Goal: Task Accomplishment & Management: Use online tool/utility

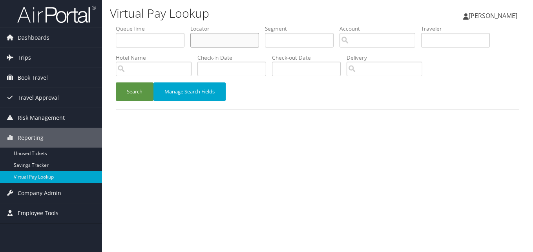
click at [194, 44] on input "text" at bounding box center [224, 40] width 69 height 15
paste input "SKAIRK"
type input "SKAIRK"
click at [142, 85] on button "Search" at bounding box center [135, 91] width 38 height 18
click at [136, 95] on button "Search" at bounding box center [135, 91] width 38 height 18
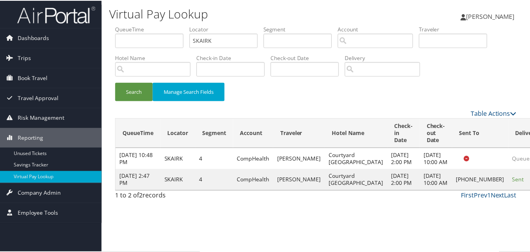
scroll to position [7, 0]
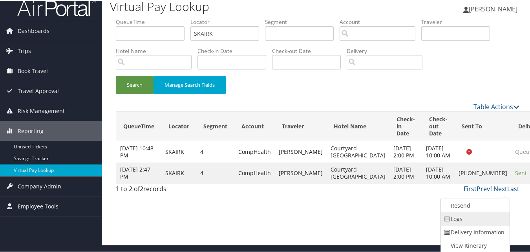
click at [472, 218] on link "Logs" at bounding box center [474, 217] width 67 height 13
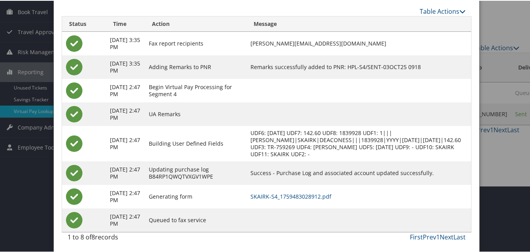
scroll to position [67, 0]
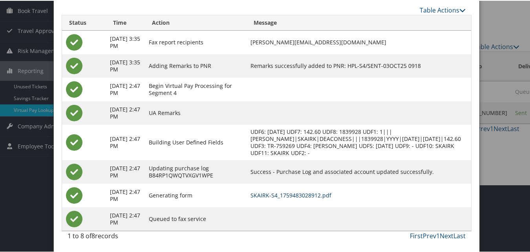
click at [302, 192] on link "SKAIRK-S4_1759483028912.pdf" at bounding box center [290, 194] width 81 height 7
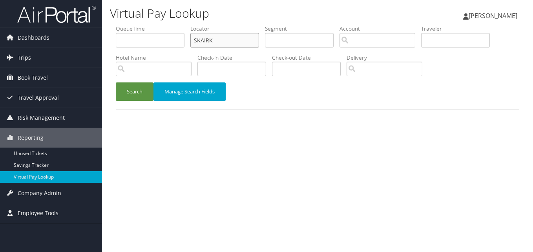
drag, startPoint x: 203, startPoint y: 46, endPoint x: 192, endPoint y: 47, distance: 10.7
click at [192, 47] on li "Locator SKAIRK" at bounding box center [227, 39] width 75 height 29
paste input "HJRPLY"
type input "HJRPLY"
click at [116, 82] on button "Search" at bounding box center [135, 91] width 38 height 18
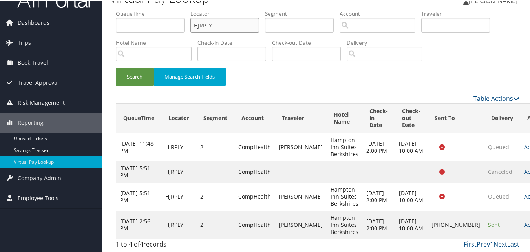
scroll to position [23, 0]
click at [520, 214] on td "Actions Resend Logs Delivery Information View Itinerary" at bounding box center [537, 224] width 35 height 28
click at [520, 216] on td "Actions Resend Logs Delivery Information View Itinerary" at bounding box center [537, 224] width 35 height 28
click at [524, 220] on link "Actions" at bounding box center [536, 223] width 25 height 7
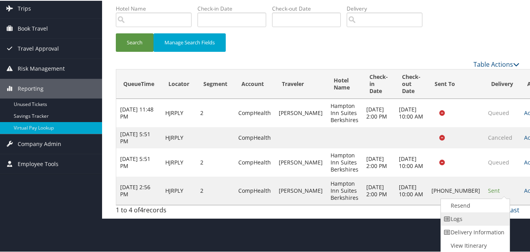
click at [459, 221] on link "Logs" at bounding box center [474, 217] width 67 height 13
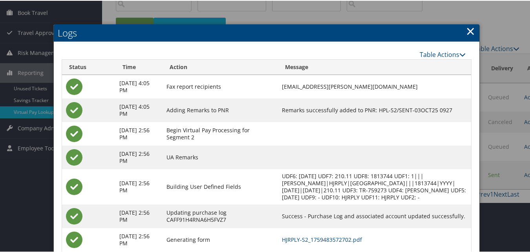
scroll to position [117, 0]
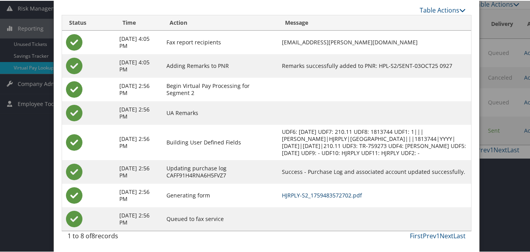
click at [341, 195] on link "HJRPLY-S2_1759483572702.pdf" at bounding box center [322, 194] width 80 height 7
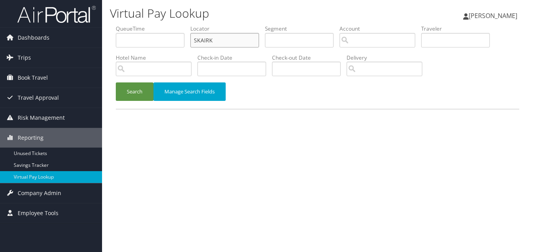
drag, startPoint x: 206, startPoint y: 43, endPoint x: 184, endPoint y: 46, distance: 21.3
click at [184, 25] on ul "QueueTime Locator SKAIRK Segment Account Traveler Hotel Name Check-in Date Chec…" at bounding box center [317, 25] width 403 height 0
paste input "KYFXQM"
type input "KYFXQM"
click at [156, 91] on button "Manage Search Fields" at bounding box center [189, 91] width 72 height 18
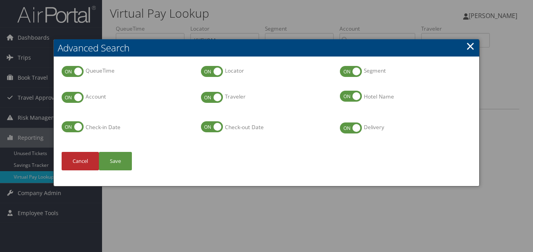
click at [474, 45] on link "×" at bounding box center [470, 46] width 9 height 16
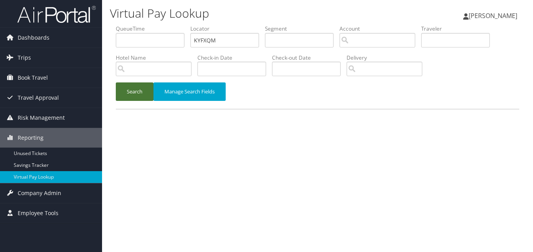
click at [153, 89] on button "Search" at bounding box center [135, 91] width 38 height 18
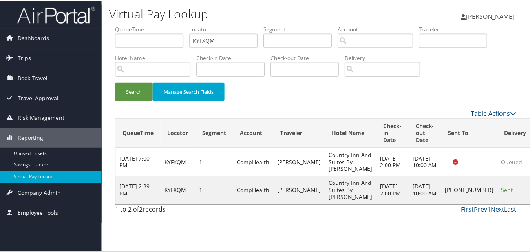
scroll to position [7, 0]
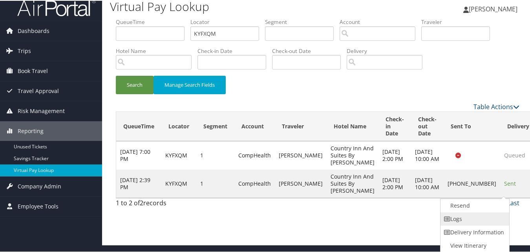
click at [460, 219] on link "Logs" at bounding box center [473, 217] width 67 height 13
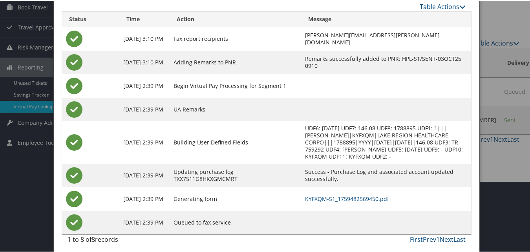
scroll to position [75, 0]
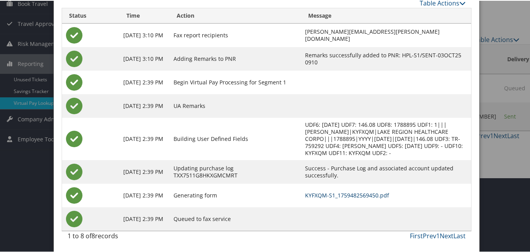
click at [305, 192] on link "KYFXQM-S1_1759482569450.pdf" at bounding box center [347, 194] width 84 height 7
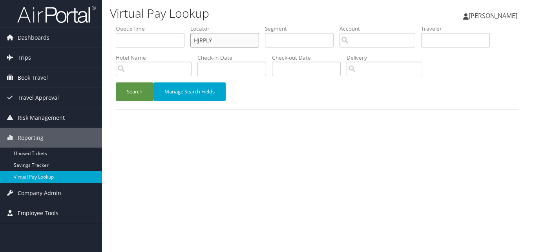
click at [213, 38] on input "HJRPLY" at bounding box center [224, 40] width 69 height 15
paste input "JCGLZE"
type input "JCGLZE"
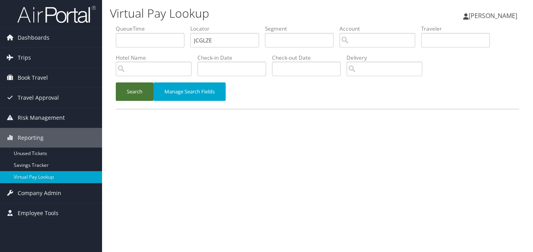
click at [138, 96] on button "Search" at bounding box center [135, 91] width 38 height 18
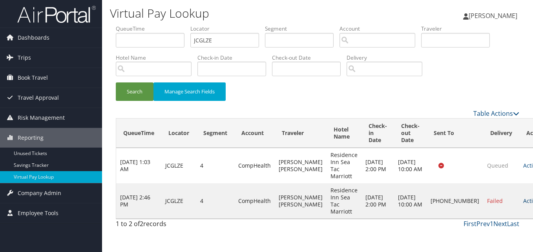
click at [523, 202] on link "Actions" at bounding box center [535, 200] width 25 height 7
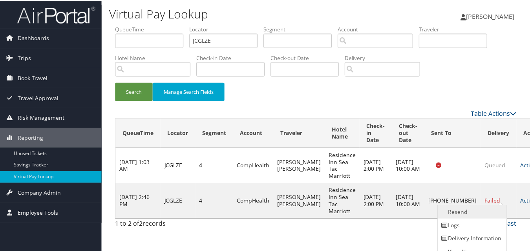
scroll to position [7, 0]
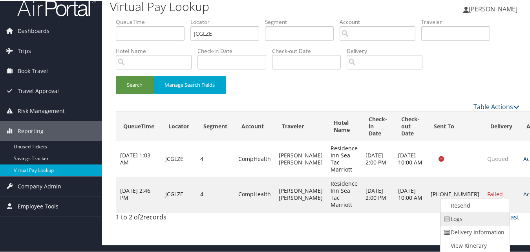
click at [475, 220] on link "Logs" at bounding box center [473, 217] width 67 height 13
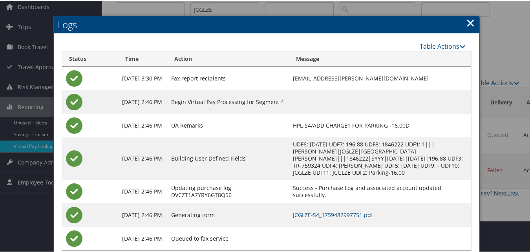
scroll to position [51, 0]
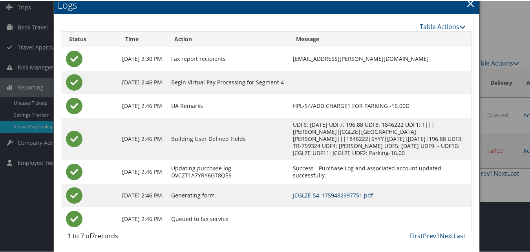
click at [341, 191] on link "JCGLZE-S4_1759482997751.pdf" at bounding box center [333, 194] width 80 height 7
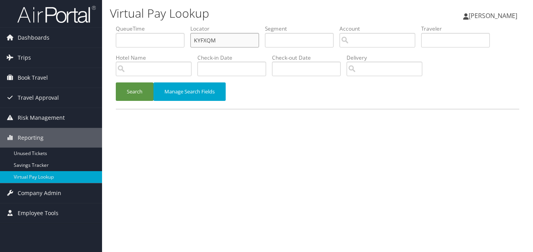
click at [220, 40] on input "KYFXQM" at bounding box center [224, 40] width 69 height 15
click at [217, 39] on input "KYFXQM" at bounding box center [224, 40] width 69 height 15
paste input "DMVGGS"
click at [217, 39] on input "DMVGGS" at bounding box center [224, 40] width 69 height 15
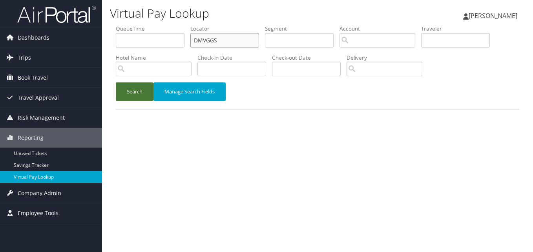
type input "DMVGGS"
click at [137, 100] on button "Search" at bounding box center [135, 91] width 38 height 18
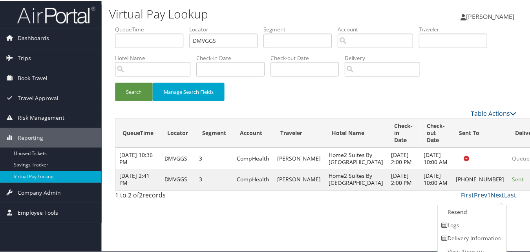
scroll to position [7, 0]
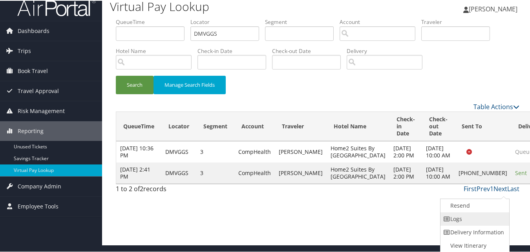
click at [465, 219] on link "Logs" at bounding box center [473, 217] width 67 height 13
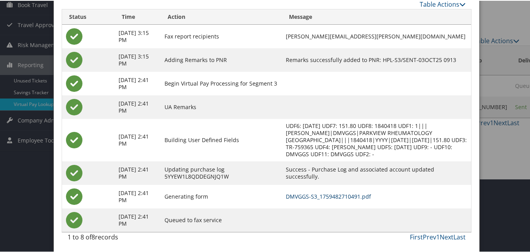
scroll to position [75, 0]
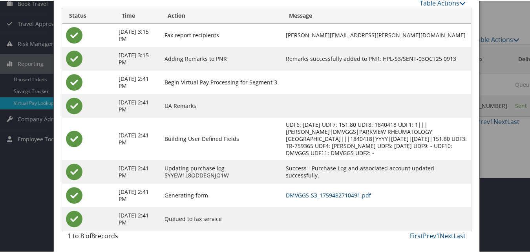
click at [331, 200] on td "DMVGGS-S3_1759482710491.pdf" at bounding box center [376, 195] width 189 height 24
click at [332, 196] on link "DMVGGS-S3_1759482710491.pdf" at bounding box center [328, 194] width 85 height 7
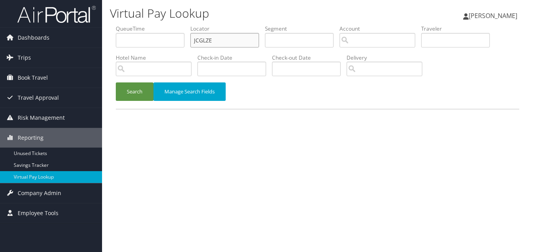
drag, startPoint x: 222, startPoint y: 38, endPoint x: 170, endPoint y: 51, distance: 53.7
click at [170, 25] on ul "QueueTime Locator JCGLZE Segment Account Traveler Hotel Name Check-in Date Chec…" at bounding box center [317, 25] width 403 height 0
paste input "ANZBXA"
type input "ANZBXA"
click at [126, 91] on button "Search" at bounding box center [135, 91] width 38 height 18
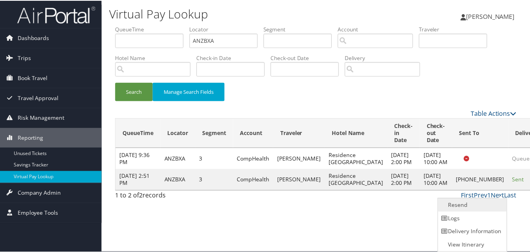
scroll to position [0, 0]
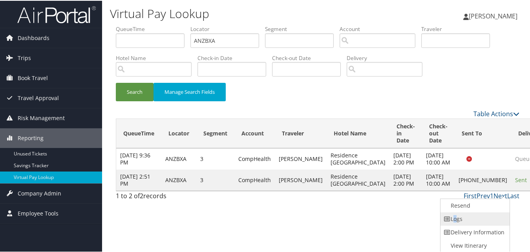
click at [455, 220] on link "Logs" at bounding box center [473, 217] width 67 height 13
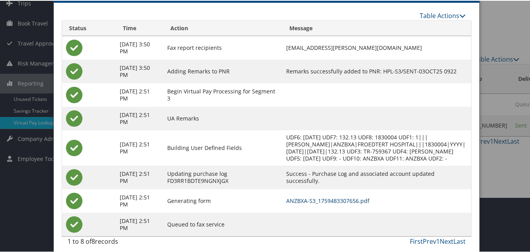
scroll to position [67, 0]
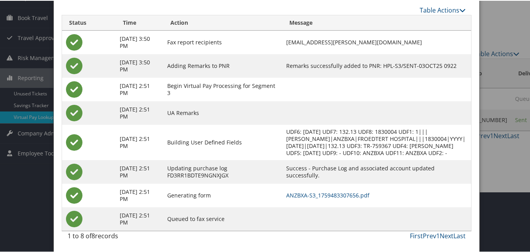
click at [354, 184] on td "ANZBXA-S3_1759483307656.pdf" at bounding box center [376, 195] width 189 height 24
click at [354, 191] on link "ANZBXA-S3_1759483307656.pdf" at bounding box center [327, 194] width 83 height 7
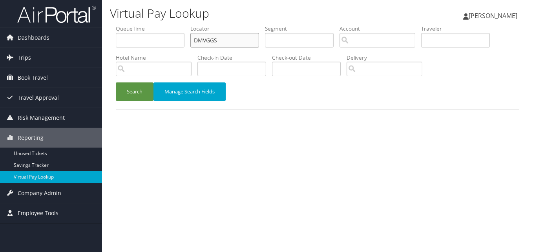
click at [217, 39] on input "DMVGGS" at bounding box center [224, 40] width 69 height 15
paste input "UKMHUP"
type input "UKMHUP"
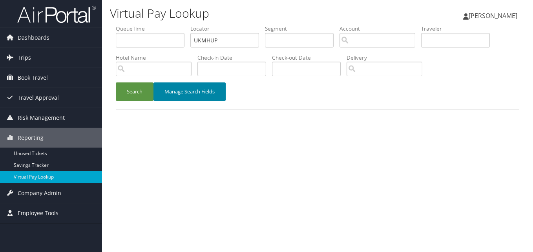
click at [157, 84] on button "Manage Search Fields" at bounding box center [189, 91] width 72 height 18
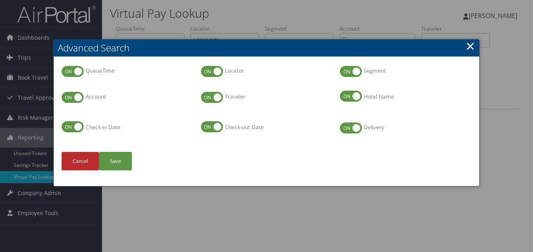
click at [146, 87] on li "QueueTime QueueTime" at bounding box center [127, 78] width 139 height 26
click at [468, 44] on link "×" at bounding box center [470, 46] width 9 height 16
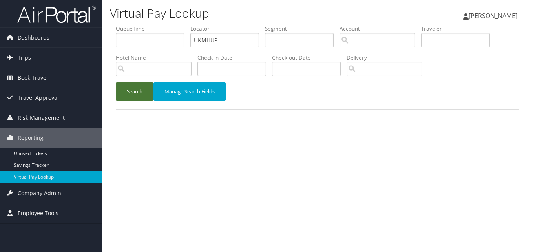
click at [133, 91] on button "Search" at bounding box center [135, 91] width 38 height 18
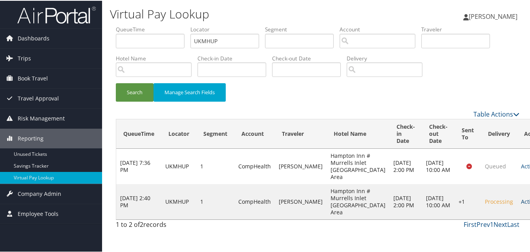
click at [521, 204] on link "Actions" at bounding box center [533, 200] width 25 height 7
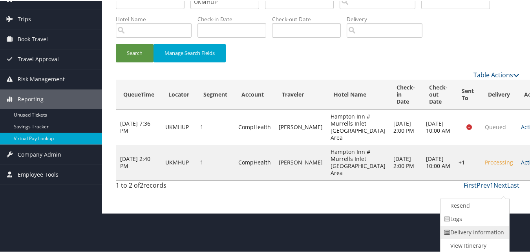
click at [459, 225] on link "Delivery Information" at bounding box center [473, 231] width 67 height 13
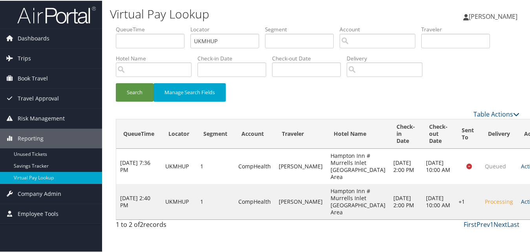
scroll to position [23, 0]
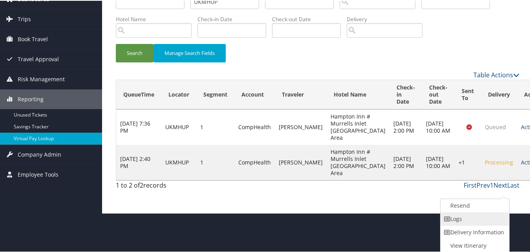
click at [457, 224] on link "Logs" at bounding box center [473, 217] width 67 height 13
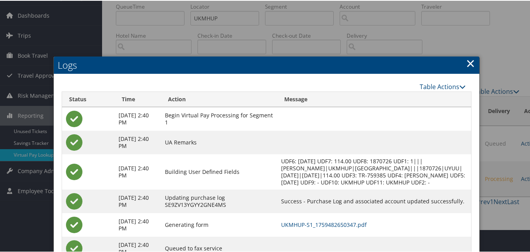
scroll to position [52, 0]
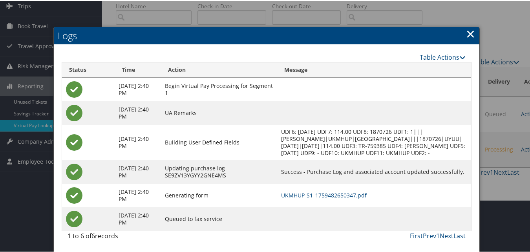
click at [305, 188] on td "UKMHUP-S1_1759482650347.pdf" at bounding box center [374, 195] width 194 height 24
click at [306, 191] on link "UKMHUP-S1_1759482650347.pdf" at bounding box center [324, 194] width 86 height 7
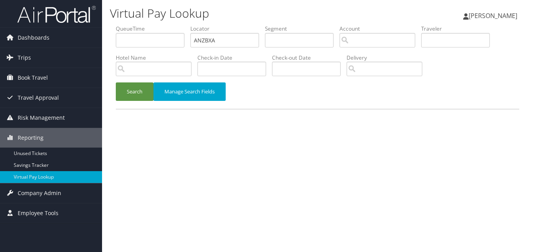
click at [180, 25] on ul "QueueTime Locator ANZBXA Segment Account Traveler Hotel Name Check-in Date Chec…" at bounding box center [317, 25] width 403 height 0
type input "FNIYSR"
click at [139, 95] on button "Search" at bounding box center [135, 91] width 38 height 18
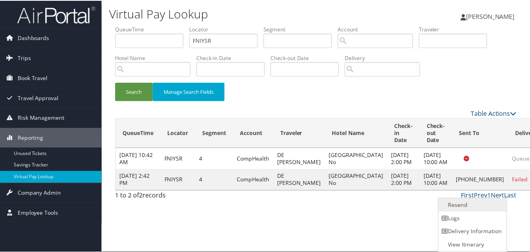
scroll to position [0, 0]
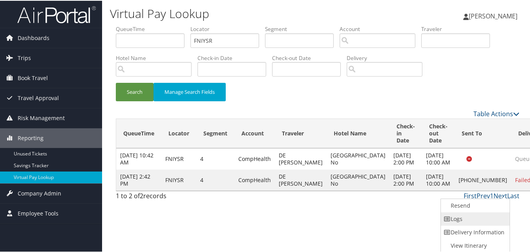
click at [480, 217] on link "Logs" at bounding box center [474, 217] width 67 height 13
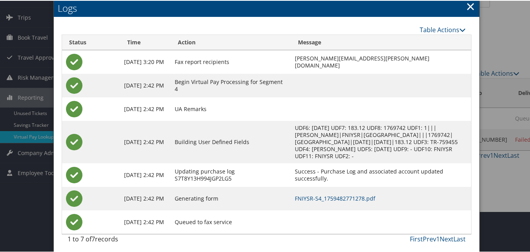
scroll to position [44, 0]
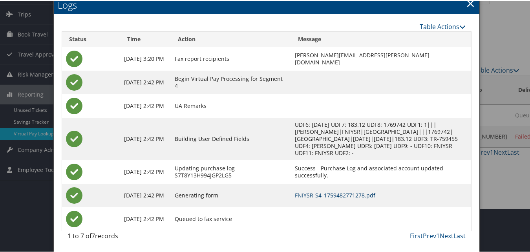
click at [332, 197] on link "FNIYSR-S4_1759482771278.pdf" at bounding box center [335, 194] width 80 height 7
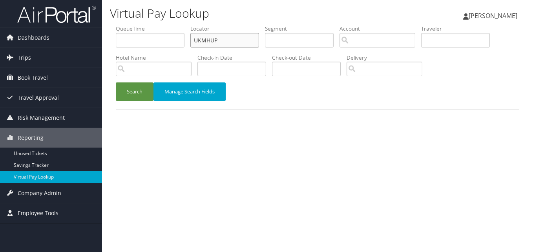
click at [221, 37] on input "UKMHUP" at bounding box center [224, 40] width 69 height 15
paste input "NOYBJN"
type input "NOYBJN"
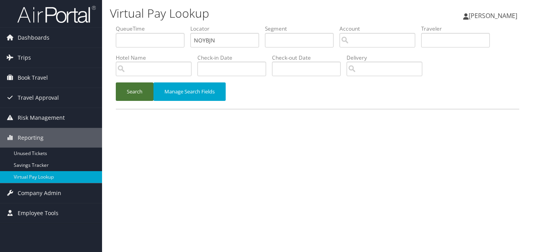
click at [135, 86] on button "Search" at bounding box center [135, 91] width 38 height 18
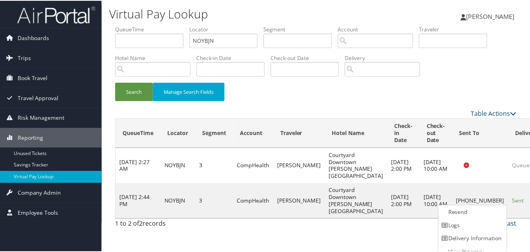
scroll to position [7, 0]
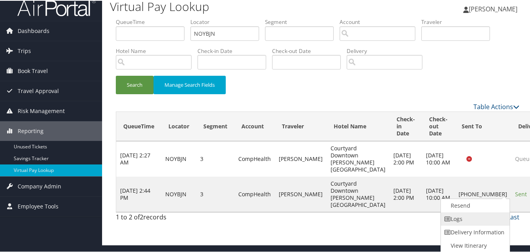
click at [461, 218] on link "Logs" at bounding box center [474, 217] width 67 height 13
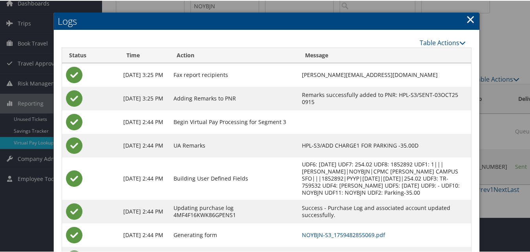
scroll to position [75, 0]
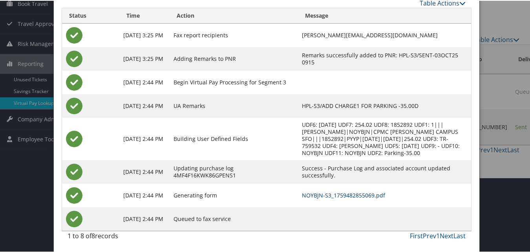
click at [332, 191] on link "NOYBJN-S3_1759482855069.pdf" at bounding box center [343, 194] width 83 height 7
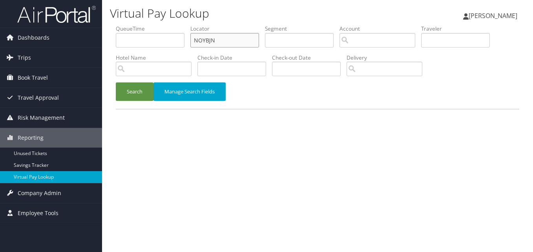
drag, startPoint x: 224, startPoint y: 40, endPoint x: 192, endPoint y: 46, distance: 32.4
click at [192, 46] on input "NOYBJN" at bounding box center [224, 40] width 69 height 15
paste input "JQFHXE"
type input "JQFHXE"
click at [137, 87] on button "Search" at bounding box center [135, 91] width 38 height 18
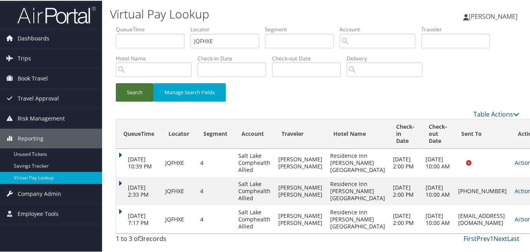
scroll to position [37, 0]
click at [514, 216] on link "Actions" at bounding box center [526, 218] width 25 height 7
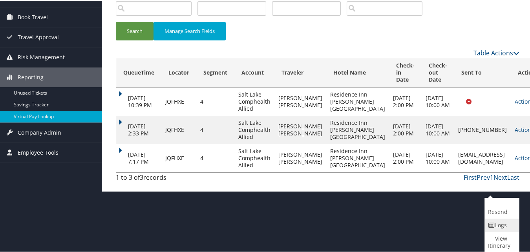
click at [496, 224] on link "Logs" at bounding box center [500, 224] width 32 height 13
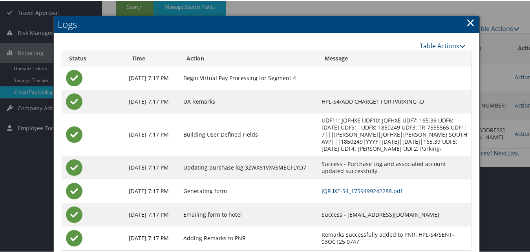
scroll to position [112, 0]
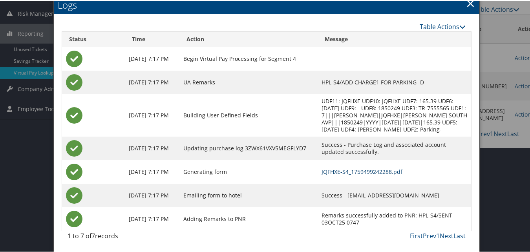
click at [326, 172] on link "JQFHXE-S4_1759499242288.pdf" at bounding box center [361, 170] width 81 height 7
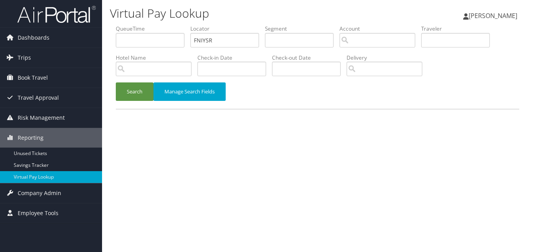
click at [187, 25] on ul "QueueTime Locator FNIYSR Segment Account Traveler Hotel Name Check-in Date Chec…" at bounding box center [317, 25] width 403 height 0
type input "FCYCYN"
click at [157, 83] on button "Manage Search Fields" at bounding box center [189, 91] width 72 height 18
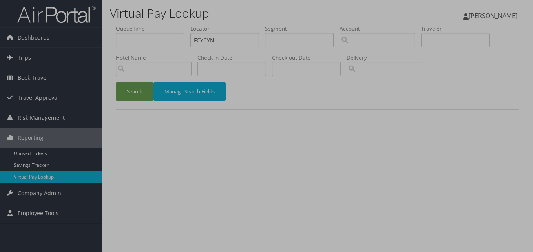
click at [0, 0] on li "QueueTime QueueTime" at bounding box center [0, 0] width 0 height 0
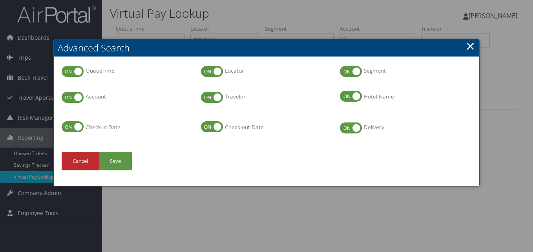
click at [468, 42] on link "×" at bounding box center [470, 46] width 9 height 16
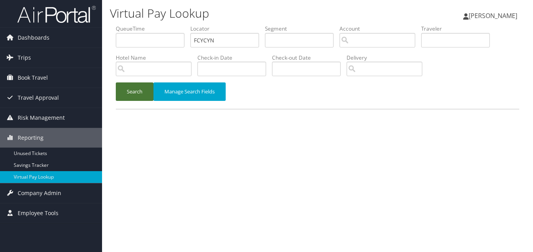
click at [133, 94] on button "Search" at bounding box center [135, 91] width 38 height 18
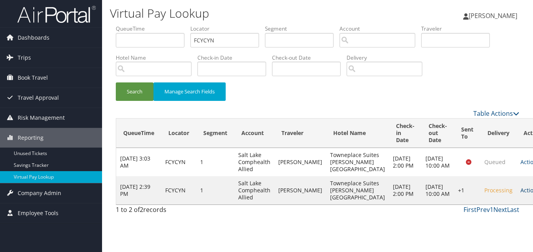
click at [520, 194] on link "Actions" at bounding box center [532, 189] width 25 height 7
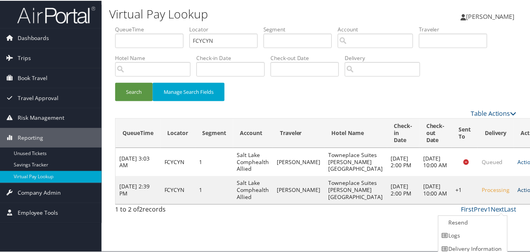
scroll to position [18, 0]
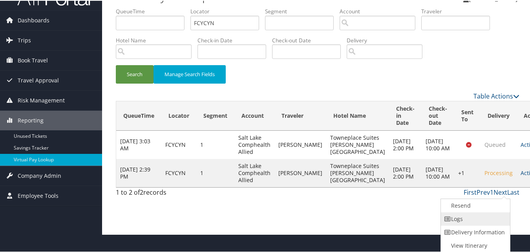
drag, startPoint x: 476, startPoint y: 225, endPoint x: 475, endPoint y: 217, distance: 8.7
click at [475, 217] on ul "Resend Logs Delivery Information View Itinerary" at bounding box center [475, 225] width 70 height 54
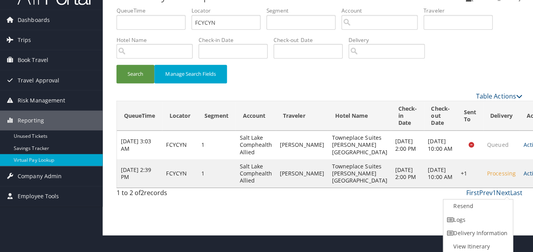
scroll to position [0, 0]
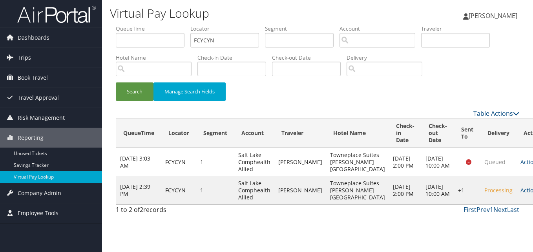
click at [481, 204] on td "Processing" at bounding box center [498, 190] width 36 height 28
click at [520, 194] on link "Actions" at bounding box center [532, 189] width 25 height 7
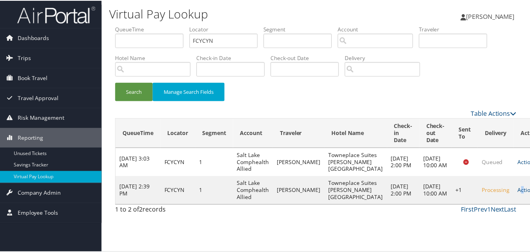
scroll to position [18, 0]
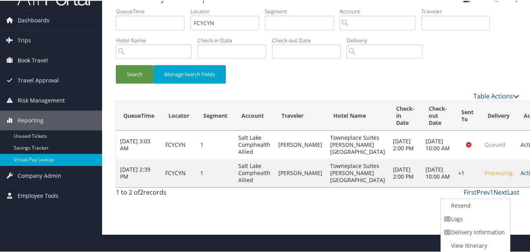
drag, startPoint x: 492, startPoint y: 212, endPoint x: 477, endPoint y: 217, distance: 16.1
click at [477, 217] on link "Logs" at bounding box center [474, 217] width 67 height 13
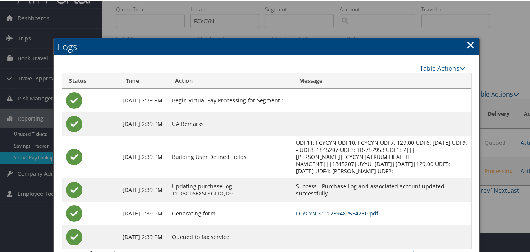
scroll to position [38, 0]
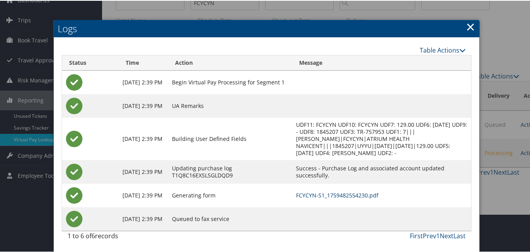
click at [344, 193] on link "FCYCYN-S1_1759482554230.pdf" at bounding box center [337, 194] width 82 height 7
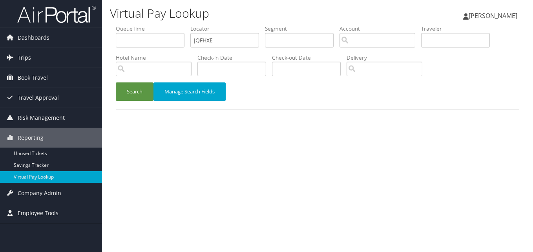
click at [179, 25] on ul "QueueTime Locator JQFHXE Segment Account Traveler Hotel Name Check-in Date Chec…" at bounding box center [317, 25] width 403 height 0
type input "FCYCYN"
click at [147, 82] on li "Hotel Name" at bounding box center [157, 68] width 82 height 29
click at [145, 85] on button "Search" at bounding box center [135, 91] width 38 height 18
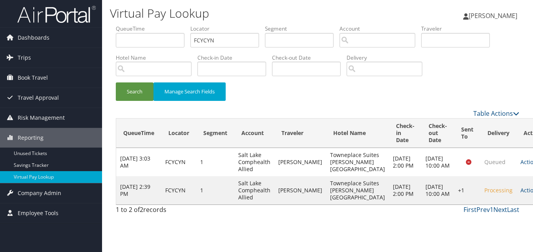
click at [520, 194] on link "Actions" at bounding box center [532, 189] width 25 height 7
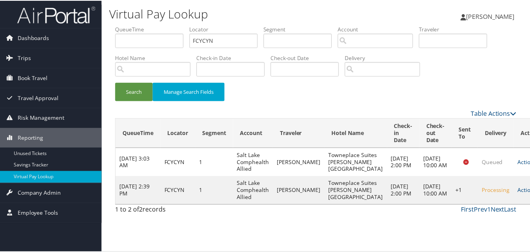
scroll to position [18, 0]
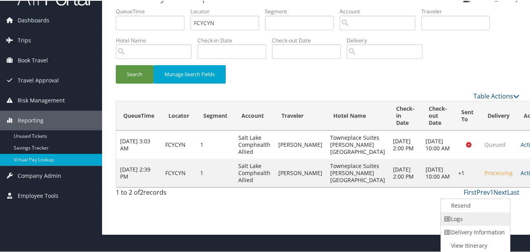
click at [473, 223] on link "Logs" at bounding box center [474, 217] width 67 height 13
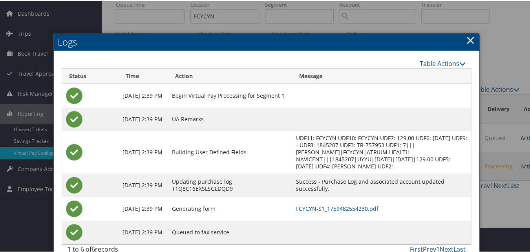
scroll to position [38, 0]
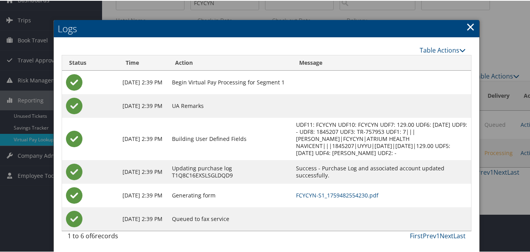
click at [359, 201] on td "FCYCYN-S1_1759482554230.pdf" at bounding box center [381, 195] width 179 height 24
click at [361, 195] on link "FCYCYN-S1_1759482554230.pdf" at bounding box center [337, 194] width 82 height 7
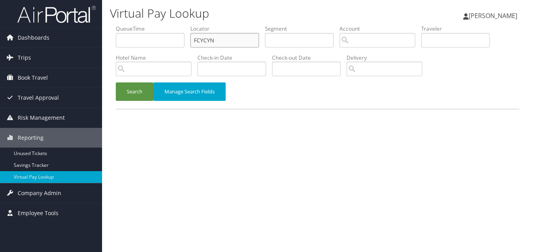
paste input "IOQUNP"
drag, startPoint x: 228, startPoint y: 36, endPoint x: 180, endPoint y: 49, distance: 50.2
click at [180, 25] on ul "QueueTime Locator FCYCYN Segment Account Traveler Hotel Name Check-in Date Chec…" at bounding box center [317, 25] width 403 height 0
type input "IOQUNP"
click at [143, 97] on button "Search" at bounding box center [135, 91] width 38 height 18
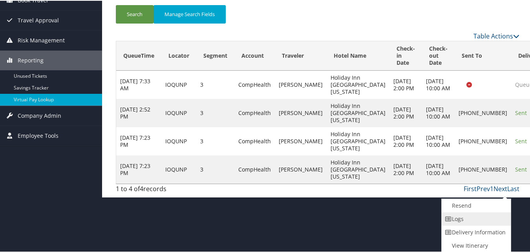
click at [471, 220] on link "Logs" at bounding box center [474, 217] width 67 height 13
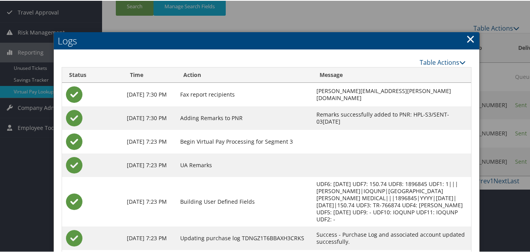
scroll to position [145, 0]
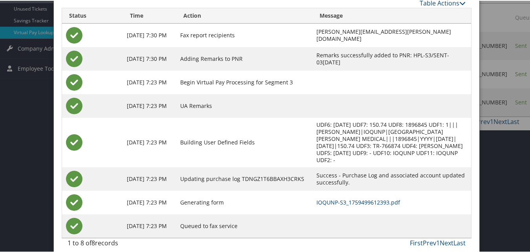
click at [343, 198] on link "IOQUNP-S3_1759499612393.pdf" at bounding box center [358, 201] width 84 height 7
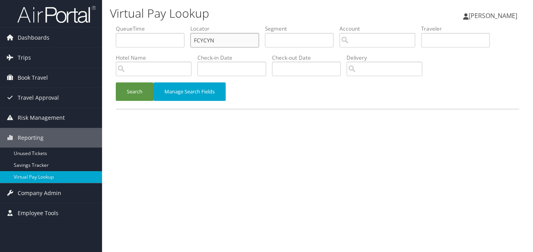
paste input "ODEDKV"
drag, startPoint x: 207, startPoint y: 42, endPoint x: 176, endPoint y: 43, distance: 31.0
click at [176, 25] on ul "QueueTime Locator FCYCYN Segment Account Traveler Hotel Name Check-in Date Chec…" at bounding box center [317, 25] width 403 height 0
type input "ODEDKV"
click at [138, 97] on button "Search" at bounding box center [135, 91] width 38 height 18
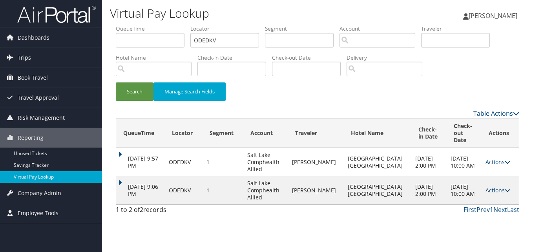
click at [486, 186] on link "Actions" at bounding box center [497, 189] width 25 height 7
drag, startPoint x: 486, startPoint y: 180, endPoint x: 480, endPoint y: 205, distance: 25.8
click at [480, 205] on link "Logs" at bounding box center [479, 207] width 49 height 13
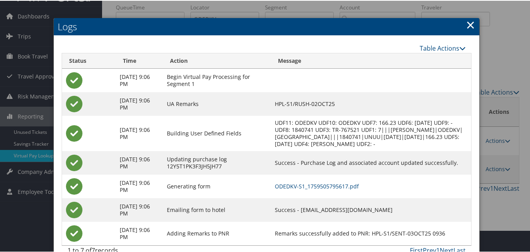
scroll to position [44, 0]
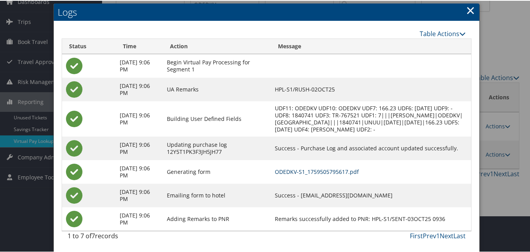
click at [341, 169] on link "ODEDKV-S1_1759505795617.pdf" at bounding box center [317, 170] width 84 height 7
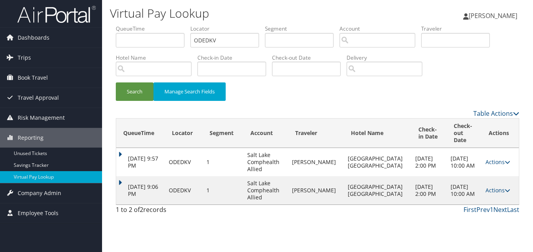
click at [117, 176] on td "Oct 3, 2025 9:06 PM" at bounding box center [140, 190] width 49 height 28
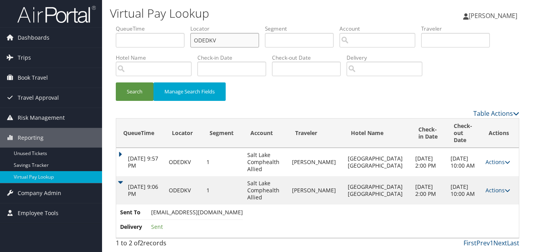
paste input "DPGJEU"
drag, startPoint x: 226, startPoint y: 35, endPoint x: 151, endPoint y: 49, distance: 75.8
click at [151, 25] on ul "QueueTime Locator ODEDKV Segment Account Traveler Hotel Name Check-in Date Chec…" at bounding box center [317, 25] width 403 height 0
type input "DPGJEU"
click at [142, 89] on button "Search" at bounding box center [135, 91] width 38 height 18
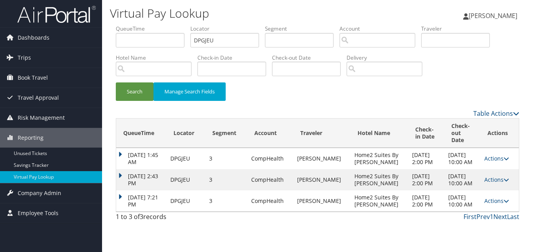
drag, startPoint x: 491, startPoint y: 214, endPoint x: 470, endPoint y: 212, distance: 21.3
click at [492, 204] on link "Actions" at bounding box center [496, 200] width 25 height 7
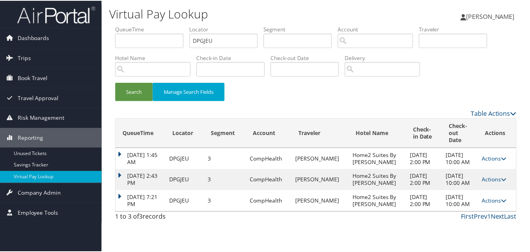
scroll to position [12, 0]
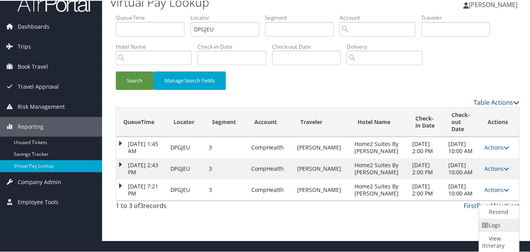
click at [495, 226] on link "Logs" at bounding box center [498, 224] width 38 height 13
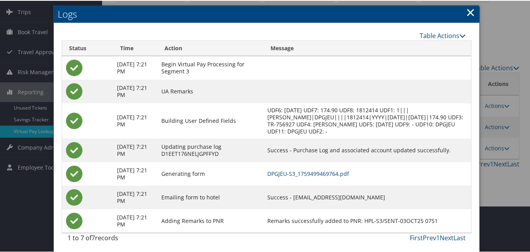
scroll to position [48, 0]
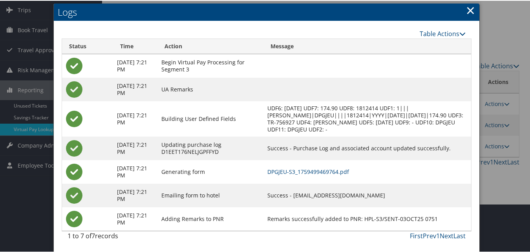
click at [321, 165] on td "DPGJEU-S3_1759499469764.pdf" at bounding box center [367, 171] width 208 height 24
click at [321, 168] on link "DPGJEU-S3_1759499469764.pdf" at bounding box center [308, 170] width 82 height 7
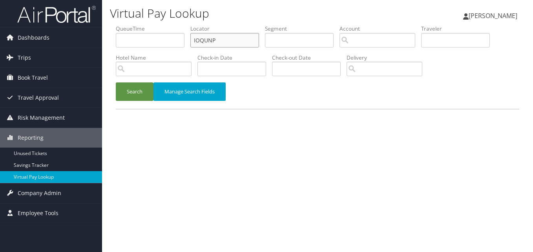
paste input "WFMUGM"
drag, startPoint x: 189, startPoint y: 41, endPoint x: 166, endPoint y: 44, distance: 22.6
click at [166, 25] on ul "QueueTime Locator WFMUGM Segment Account Traveler Hotel Name Check-in Date Chec…" at bounding box center [317, 25] width 403 height 0
type input "WFMUGM"
click at [127, 85] on button "Search" at bounding box center [135, 91] width 38 height 18
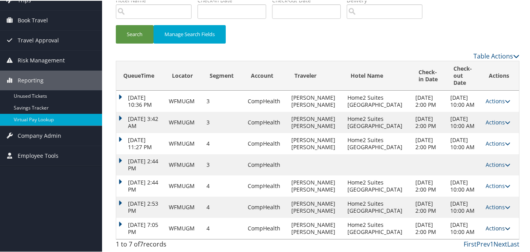
click at [494, 224] on link "Actions" at bounding box center [497, 227] width 25 height 7
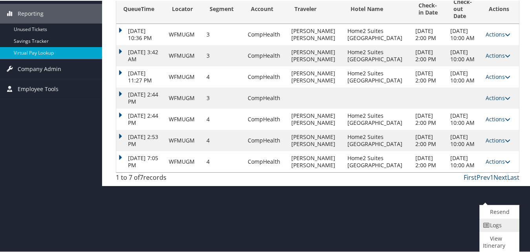
click at [503, 227] on link "Logs" at bounding box center [497, 224] width 37 height 13
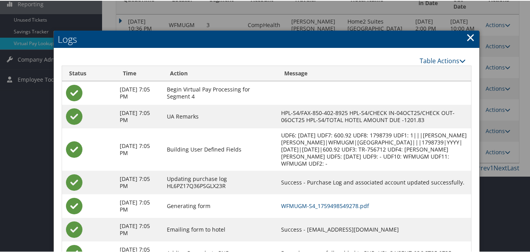
scroll to position [168, 0]
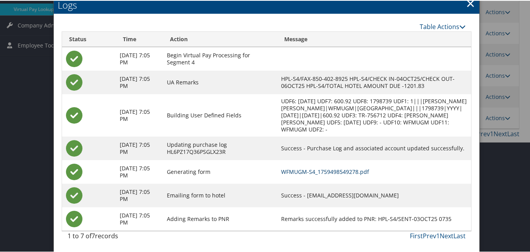
click at [343, 173] on link "WFMUGM-S4_1759498549278.pdf" at bounding box center [325, 170] width 88 height 7
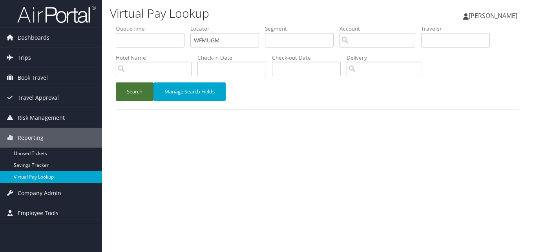
click at [125, 86] on button "Search" at bounding box center [135, 91] width 38 height 18
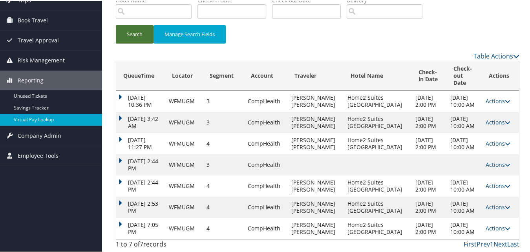
scroll to position [100, 0]
drag, startPoint x: 115, startPoint y: 211, endPoint x: 123, endPoint y: 213, distance: 8.5
click at [115, 211] on div "QueueTime Locator WFMUGM Segment Account Traveler Hotel Name Check-in Date Chec…" at bounding box center [317, 109] width 415 height 285
click at [125, 217] on td "Oct 3, 2025 7:05 PM" at bounding box center [140, 227] width 49 height 21
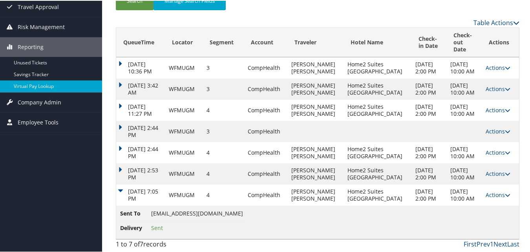
scroll to position [0, 0]
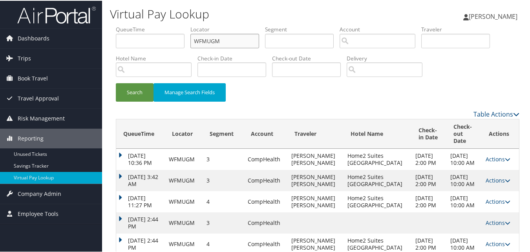
drag, startPoint x: 224, startPoint y: 38, endPoint x: 164, endPoint y: 42, distance: 60.5
click at [164, 25] on ul "QueueTime Locator WFMUGM Segment Account Traveler Hotel Name Check-in Date Chec…" at bounding box center [317, 25] width 403 height 0
paste input "OPQUGI"
type input "OPQUGI"
click at [141, 83] on button "Search" at bounding box center [135, 91] width 38 height 18
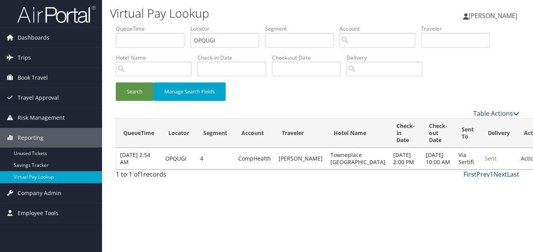
click at [517, 165] on td "Actions Resend Logs View Itinerary" at bounding box center [534, 158] width 35 height 21
click at [521, 162] on link "Actions" at bounding box center [533, 158] width 25 height 7
click at [468, 187] on icon at bounding box center [468, 186] width 7 height 5
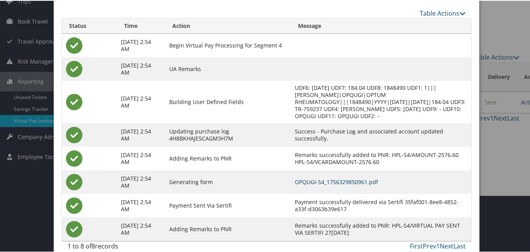
scroll to position [60, 0]
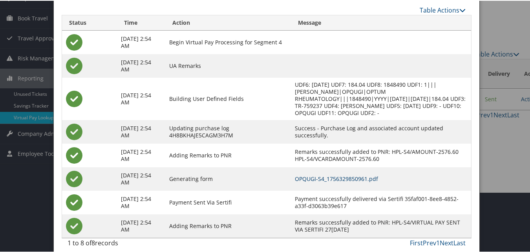
click at [325, 174] on link "OPQUGI-S4_1756329850961.pdf" at bounding box center [336, 177] width 83 height 7
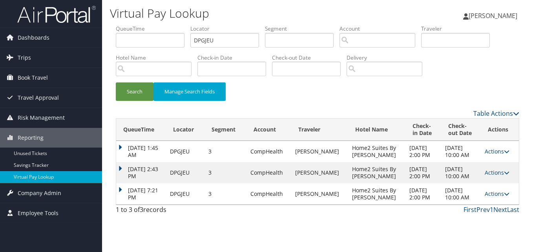
click at [120, 189] on td "Oct 3, 2025 7:21 PM" at bounding box center [141, 193] width 50 height 21
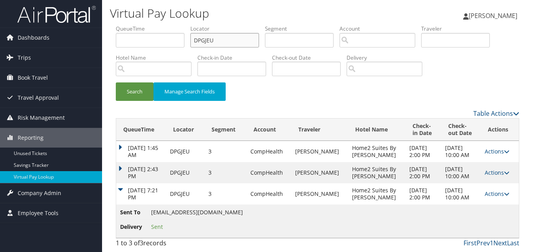
drag, startPoint x: 229, startPoint y: 42, endPoint x: 159, endPoint y: 45, distance: 70.3
click at [159, 25] on ul "QueueTime Locator DPGJEU Segment Account Traveler Hotel Name Check-in Date Chec…" at bounding box center [317, 25] width 403 height 0
paste input "FZBWKY"
type input "FZBWKY"
click at [130, 89] on button "Search" at bounding box center [135, 91] width 38 height 18
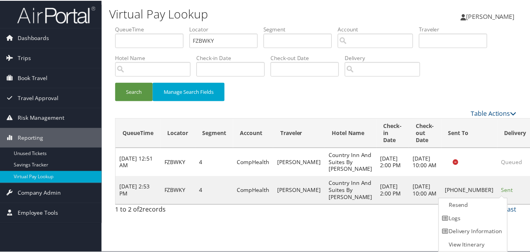
scroll to position [0, 0]
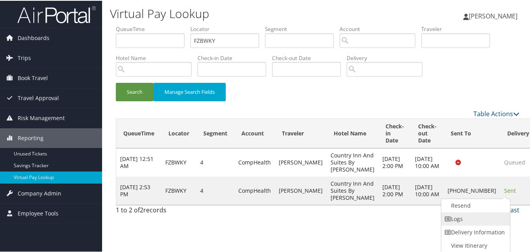
drag, startPoint x: 490, startPoint y: 195, endPoint x: 477, endPoint y: 212, distance: 21.8
click at [477, 212] on link "Logs" at bounding box center [474, 217] width 67 height 13
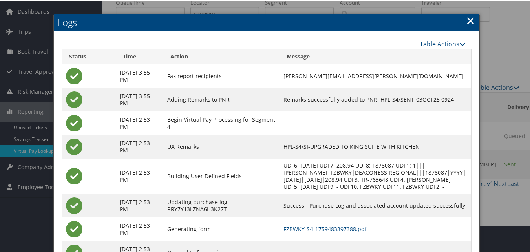
scroll to position [60, 0]
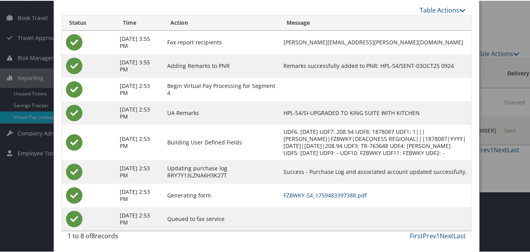
click at [353, 202] on td "FZBWKY-S4_1759483397388.pdf" at bounding box center [375, 195] width 192 height 24
click at [353, 198] on td "FZBWKY-S4_1759483397388.pdf" at bounding box center [375, 195] width 192 height 24
click at [352, 193] on link "FZBWKY-S4_1759483397388.pdf" at bounding box center [324, 194] width 83 height 7
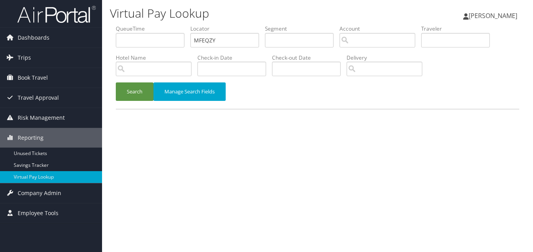
click at [140, 98] on button "Search" at bounding box center [135, 91] width 38 height 18
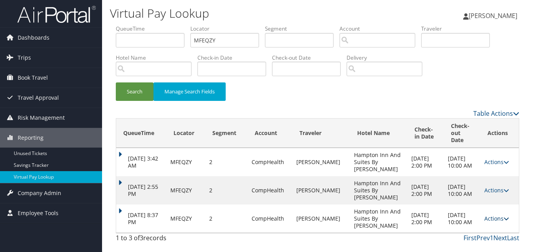
click at [500, 215] on link "Actions" at bounding box center [496, 218] width 25 height 7
click at [483, 213] on link "Logs" at bounding box center [480, 218] width 49 height 13
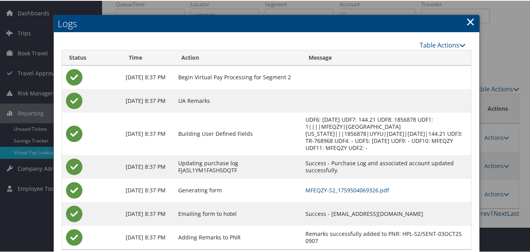
scroll to position [36, 0]
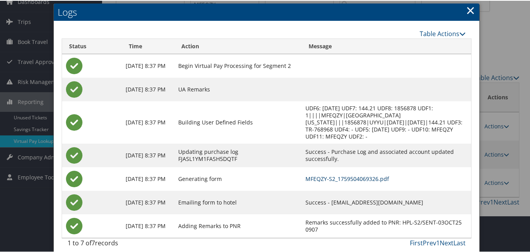
click at [361, 174] on link "MFEQZY-S2_1759504069326.pdf" at bounding box center [347, 177] width 84 height 7
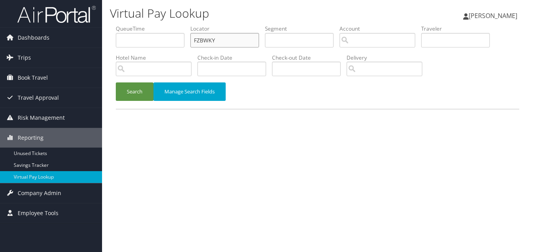
drag, startPoint x: 177, startPoint y: 44, endPoint x: 168, endPoint y: 46, distance: 9.3
click at [168, 25] on ul "QueueTime Locator FZBWKY Segment Account Traveler Hotel Name Check-in Date Chec…" at bounding box center [317, 25] width 403 height 0
paste input "NUVACG"
type input "NUVACG"
click at [144, 92] on button "Search" at bounding box center [135, 91] width 38 height 18
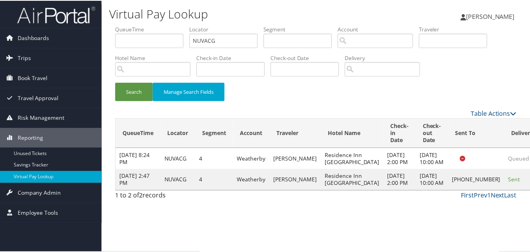
scroll to position [7, 0]
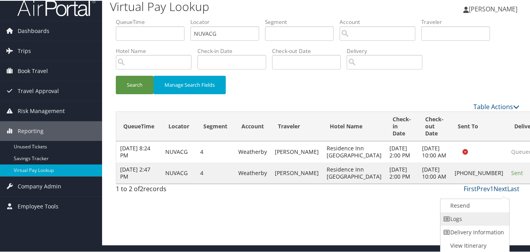
click at [467, 216] on link "Logs" at bounding box center [473, 217] width 67 height 13
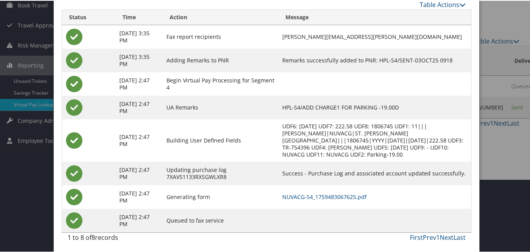
scroll to position [75, 0]
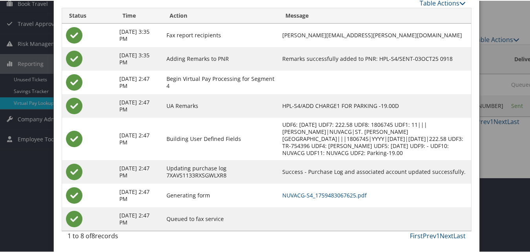
drag, startPoint x: 324, startPoint y: 204, endPoint x: 326, endPoint y: 200, distance: 4.6
click at [324, 202] on td "NUVACG-S4_1759483067625.pdf" at bounding box center [374, 195] width 193 height 24
click at [327, 199] on td "NUVACG-S4_1759483067625.pdf" at bounding box center [374, 195] width 193 height 24
click at [328, 197] on link "NUVACG-S4_1759483067625.pdf" at bounding box center [324, 194] width 84 height 7
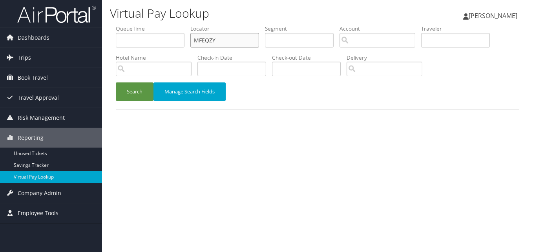
drag, startPoint x: 224, startPoint y: 33, endPoint x: 161, endPoint y: 44, distance: 63.3
click at [161, 25] on ul "QueueTime Locator MFEQZY Segment Account Traveler Hotel Name Check-in Date Chec…" at bounding box center [317, 25] width 403 height 0
paste input "QDMDDQ"
type input "QDMDDQ"
click at [140, 81] on li "Hotel Name" at bounding box center [157, 68] width 82 height 29
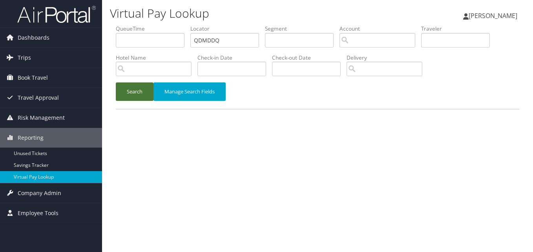
click at [140, 93] on button "Search" at bounding box center [135, 91] width 38 height 18
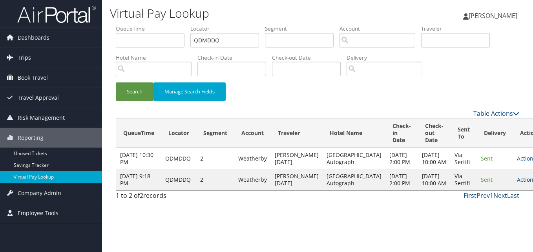
click at [517, 183] on link "Actions" at bounding box center [529, 179] width 25 height 7
click at [480, 210] on link "Logs" at bounding box center [485, 214] width 49 height 13
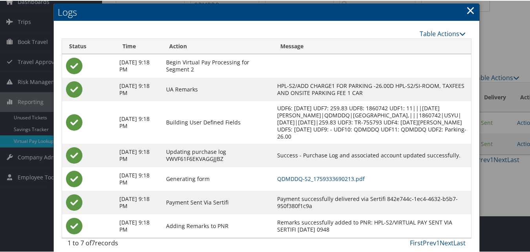
scroll to position [44, 0]
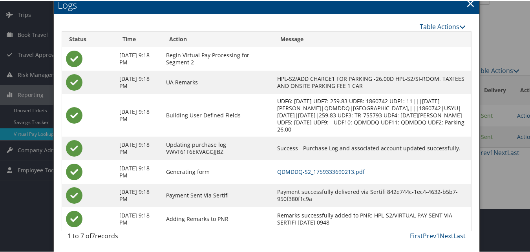
click at [370, 175] on td "QDMDDQ-S2_1759333690213.pdf" at bounding box center [372, 171] width 198 height 24
click at [364, 168] on link "QDMDDQ-S2_1759333690213.pdf" at bounding box center [320, 170] width 87 height 7
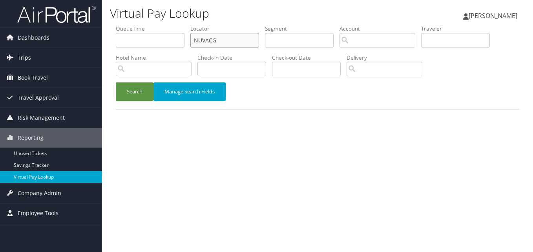
paste input "KSQDYZ"
drag, startPoint x: 226, startPoint y: 43, endPoint x: 148, endPoint y: 53, distance: 78.7
click at [148, 25] on ul "QueueTime Locator NUVACG Segment Account Traveler Hotel Name Check-in Date Chec…" at bounding box center [317, 25] width 403 height 0
type input "KSQDYZ"
click at [139, 88] on button "Search" at bounding box center [135, 91] width 38 height 18
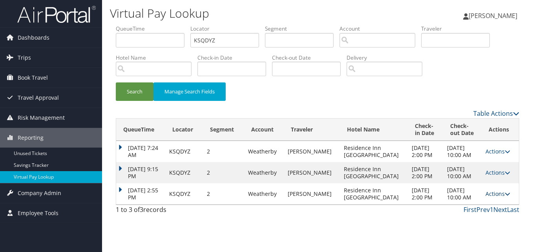
click at [490, 191] on link "Actions" at bounding box center [497, 193] width 25 height 7
click at [483, 216] on link "Logs" at bounding box center [479, 218] width 49 height 13
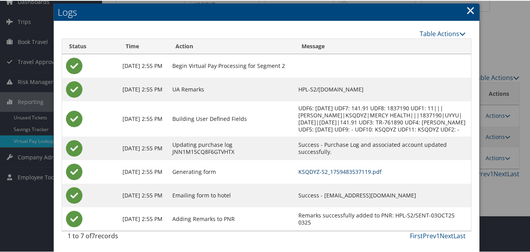
scroll to position [44, 0]
click at [349, 171] on link "KSQDYZ-S2_1759483537119.pdf" at bounding box center [339, 170] width 83 height 7
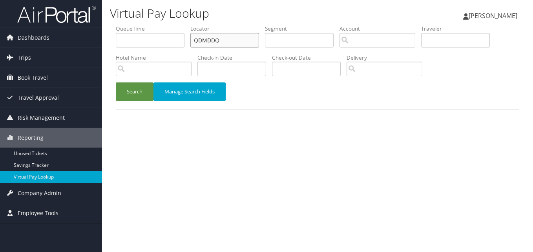
paste input "YZOKIH"
drag, startPoint x: 223, startPoint y: 38, endPoint x: 143, endPoint y: 62, distance: 83.7
click at [144, 25] on ul "QueueTime Locator YZOKIH Segment Account Traveler Hotel Name Check-in Date Chec…" at bounding box center [317, 25] width 403 height 0
type input "YZOKIH"
click at [126, 89] on button "Search" at bounding box center [135, 91] width 38 height 18
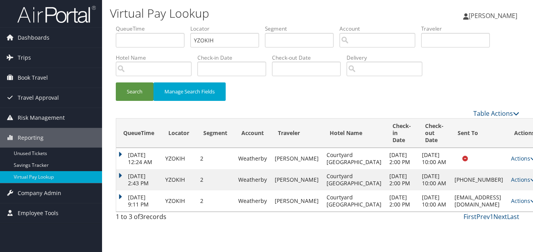
click at [507, 211] on td "Actions Resend Logs View Itinerary" at bounding box center [524, 200] width 35 height 21
click at [511, 204] on link "Actions" at bounding box center [523, 200] width 25 height 7
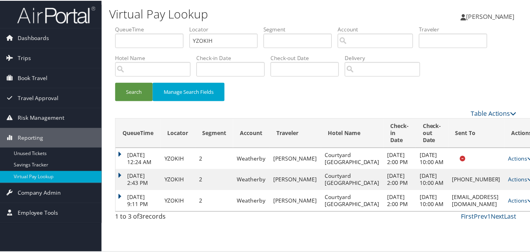
scroll to position [26, 0]
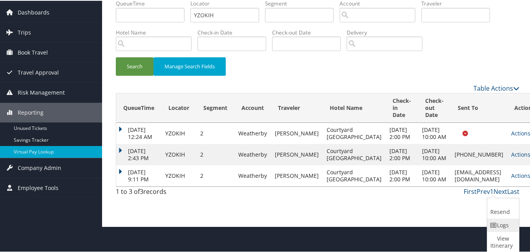
click at [499, 226] on link "Logs" at bounding box center [502, 224] width 30 height 13
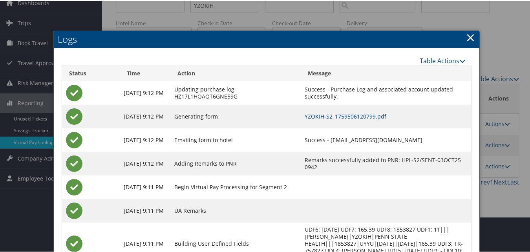
scroll to position [69, 0]
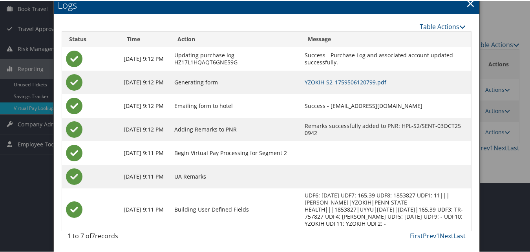
click at [340, 67] on td "Success - Purchase Log and associated account updated successfully." at bounding box center [385, 58] width 170 height 24
click at [340, 81] on link "YZOKIH-S2_1759506120799.pdf" at bounding box center [345, 81] width 82 height 7
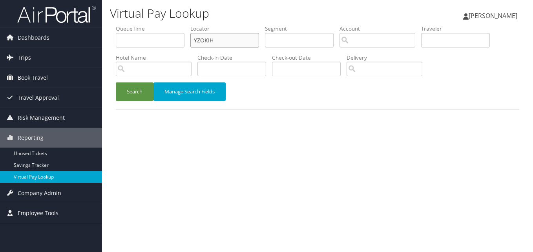
drag, startPoint x: 217, startPoint y: 36, endPoint x: 159, endPoint y: 45, distance: 58.6
click at [159, 25] on ul "QueueTime Locator YZOKIH Segment Account Traveler Hotel Name Check-in Date Chec…" at bounding box center [317, 25] width 403 height 0
paste input "QUXWPJ"
type input "QUXWPJ"
click at [148, 92] on button "Search" at bounding box center [135, 91] width 38 height 18
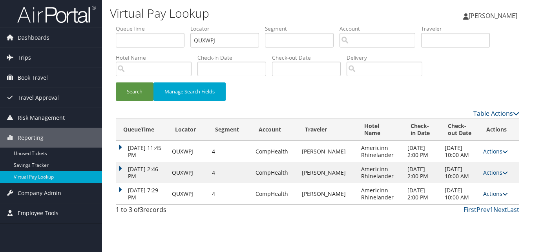
click at [488, 193] on link "Actions" at bounding box center [495, 193] width 25 height 7
click at [116, 183] on td "[DATE] 7:29 PM" at bounding box center [142, 193] width 52 height 21
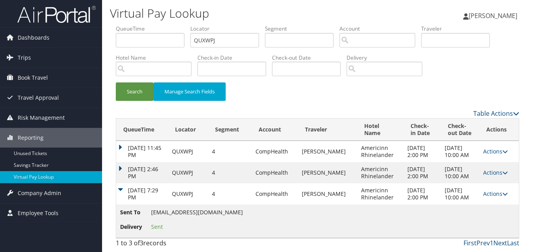
drag, startPoint x: 487, startPoint y: 193, endPoint x: 481, endPoint y: 193, distance: 5.9
click at [483, 193] on link "Actions" at bounding box center [495, 193] width 25 height 7
drag, startPoint x: 481, startPoint y: 193, endPoint x: 474, endPoint y: 220, distance: 28.5
click at [474, 220] on link "Logs" at bounding box center [479, 218] width 49 height 13
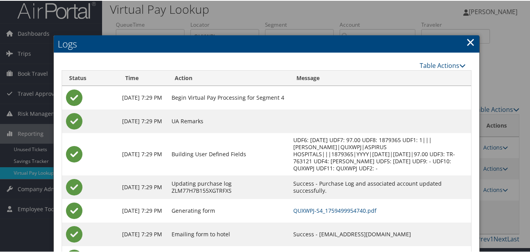
scroll to position [44, 0]
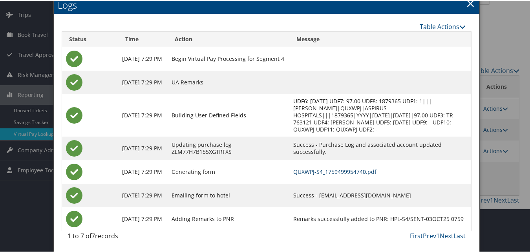
click at [342, 172] on link "QUXWPJ-S4_1759499954740.pdf" at bounding box center [334, 170] width 83 height 7
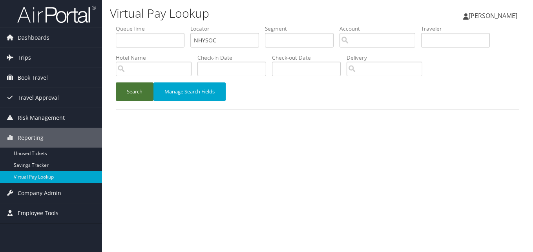
click at [140, 93] on button "Search" at bounding box center [135, 91] width 38 height 18
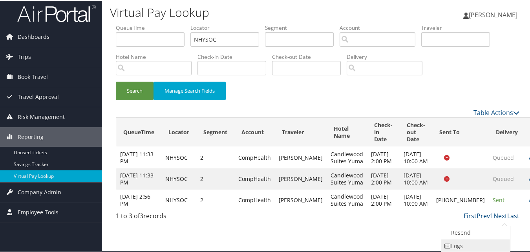
scroll to position [29, 0]
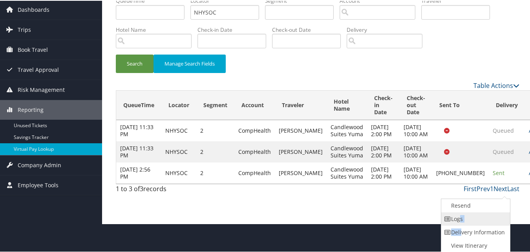
drag, startPoint x: 461, startPoint y: 226, endPoint x: 457, endPoint y: 220, distance: 6.7
click at [457, 220] on ul "Resend Logs Delivery Information View Itinerary" at bounding box center [476, 225] width 70 height 54
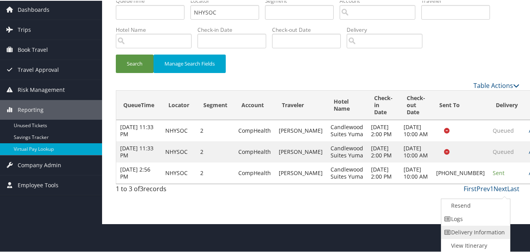
click at [467, 226] on link "Delivery Information" at bounding box center [474, 231] width 67 height 13
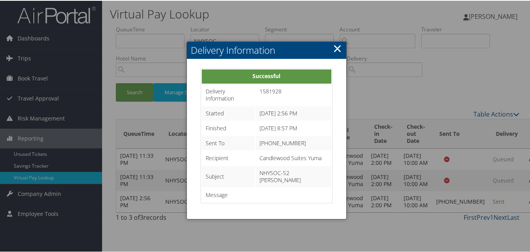
click at [333, 42] on link "×" at bounding box center [337, 48] width 9 height 16
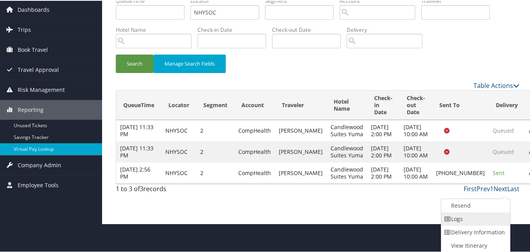
drag, startPoint x: 461, startPoint y: 220, endPoint x: 451, endPoint y: 215, distance: 10.7
click at [460, 220] on link "Logs" at bounding box center [474, 217] width 67 height 13
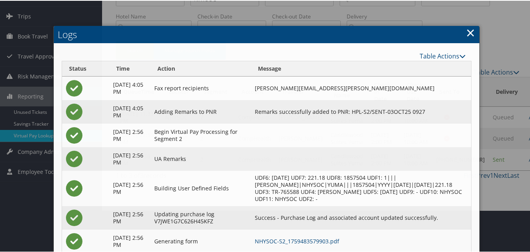
scroll to position [89, 0]
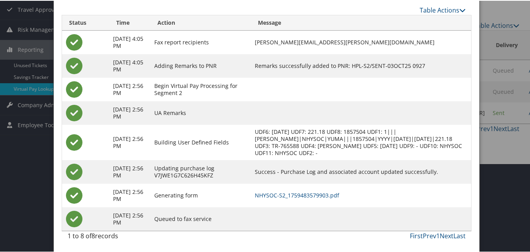
click at [333, 189] on td "NHYSOC-S2_1759483579903.pdf" at bounding box center [361, 195] width 220 height 24
click at [333, 192] on link "NHYSOC-S2_1759483579903.pdf" at bounding box center [297, 194] width 84 height 7
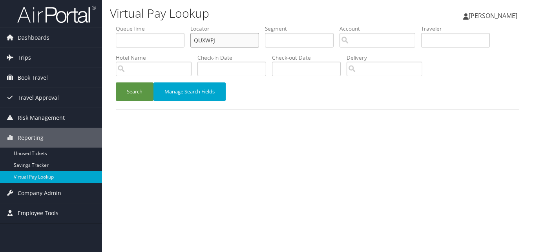
paste input "IKTNC"
drag, startPoint x: 229, startPoint y: 41, endPoint x: 128, endPoint y: 92, distance: 112.8
click at [118, 25] on ul "QueueTime Locator IKTNC Segment Account Traveler Hotel Name Check-in Date Check…" at bounding box center [317, 25] width 403 height 0
click at [126, 96] on button "Search" at bounding box center [135, 91] width 38 height 18
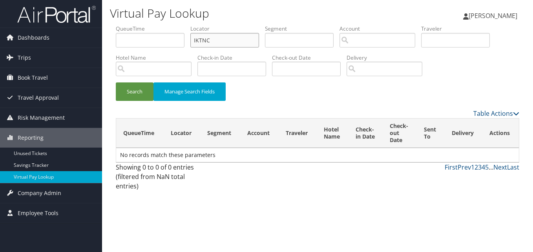
click at [213, 42] on input "IKTNC" at bounding box center [224, 40] width 69 height 15
type input "IKTNCR"
click at [123, 89] on button "Search" at bounding box center [135, 91] width 38 height 18
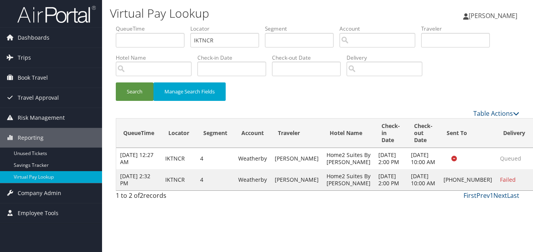
drag, startPoint x: 506, startPoint y: 192, endPoint x: 503, endPoint y: 193, distance: 4.0
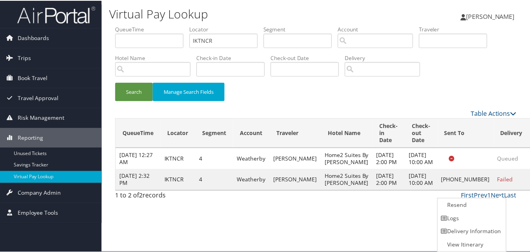
scroll to position [0, 0]
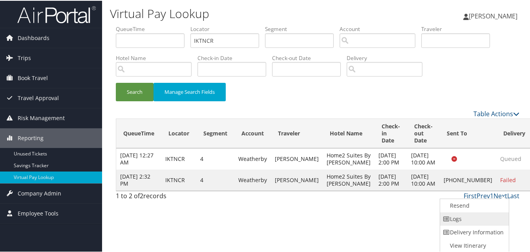
click at [461, 216] on link "Logs" at bounding box center [473, 217] width 67 height 13
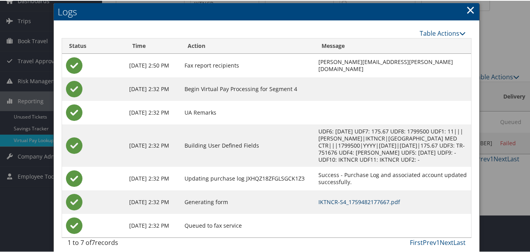
scroll to position [44, 0]
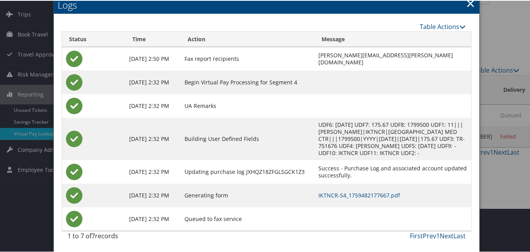
click at [319, 198] on td "IKTNCR-S4_1759482177667.pdf" at bounding box center [392, 195] width 157 height 24
click at [321, 194] on link "IKTNCR-S4_1759482177667.pdf" at bounding box center [359, 194] width 82 height 7
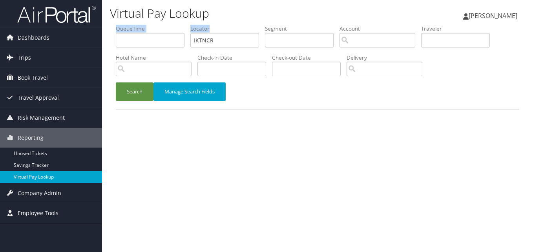
drag, startPoint x: 227, startPoint y: 31, endPoint x: 180, endPoint y: 43, distance: 48.9
click at [180, 25] on ul "QueueTime Locator IKTNCR Segment Account Traveler Hotel Name Check-in Date Chec…" at bounding box center [317, 25] width 403 height 0
paste input "BCQDG"
drag, startPoint x: 227, startPoint y: 42, endPoint x: 173, endPoint y: 48, distance: 54.8
click at [173, 25] on ul "QueueTime Locator IBCQDG Segment Account Traveler Hotel Name Check-in Date Chec…" at bounding box center [317, 25] width 403 height 0
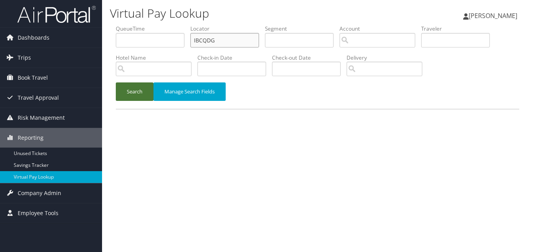
type input "IBCQDG"
click at [133, 93] on button "Search" at bounding box center [135, 91] width 38 height 18
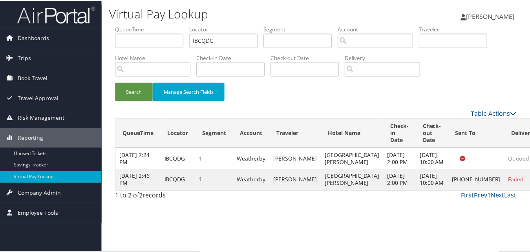
scroll to position [0, 0]
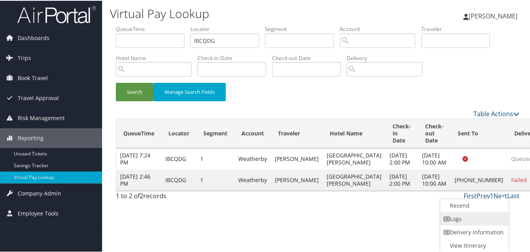
click at [474, 218] on link "Logs" at bounding box center [473, 217] width 67 height 13
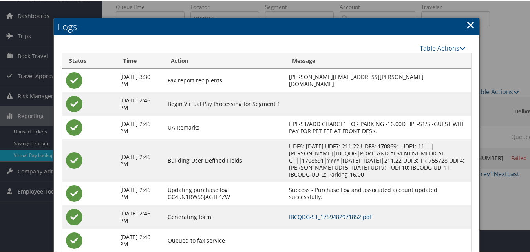
scroll to position [44, 0]
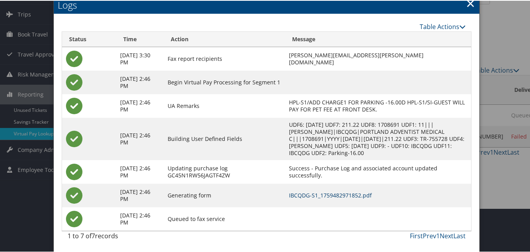
click at [288, 191] on td "IBCQDG-S1_1759482971852.pdf" at bounding box center [378, 195] width 186 height 24
click at [290, 192] on link "IBCQDG-S1_1759482971852.pdf" at bounding box center [330, 194] width 83 height 7
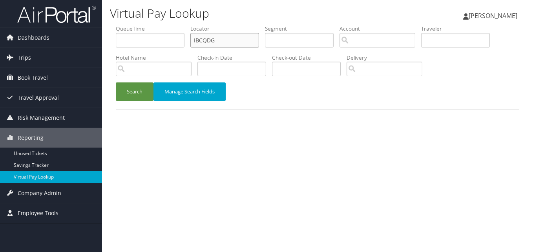
paste input "JRAZGQ"
drag, startPoint x: 206, startPoint y: 37, endPoint x: 167, endPoint y: 45, distance: 39.2
click at [167, 25] on ul "QueueTime Locator JRAZGQ Segment Account Traveler Hotel Name Check-in Date Chec…" at bounding box center [317, 25] width 403 height 0
type input "JRAZGQ"
click at [141, 105] on div "Search Manage Search Fields" at bounding box center [317, 95] width 415 height 26
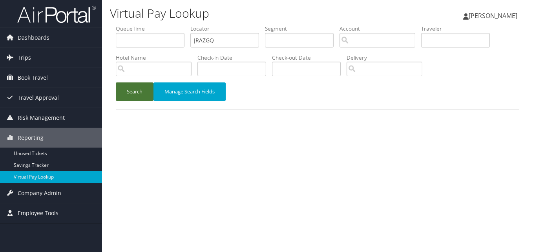
click at [144, 87] on button "Search" at bounding box center [135, 91] width 38 height 18
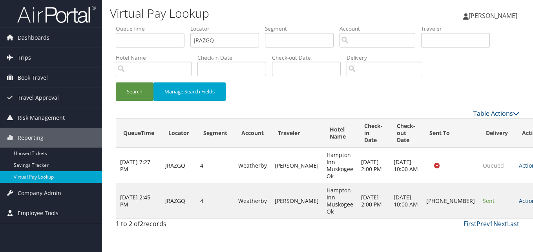
click at [519, 198] on link "Actions" at bounding box center [531, 200] width 25 height 7
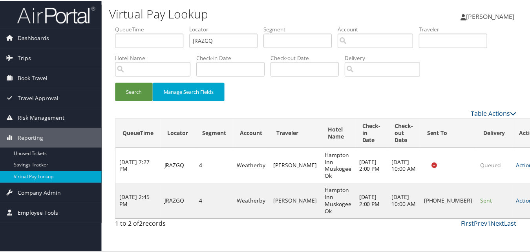
scroll to position [7, 0]
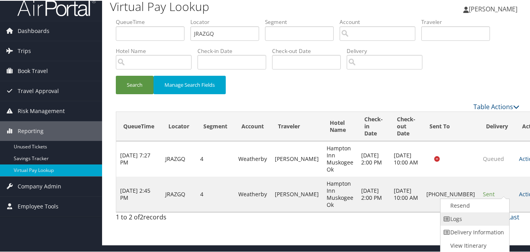
click at [453, 220] on link "Logs" at bounding box center [473, 217] width 67 height 13
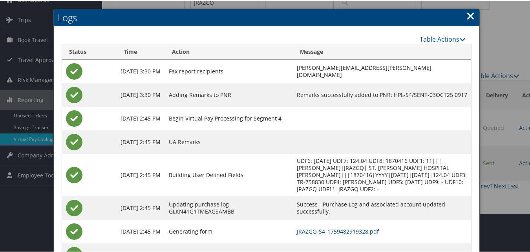
scroll to position [75, 0]
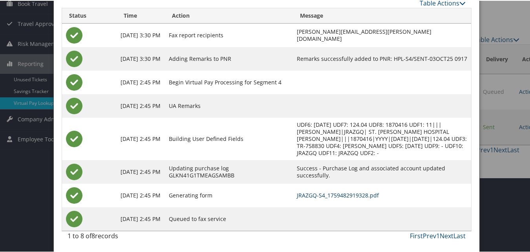
click at [341, 193] on link "JRAZGQ-S4_1759482919328.pdf" at bounding box center [338, 194] width 82 height 7
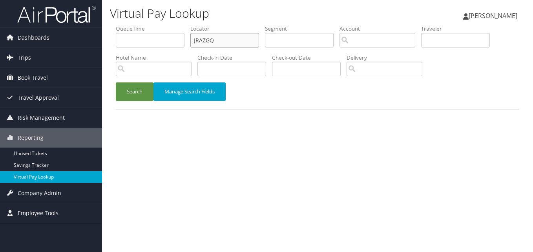
paste input "KNOCUC"
drag, startPoint x: 212, startPoint y: 39, endPoint x: 171, endPoint y: 40, distance: 41.2
click at [171, 25] on ul "QueueTime Locator KNOCUC Segment Account Traveler Hotel Name Check-in Date Chec…" at bounding box center [317, 25] width 403 height 0
type input "KNOCUC"
click at [147, 96] on button "Search" at bounding box center [135, 91] width 38 height 18
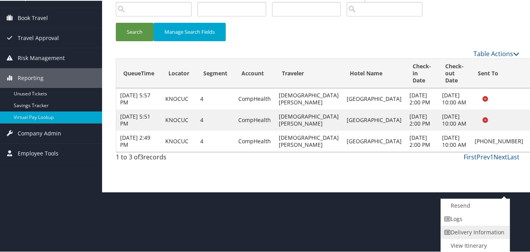
click at [469, 225] on link "Delivery Information" at bounding box center [474, 231] width 67 height 13
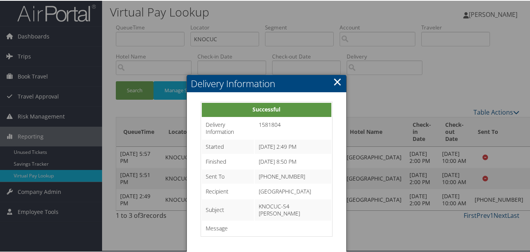
click at [339, 73] on link "×" at bounding box center [337, 81] width 9 height 16
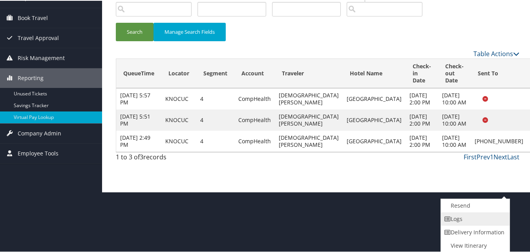
click at [451, 216] on link "Logs" at bounding box center [474, 217] width 67 height 13
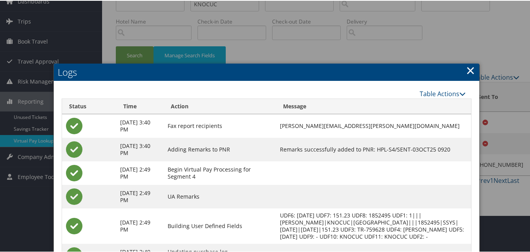
scroll to position [120, 0]
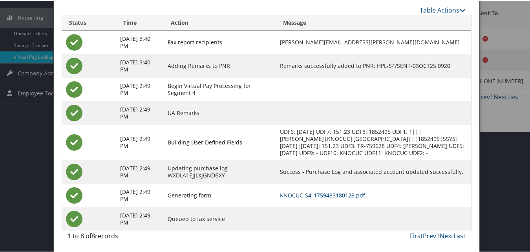
click at [324, 197] on link "KNOCUC-S4_1759483180128.pdf" at bounding box center [322, 194] width 85 height 7
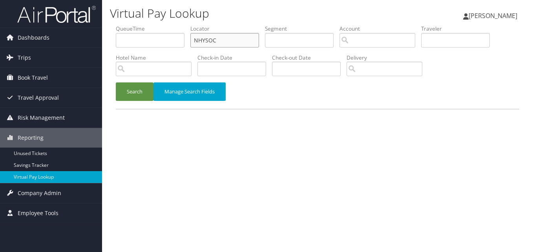
drag, startPoint x: 238, startPoint y: 40, endPoint x: 172, endPoint y: 46, distance: 65.7
click at [173, 25] on ul "QueueTime Locator NHYSOC Segment Account Traveler Hotel Name Check-in Date Chec…" at bounding box center [317, 25] width 403 height 0
paste input "QFQEWW"
type input "QFQEWW"
click at [126, 96] on button "Search" at bounding box center [135, 91] width 38 height 18
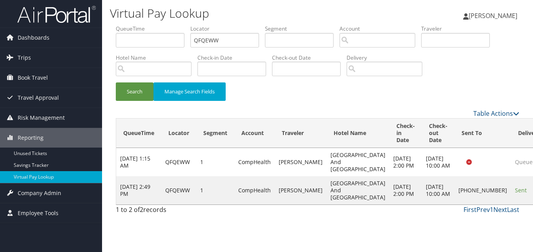
drag, startPoint x: 508, startPoint y: 210, endPoint x: 458, endPoint y: 213, distance: 49.5
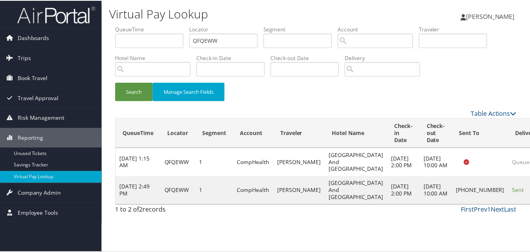
scroll to position [18, 0]
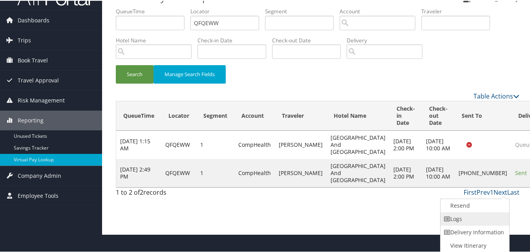
click at [453, 215] on link "Logs" at bounding box center [473, 217] width 67 height 13
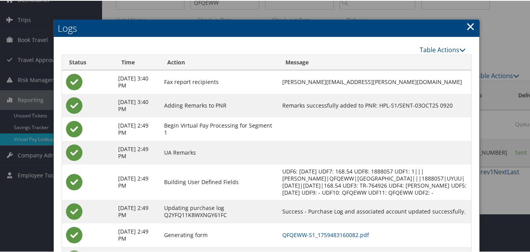
scroll to position [85, 0]
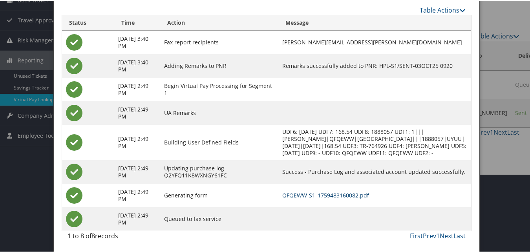
click at [343, 195] on link "QFQEWW-S1_1759483160082.pdf" at bounding box center [325, 194] width 87 height 7
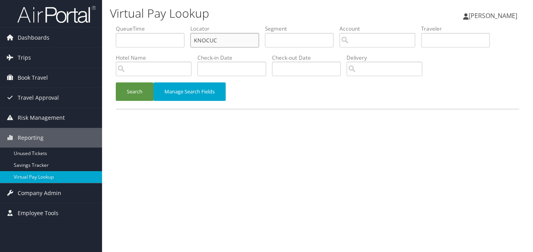
drag, startPoint x: 229, startPoint y: 42, endPoint x: 152, endPoint y: 48, distance: 77.9
click at [152, 25] on ul "QueueTime Locator KNOCUC Segment Account Traveler Hotel Name Check-in Date Chec…" at bounding box center [317, 25] width 403 height 0
paste input "CAIWQG"
type input "CAIWQG"
click at [116, 82] on button "Search" at bounding box center [135, 91] width 38 height 18
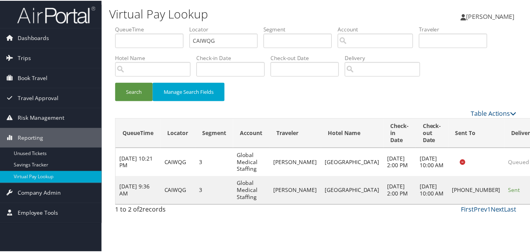
scroll to position [7, 0]
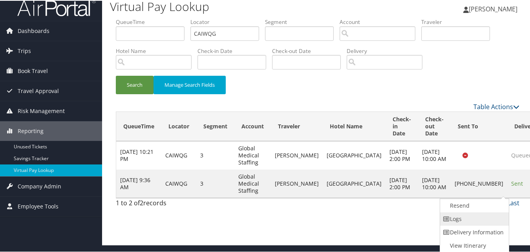
click at [457, 215] on link "Logs" at bounding box center [473, 217] width 67 height 13
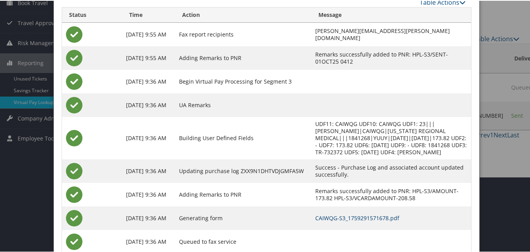
scroll to position [98, 0]
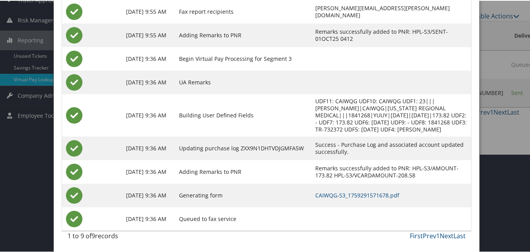
click at [344, 200] on td "CAIWQG-S3_1759291571678.pdf" at bounding box center [391, 195] width 160 height 24
click at [344, 197] on link "CAIWQG-S3_1759291571678.pdf" at bounding box center [357, 194] width 84 height 7
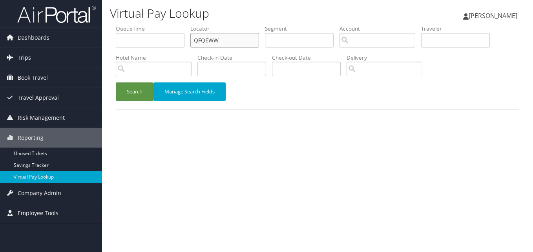
paste input "FIVWC"
drag, startPoint x: 221, startPoint y: 40, endPoint x: 161, endPoint y: 43, distance: 60.5
click at [161, 25] on ul "QueueTime Locator FIVWCW Segment Account Traveler Hotel Name Check-in Date Chec…" at bounding box center [317, 25] width 403 height 0
type input "FIVWCW"
click at [141, 84] on button "Search" at bounding box center [135, 91] width 38 height 18
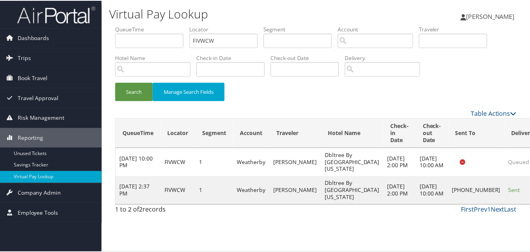
scroll to position [7, 0]
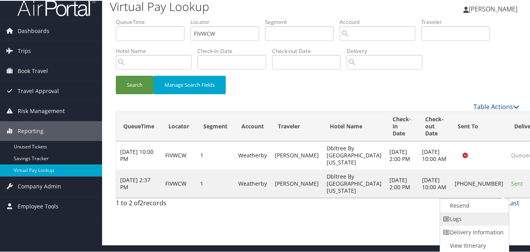
click at [452, 217] on link "Logs" at bounding box center [473, 217] width 67 height 13
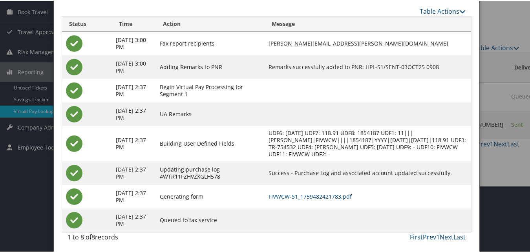
scroll to position [67, 0]
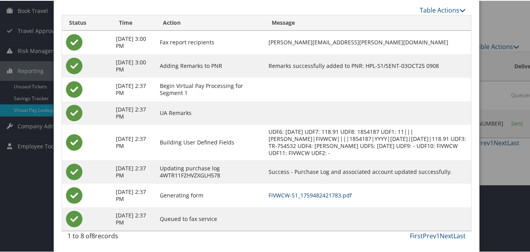
click at [311, 195] on link "FIVWCW-S1_1759482421783.pdf" at bounding box center [309, 194] width 83 height 7
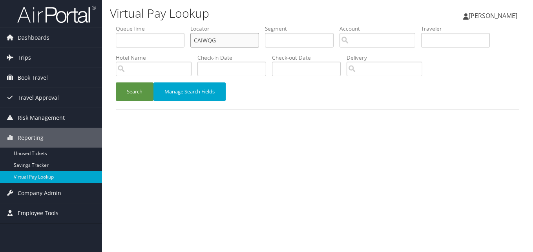
drag, startPoint x: 238, startPoint y: 43, endPoint x: 141, endPoint y: 59, distance: 98.2
click at [145, 25] on ul "QueueTime Locator CAIWQG Segment Account Traveler Hotel Name Check-in Date Chec…" at bounding box center [317, 25] width 403 height 0
paste input "ABAXAA"
type input "ABAXAA"
click at [124, 92] on button "Search" at bounding box center [135, 91] width 38 height 18
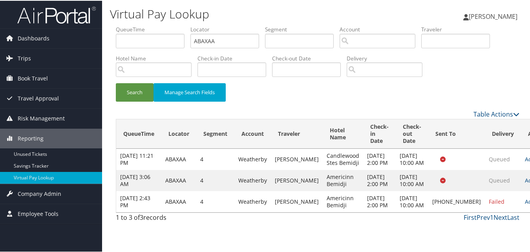
drag, startPoint x: 493, startPoint y: 220, endPoint x: 488, endPoint y: 220, distance: 4.7
click at [525, 204] on link "Actions" at bounding box center [537, 200] width 25 height 7
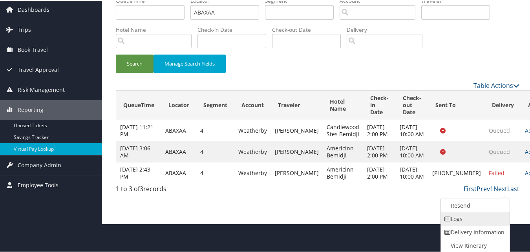
drag, startPoint x: 488, startPoint y: 220, endPoint x: 450, endPoint y: 218, distance: 38.1
click at [450, 218] on icon at bounding box center [447, 217] width 7 height 5
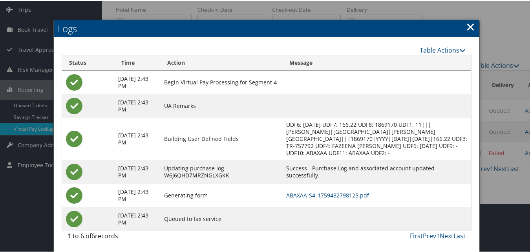
scroll to position [56, 0]
click at [341, 196] on link "ABAXAA-S4_1759482798125.pdf" at bounding box center [327, 194] width 83 height 7
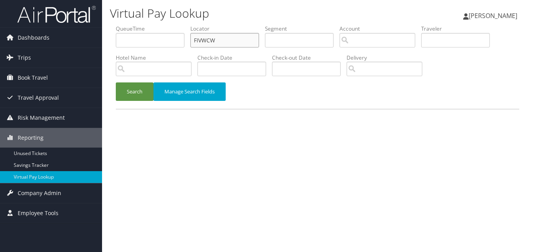
paste input "JJZQKO"
drag, startPoint x: 220, startPoint y: 40, endPoint x: 147, endPoint y: 82, distance: 84.4
click at [154, 25] on ul "QueueTime Locator JJZQKO Segment Account Traveler Hotel Name Check-in Date Chec…" at bounding box center [317, 25] width 403 height 0
type input "JJZQKO"
click at [139, 96] on button "Search" at bounding box center [135, 91] width 38 height 18
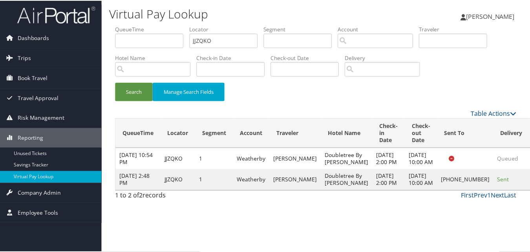
scroll to position [0, 0]
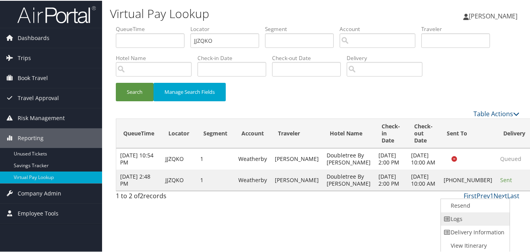
click at [463, 219] on link "Logs" at bounding box center [474, 217] width 67 height 13
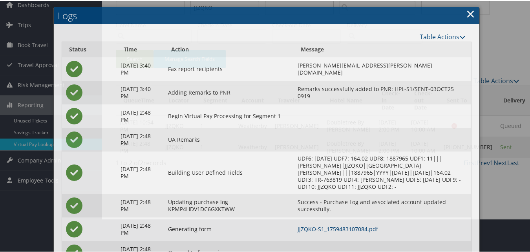
scroll to position [67, 0]
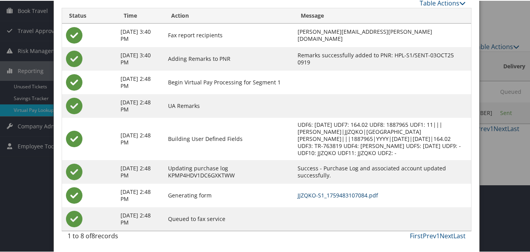
drag, startPoint x: 334, startPoint y: 193, endPoint x: 321, endPoint y: 177, distance: 21.8
click at [334, 193] on link "JJZQKO-S1_1759483107084.pdf" at bounding box center [337, 194] width 80 height 7
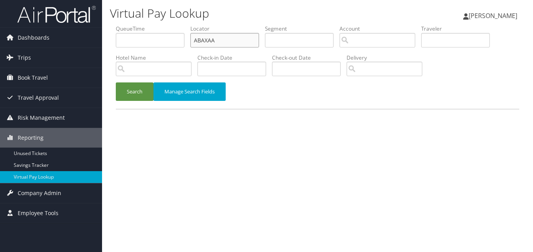
paste input "HDKJF"
drag, startPoint x: 219, startPoint y: 43, endPoint x: 172, endPoint y: 48, distance: 46.6
click at [173, 25] on ul "QueueTime Locator AHDKJF Segment Account Traveler Hotel Name Check-in Date Chec…" at bounding box center [317, 25] width 403 height 0
type input "AHDKJF"
click at [136, 89] on button "Search" at bounding box center [135, 91] width 38 height 18
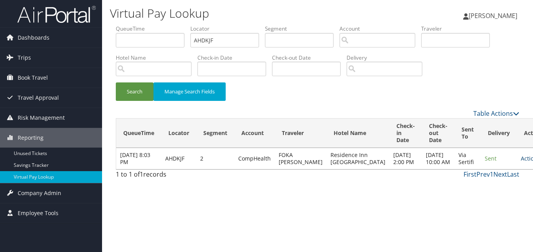
click at [521, 162] on link "Actions" at bounding box center [533, 158] width 25 height 7
click at [468, 180] on link "Logs" at bounding box center [485, 186] width 49 height 13
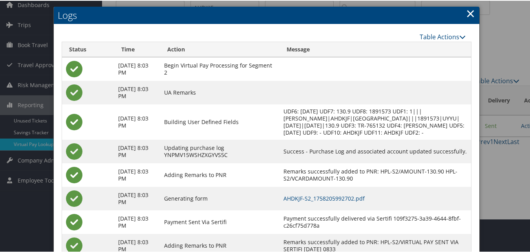
scroll to position [67, 0]
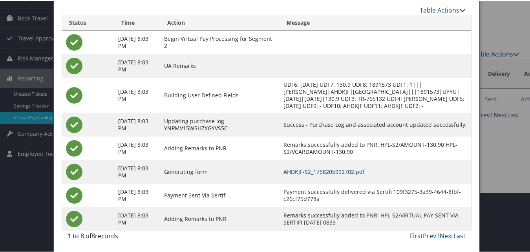
click at [354, 171] on link "AHDKJF-S2_1758205992702.pdf" at bounding box center [323, 170] width 81 height 7
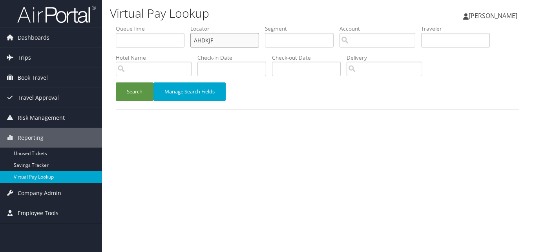
click at [213, 41] on input "AHDKJF" at bounding box center [224, 40] width 69 height 15
drag, startPoint x: 216, startPoint y: 38, endPoint x: 166, endPoint y: 51, distance: 51.1
click at [166, 25] on ul "QueueTime Locator AHDKJF Segment Account Traveler Hotel Name Check-in Date Chec…" at bounding box center [317, 25] width 403 height 0
paste input "SOSMTE"
type input "SOSMTE"
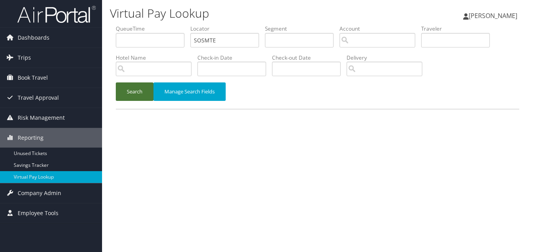
click at [124, 90] on button "Search" at bounding box center [135, 91] width 38 height 18
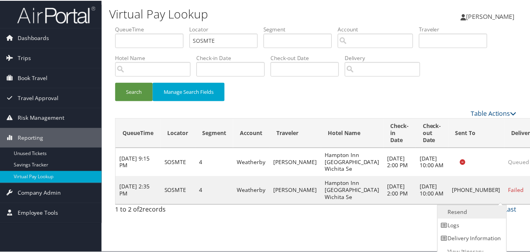
scroll to position [7, 0]
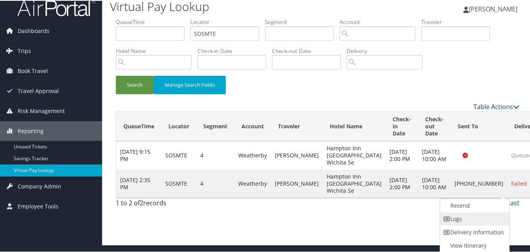
click at [475, 215] on link "Logs" at bounding box center [473, 217] width 67 height 13
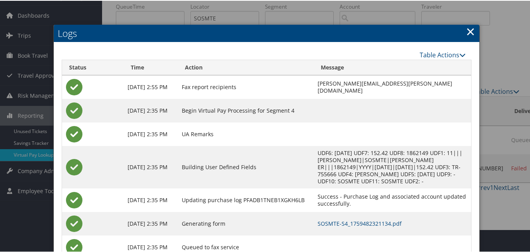
scroll to position [44, 0]
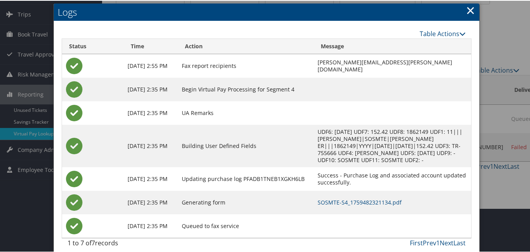
click at [314, 190] on td "SOSMTE-S4_1759482321134.pdf" at bounding box center [391, 202] width 157 height 24
click at [317, 198] on link "SOSMTE-S4_1759482321134.pdf" at bounding box center [359, 201] width 84 height 7
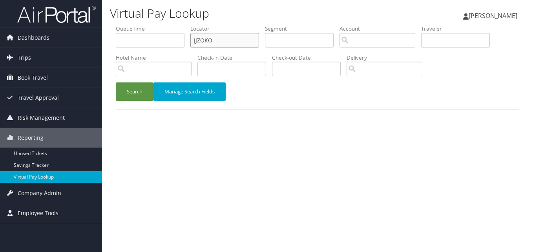
paste input "MYCEKC"
drag, startPoint x: 206, startPoint y: 42, endPoint x: 168, endPoint y: 47, distance: 38.1
click at [168, 25] on ul "QueueTime Locator MYCEKC Segment Account Traveler Hotel Name Check-in Date Chec…" at bounding box center [317, 25] width 403 height 0
type input "MYCEKC"
click at [139, 93] on button "Search" at bounding box center [135, 91] width 38 height 18
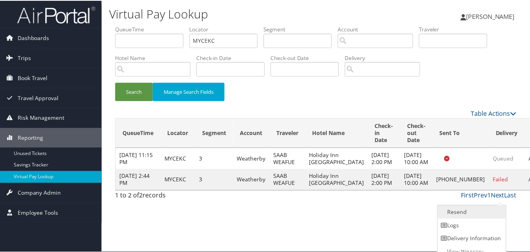
scroll to position [7, 0]
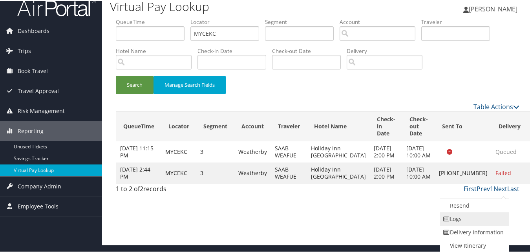
click at [455, 215] on link "Logs" at bounding box center [473, 217] width 67 height 13
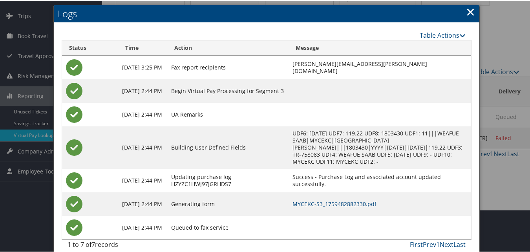
scroll to position [44, 0]
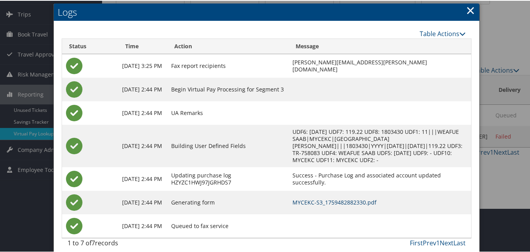
click at [334, 198] on link "MYCEKC-S3_1759482882330.pdf" at bounding box center [334, 201] width 84 height 7
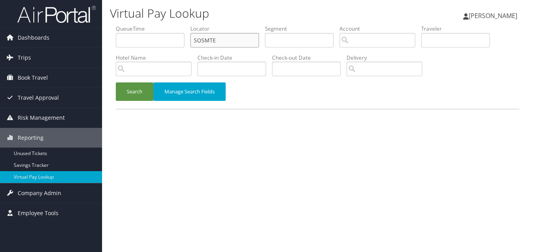
paste input "OIBXYK"
drag, startPoint x: 221, startPoint y: 44, endPoint x: 126, endPoint y: 63, distance: 96.9
click at [126, 25] on ul "QueueTime Locator OIBXYK Segment Account Traveler Hotel Name Check-in Date Chec…" at bounding box center [317, 25] width 403 height 0
type input "OIBXYK"
click at [139, 91] on button "Search" at bounding box center [135, 91] width 38 height 18
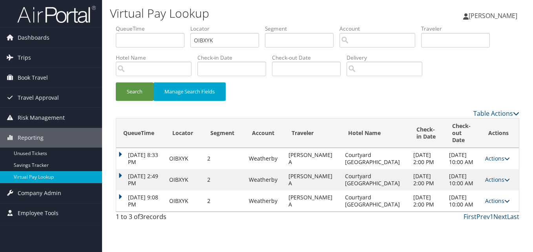
click at [490, 197] on link "Actions" at bounding box center [497, 200] width 25 height 7
click at [475, 219] on link "Logs" at bounding box center [479, 218] width 49 height 13
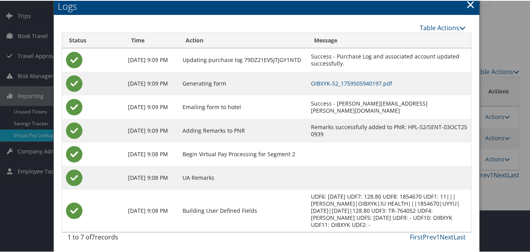
scroll to position [44, 0]
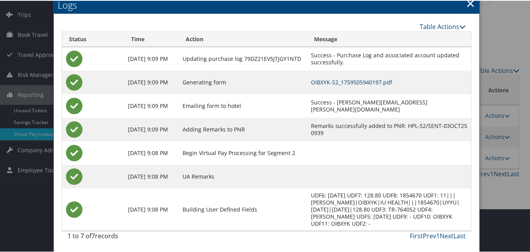
click at [317, 82] on link "OIBXYK-S2_1759505940197.pdf" at bounding box center [351, 81] width 81 height 7
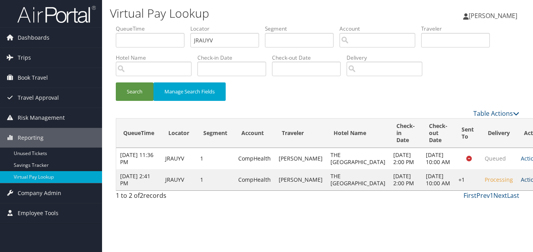
click at [521, 183] on link "Actions" at bounding box center [533, 179] width 25 height 7
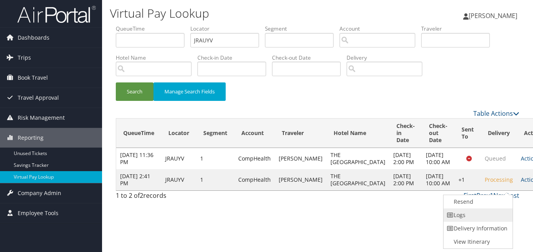
click at [478, 210] on link "Logs" at bounding box center [476, 214] width 67 height 13
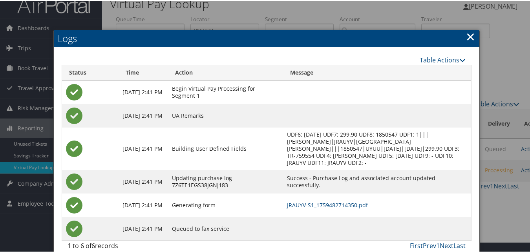
scroll to position [20, 0]
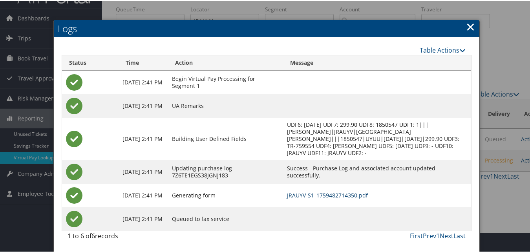
click at [344, 196] on link "JRAUYV-S1_1759482714350.pdf" at bounding box center [327, 194] width 81 height 7
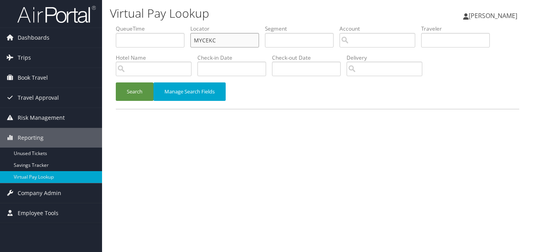
paste input "HQTGTF"
drag, startPoint x: 226, startPoint y: 43, endPoint x: 115, endPoint y: 49, distance: 110.8
click at [116, 49] on form "QueueTime Locator HQTGTF Segment Account Traveler Hotel Name Check-in Date Chec…" at bounding box center [317, 67] width 403 height 84
type input "HQTGTF"
click at [122, 97] on button "Search" at bounding box center [135, 91] width 38 height 18
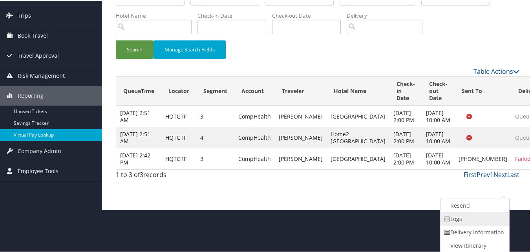
click at [461, 217] on link "Logs" at bounding box center [473, 217] width 67 height 13
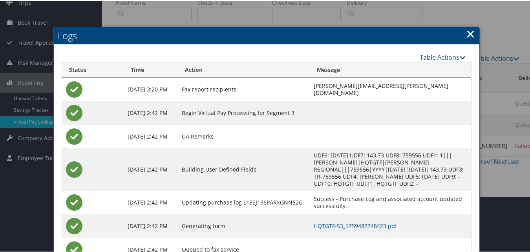
scroll to position [86, 0]
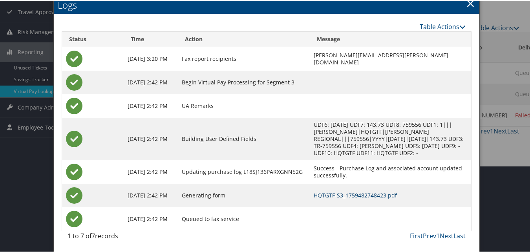
click at [324, 195] on link "HQTGTF-S3_1759482748423.pdf" at bounding box center [354, 194] width 83 height 7
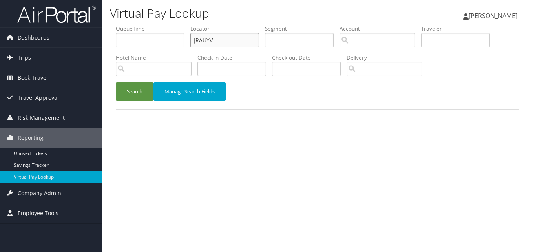
drag, startPoint x: 218, startPoint y: 38, endPoint x: 154, endPoint y: 51, distance: 65.3
click at [154, 25] on ul "QueueTime Locator JRAUYV Segment Account Traveler Hotel Name Check-in Date Chec…" at bounding box center [317, 25] width 403 height 0
paste input "GKIHEJ"
type input "GKIHEJ"
click at [128, 89] on button "Search" at bounding box center [135, 91] width 38 height 18
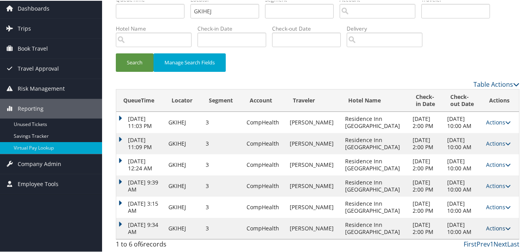
click at [491, 227] on link "Actions" at bounding box center [498, 227] width 25 height 7
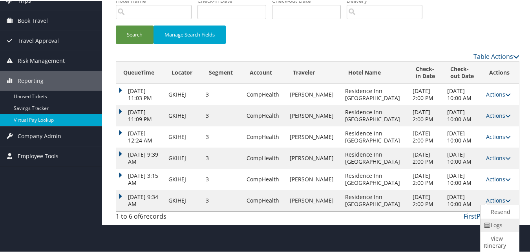
click at [481, 225] on link "Logs" at bounding box center [498, 224] width 36 height 13
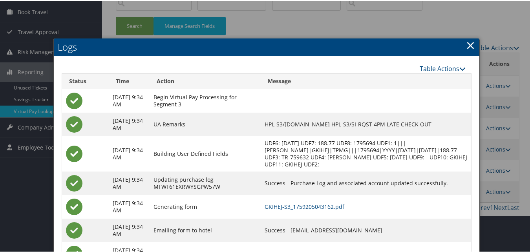
scroll to position [101, 0]
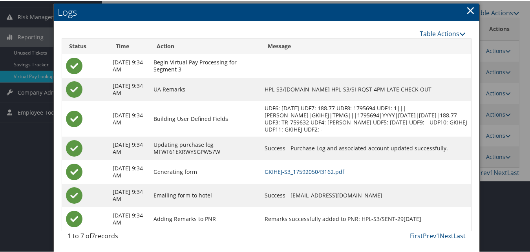
click at [316, 175] on td "GKIHEJ-S3_1759205043162.pdf" at bounding box center [365, 171] width 210 height 24
click at [315, 169] on link "GKIHEJ-S3_1759205043162.pdf" at bounding box center [304, 170] width 80 height 7
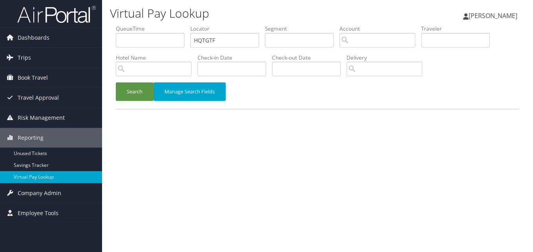
click at [168, 25] on ul "QueueTime Locator HQTGTF Segment Account Traveler Hotel Name Check-in Date Chec…" at bounding box center [317, 25] width 403 height 0
type input "UUBNHI"
click at [146, 86] on button "Search" at bounding box center [135, 91] width 38 height 18
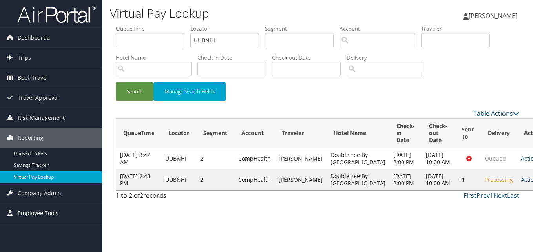
click at [521, 183] on link "Actions" at bounding box center [533, 179] width 25 height 7
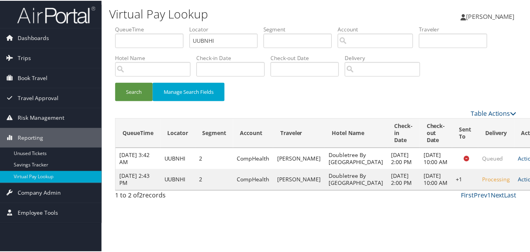
scroll to position [7, 0]
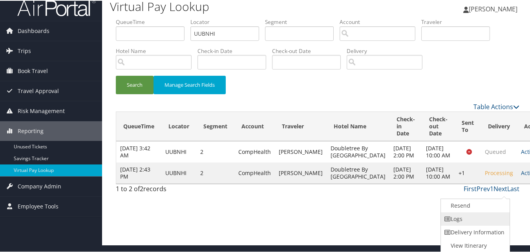
click at [467, 214] on link "Logs" at bounding box center [474, 217] width 67 height 13
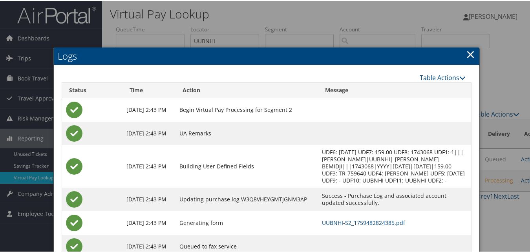
scroll to position [27, 0]
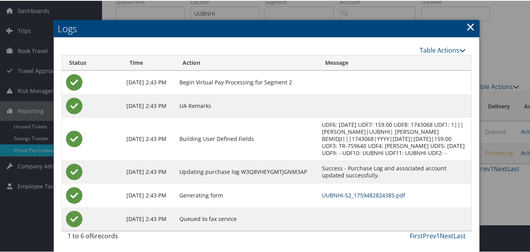
click at [330, 195] on link "UUBNHI-S2_1759482824385.pdf" at bounding box center [363, 194] width 83 height 7
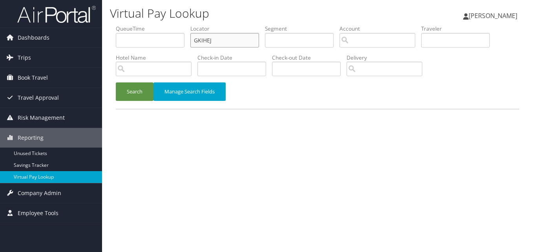
drag, startPoint x: 239, startPoint y: 44, endPoint x: 173, endPoint y: 49, distance: 65.4
click at [173, 25] on ul "QueueTime Locator GKIHEJ Segment Account Traveler Hotel Name Check-in Date Chec…" at bounding box center [317, 25] width 403 height 0
paste input "YDENNB"
type input "YDENNB"
click at [140, 80] on li "Hotel Name" at bounding box center [157, 68] width 82 height 29
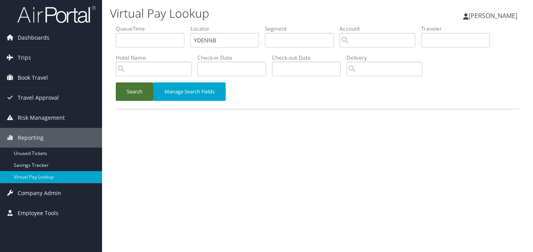
click at [134, 91] on button "Search" at bounding box center [135, 91] width 38 height 18
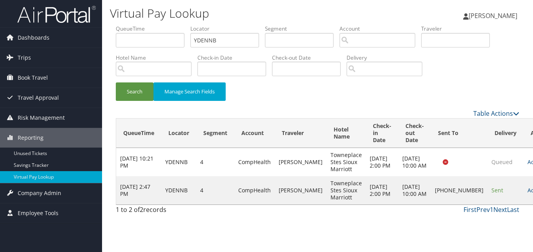
click at [523, 197] on td "Actions Resend Logs Delivery Information View Itinerary" at bounding box center [540, 190] width 35 height 28
click at [527, 193] on link "Actions" at bounding box center [539, 189] width 25 height 7
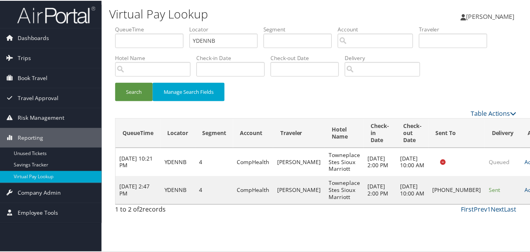
scroll to position [0, 0]
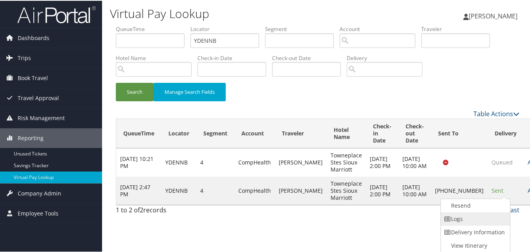
click at [478, 215] on link "Logs" at bounding box center [474, 217] width 67 height 13
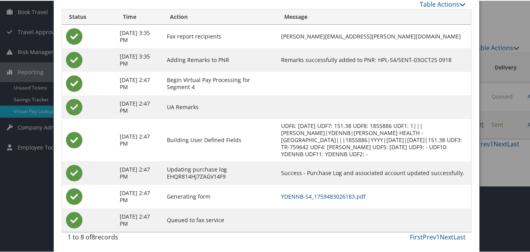
scroll to position [67, 0]
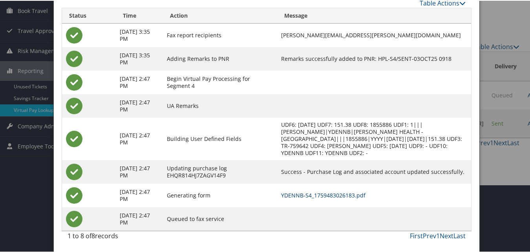
click at [346, 193] on link "YDENNB-S4_1759483026183.pdf" at bounding box center [323, 194] width 84 height 7
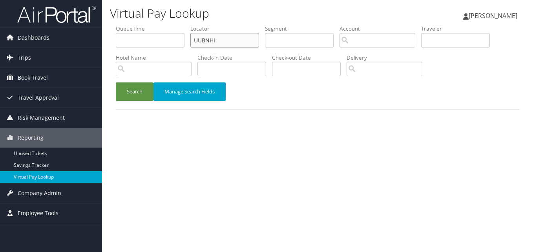
paste input "FTKVFK"
drag, startPoint x: 219, startPoint y: 39, endPoint x: 170, endPoint y: 52, distance: 51.1
click at [170, 25] on ul "QueueTime Locator FTKVFK Segment Account Traveler Hotel Name Check-in Date Chec…" at bounding box center [317, 25] width 403 height 0
type input "FTKVFK"
click at [135, 101] on div "Search Manage Search Fields" at bounding box center [317, 95] width 415 height 26
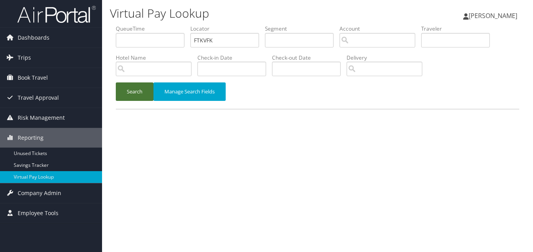
click at [151, 90] on button "Search" at bounding box center [135, 91] width 38 height 18
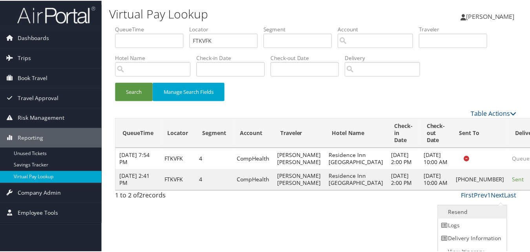
scroll to position [7, 0]
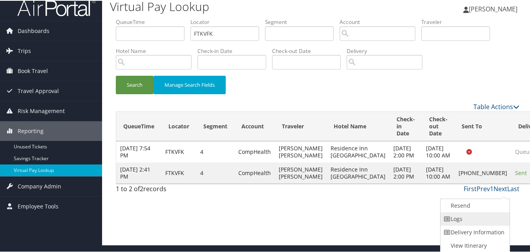
click at [460, 214] on link "Logs" at bounding box center [473, 217] width 67 height 13
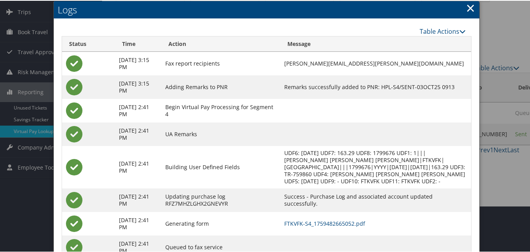
scroll to position [75, 0]
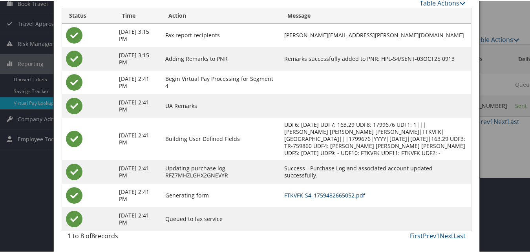
click at [332, 195] on link "FTKVFK-S4_1759482665052.pdf" at bounding box center [324, 194] width 81 height 7
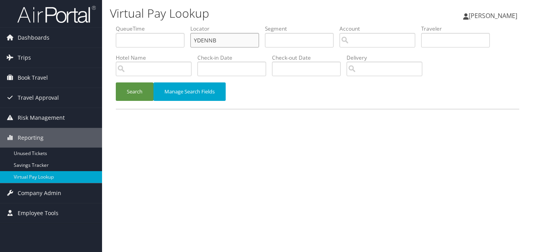
paste input "HOMEJC"
drag, startPoint x: 221, startPoint y: 34, endPoint x: 158, endPoint y: 46, distance: 64.3
click at [158, 25] on ul "QueueTime Locator HOMEJC Segment Account Traveler Hotel Name Check-in Date Chec…" at bounding box center [317, 25] width 403 height 0
type input "HOMEJC"
click at [125, 94] on button "Search" at bounding box center [135, 91] width 38 height 18
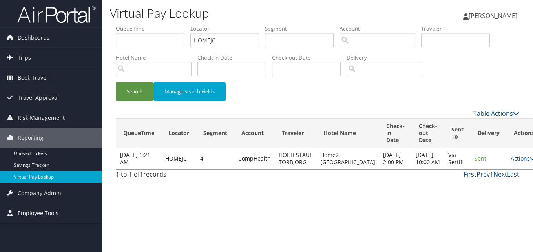
click at [506, 146] on th "Actions" at bounding box center [523, 132] width 35 height 29
click at [506, 167] on td "Actions Resend Logs View Itinerary" at bounding box center [523, 158] width 35 height 21
click at [510, 162] on link "Actions" at bounding box center [522, 158] width 25 height 7
click at [477, 190] on link "Logs" at bounding box center [485, 186] width 49 height 13
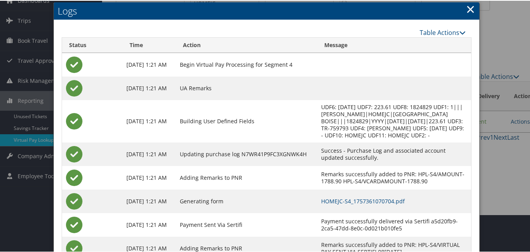
scroll to position [74, 0]
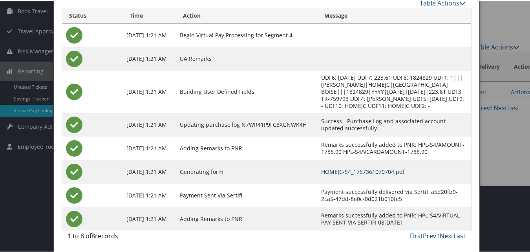
click at [360, 168] on link "HOMEJC-S4_1757361070704.pdf" at bounding box center [363, 170] width 84 height 7
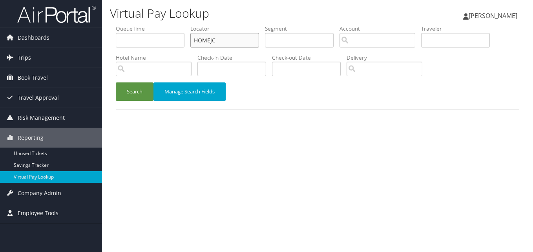
drag, startPoint x: 153, startPoint y: 38, endPoint x: 115, endPoint y: 47, distance: 39.1
click at [116, 47] on form "QueueTime Locator HOMEJC Segment Account Traveler Hotel Name Check-in Date Chec…" at bounding box center [317, 67] width 403 height 84
paste input "FOZPOJ"
type input "FOZPOJ"
click at [141, 94] on button "Search" at bounding box center [135, 91] width 38 height 18
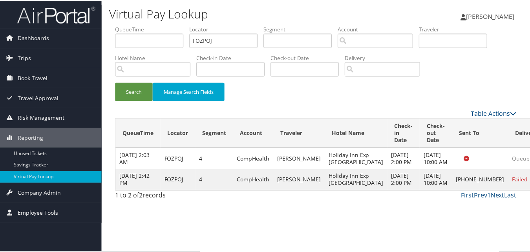
scroll to position [0, 0]
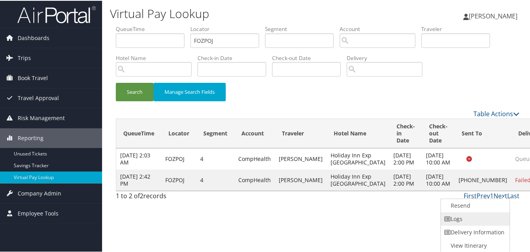
click at [471, 212] on link "Logs" at bounding box center [474, 217] width 67 height 13
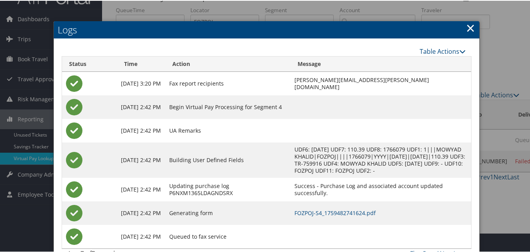
scroll to position [37, 0]
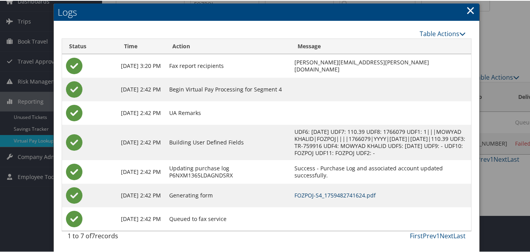
click at [317, 197] on link "FOZPOJ-S4_1759482741624.pdf" at bounding box center [334, 194] width 81 height 7
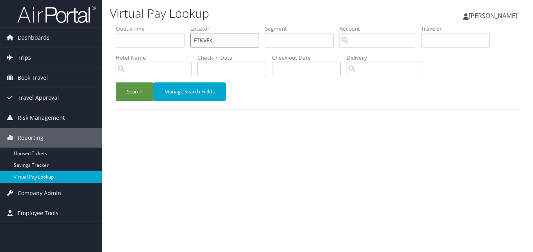
paste input "YAWNAZ"
drag, startPoint x: 214, startPoint y: 36, endPoint x: 170, endPoint y: 41, distance: 43.8
click at [171, 25] on ul "QueueTime Locator YAWNAZ Segment Account Traveler Hotel Name Check-in Date Chec…" at bounding box center [317, 25] width 403 height 0
type input "YAWNAZ"
click at [141, 97] on button "Search" at bounding box center [135, 91] width 38 height 18
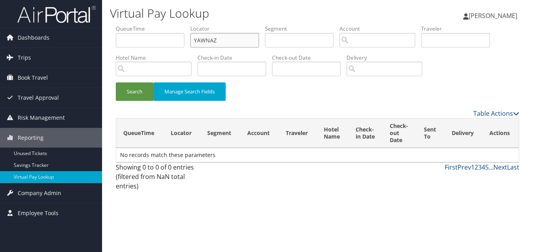
paste input "IHCUNQ"
type input "IHCUNQ"
click at [116, 82] on button "Search" at bounding box center [135, 91] width 38 height 18
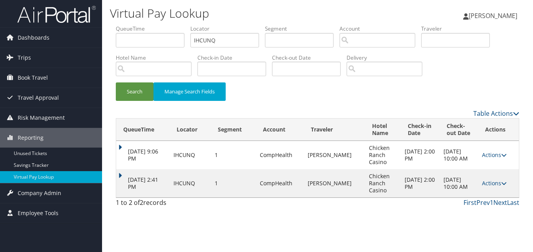
click at [351, 213] on div "Virtual Pay Lookup Luke Perry Luke Perry My Settings Travel Agency Contacts Vie…" at bounding box center [317, 126] width 431 height 252
click at [494, 184] on link "Actions" at bounding box center [494, 182] width 25 height 7
click at [470, 201] on link "Logs" at bounding box center [477, 207] width 49 height 13
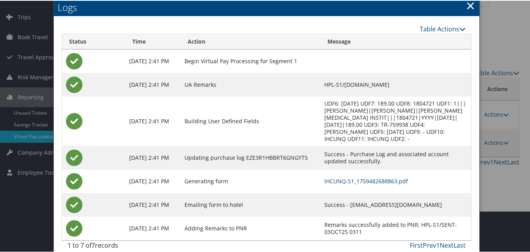
scroll to position [44, 0]
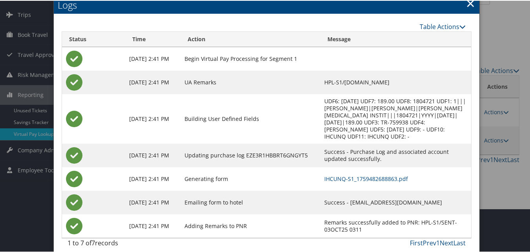
click at [366, 175] on td "IHCUNQ-S1_1759482688863.pdf" at bounding box center [395, 178] width 151 height 24
click at [367, 174] on link "IHCUNQ-S1_1759482688863.pdf" at bounding box center [366, 177] width 84 height 7
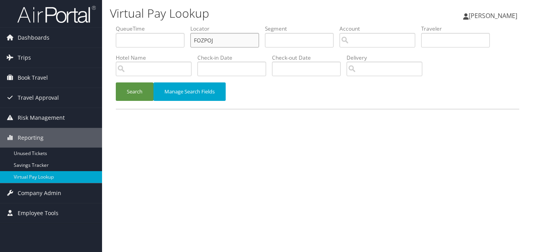
paste input "IVNIEX"
drag, startPoint x: 229, startPoint y: 36, endPoint x: 153, endPoint y: 38, distance: 75.7
click at [153, 25] on ul "QueueTime Locator IVNIEX Segment Account Traveler Hotel Name Check-in Date Chec…" at bounding box center [317, 25] width 403 height 0
type input "IVNIEX"
click at [150, 90] on button "Search" at bounding box center [135, 91] width 38 height 18
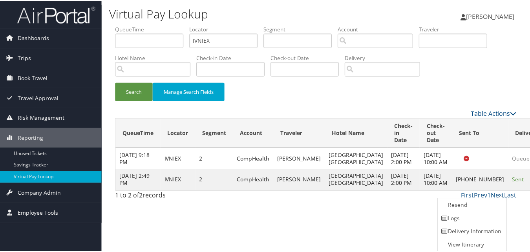
scroll to position [0, 0]
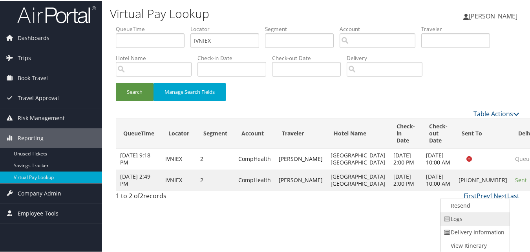
click at [455, 216] on link "Logs" at bounding box center [473, 217] width 67 height 13
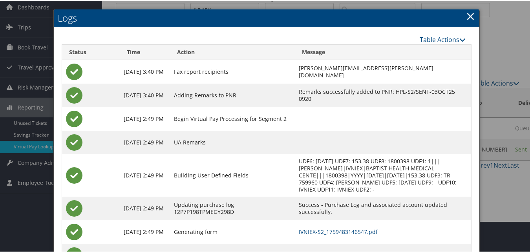
scroll to position [60, 0]
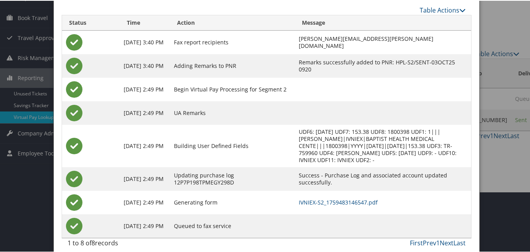
click at [295, 190] on td "IVNIEX-S2_1759483146547.pdf" at bounding box center [383, 202] width 177 height 24
click at [299, 198] on link "IVNIEX-S2_1759483146547.pdf" at bounding box center [338, 201] width 79 height 7
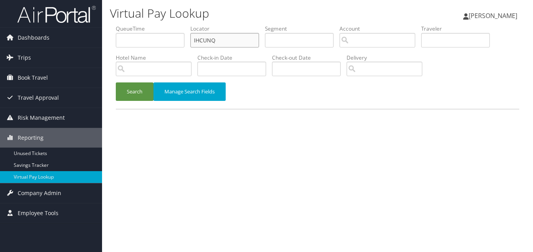
paste input "GYGWBW"
drag, startPoint x: 220, startPoint y: 38, endPoint x: 176, endPoint y: 45, distance: 45.2
click at [176, 25] on ul "QueueTime Locator GYGWBW Segment Account Traveler Hotel Name Check-in Date Chec…" at bounding box center [317, 25] width 403 height 0
type input "GYGWBW"
click at [139, 90] on button "Search" at bounding box center [135, 91] width 38 height 18
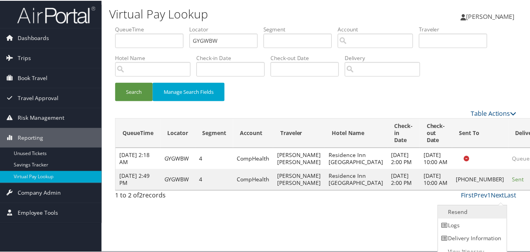
scroll to position [7, 0]
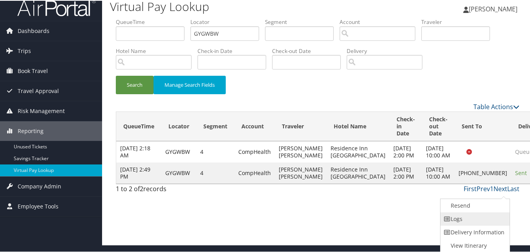
click at [475, 214] on link "Logs" at bounding box center [473, 217] width 67 height 13
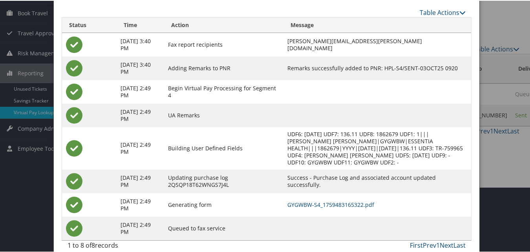
scroll to position [75, 0]
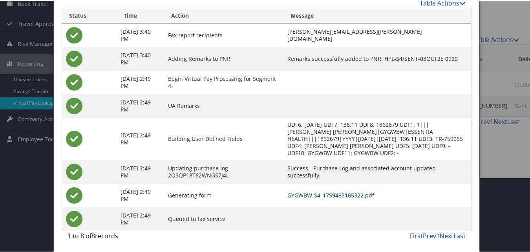
click at [315, 195] on link "GYGWBW-S4_1759483165322.pdf" at bounding box center [330, 194] width 87 height 7
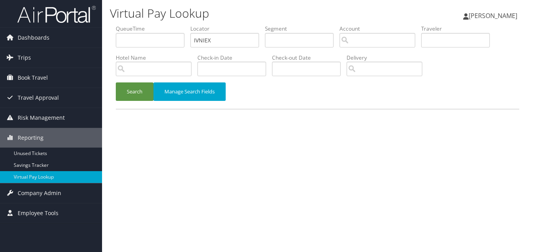
click at [144, 25] on ul "QueueTime Locator IVNIEX Segment Account Traveler Hotel Name Check-in Date Chec…" at bounding box center [317, 25] width 403 height 0
type input "ALGCXH"
click at [124, 98] on button "Search" at bounding box center [135, 91] width 38 height 18
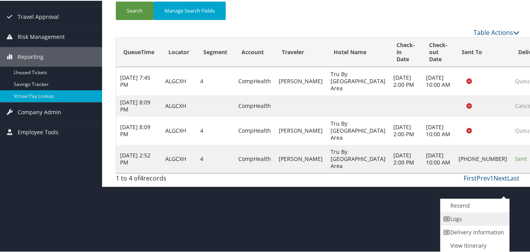
click at [460, 219] on link "Logs" at bounding box center [473, 217] width 67 height 13
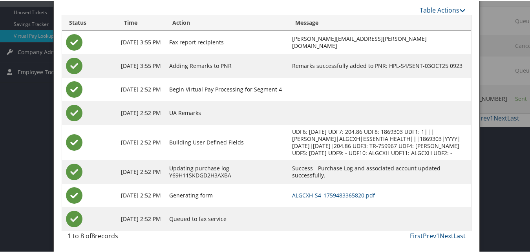
scroll to position [149, 0]
click at [331, 197] on link "ALGCXH-S4_1759483365820.pdf" at bounding box center [333, 194] width 83 height 7
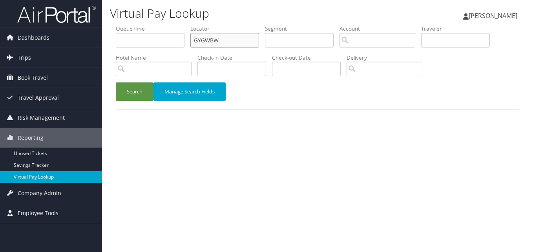
drag, startPoint x: 187, startPoint y: 42, endPoint x: 178, endPoint y: 43, distance: 9.1
click at [178, 25] on ul "QueueTime Locator GYGWBW Segment Account Traveler Hotel Name Check-in Date Chec…" at bounding box center [317, 25] width 403 height 0
paste input "JNFXAH"
type input "JNFXAH"
click at [146, 104] on div "Search Manage Search Fields" at bounding box center [317, 95] width 415 height 26
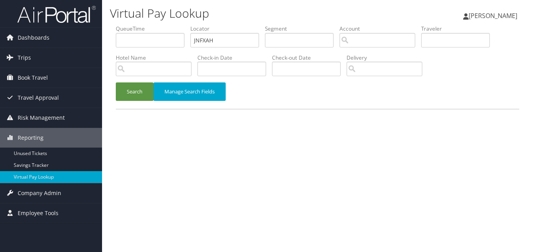
click at [147, 101] on div "Search Manage Search Fields" at bounding box center [317, 95] width 415 height 26
click at [145, 96] on button "Search" at bounding box center [135, 91] width 38 height 18
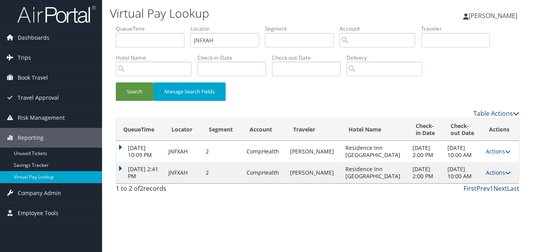
click at [486, 170] on link "Actions" at bounding box center [498, 172] width 25 height 7
click at [469, 191] on link "Logs" at bounding box center [480, 197] width 49 height 13
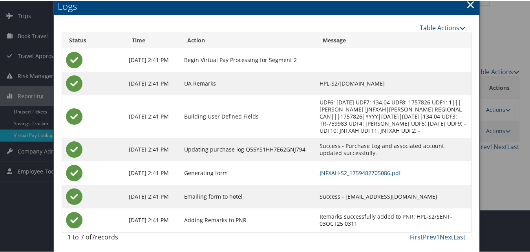
scroll to position [44, 0]
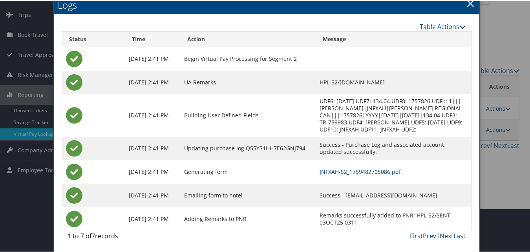
click at [364, 171] on link "JNFXAH-S2_1759482705086.pdf" at bounding box center [360, 170] width 81 height 7
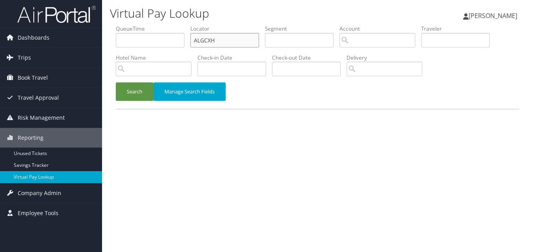
paste input "DSCNXO"
drag, startPoint x: 218, startPoint y: 37, endPoint x: 153, endPoint y: 46, distance: 65.3
click at [153, 25] on ul "QueueTime Locator DSCNXO Segment Account Traveler Hotel Name Check-in Date Chec…" at bounding box center [317, 25] width 403 height 0
type input "DSCNXO"
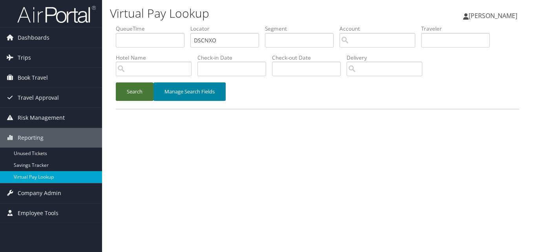
drag, startPoint x: 155, startPoint y: 99, endPoint x: 136, endPoint y: 95, distance: 19.5
click at [153, 98] on div "Search Manage Search Fields" at bounding box center [317, 95] width 415 height 26
click at [122, 95] on button "Search" at bounding box center [135, 91] width 38 height 18
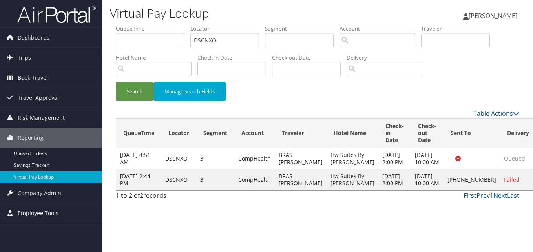
drag, startPoint x: 497, startPoint y: 201, endPoint x: 467, endPoint y: 203, distance: 30.3
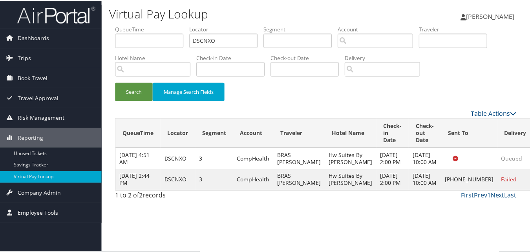
scroll to position [7, 0]
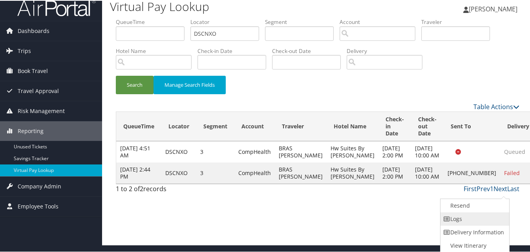
click at [466, 215] on link "Logs" at bounding box center [473, 217] width 67 height 13
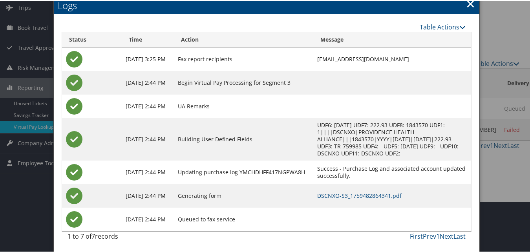
scroll to position [51, 0]
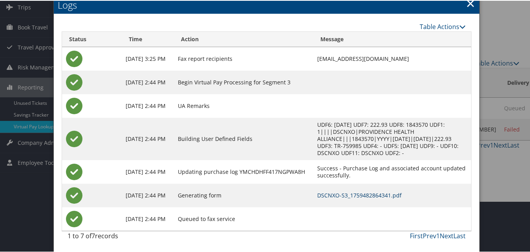
click at [335, 194] on link "DSCNXO-S3_1759482864341.pdf" at bounding box center [359, 194] width 84 height 7
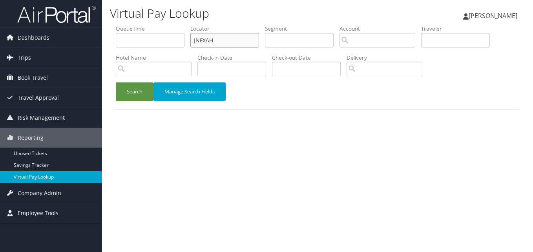
drag, startPoint x: 217, startPoint y: 40, endPoint x: 178, endPoint y: 44, distance: 38.7
click at [178, 25] on ul "QueueTime Locator JNFXAH Segment Account Traveler Hotel Name Check-in Date Chec…" at bounding box center [317, 25] width 403 height 0
paste input "DDMGCK"
type input "DDMGCK"
click at [147, 90] on button "Search" at bounding box center [135, 91] width 38 height 18
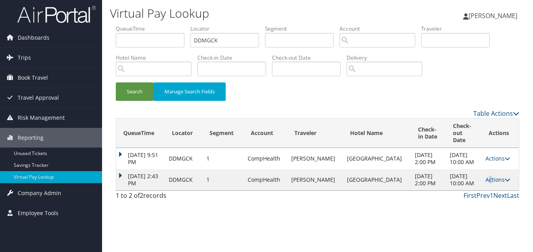
click at [486, 183] on link "Actions" at bounding box center [497, 179] width 25 height 7
drag, startPoint x: 486, startPoint y: 185, endPoint x: 471, endPoint y: 204, distance: 24.0
click at [471, 204] on link "Logs" at bounding box center [479, 207] width 49 height 13
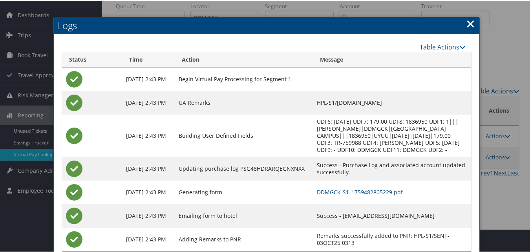
scroll to position [44, 0]
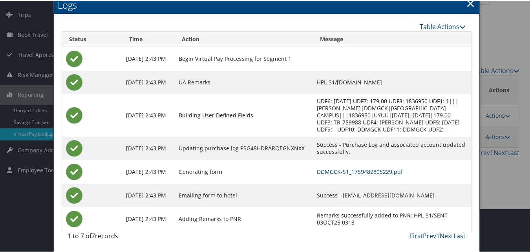
click at [317, 169] on link "DDMGCK-S1_1759482805229.pdf" at bounding box center [360, 170] width 86 height 7
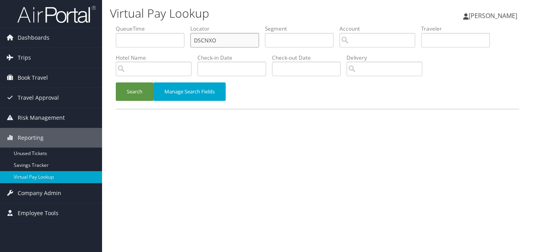
paste input "FUZHOI"
drag, startPoint x: 190, startPoint y: 44, endPoint x: 134, endPoint y: 78, distance: 66.2
click at [170, 25] on ul "QueueTime Locator FUZHOI Segment Account Traveler Hotel Name Check-in Date Chec…" at bounding box center [317, 25] width 403 height 0
type input "FUZHOI"
click at [126, 84] on button "Search" at bounding box center [135, 91] width 38 height 18
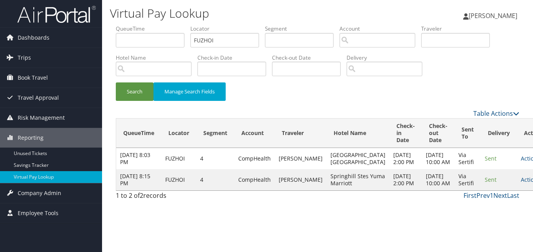
click at [517, 190] on td "Actions Resend Logs View Itinerary" at bounding box center [534, 179] width 35 height 21
click at [521, 183] on link "Actions" at bounding box center [533, 179] width 25 height 7
click at [469, 222] on link "Logs" at bounding box center [485, 225] width 49 height 13
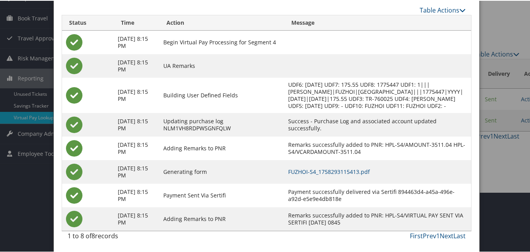
scroll to position [74, 0]
click at [354, 173] on link "FUZHOI-S4_1758293115413.pdf" at bounding box center [329, 170] width 82 height 7
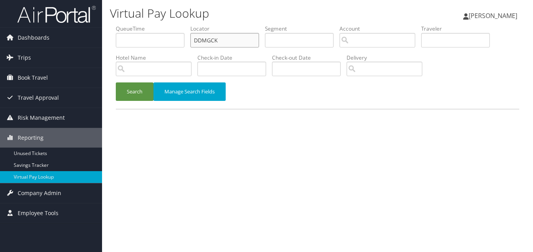
drag, startPoint x: 215, startPoint y: 38, endPoint x: 188, endPoint y: 44, distance: 28.4
click at [188, 25] on ul "QueueTime Locator DDMGCK Segment Account Traveler Hotel Name Check-in Date Chec…" at bounding box center [317, 25] width 403 height 0
paste input "QXNCIZ"
drag, startPoint x: 231, startPoint y: 37, endPoint x: 182, endPoint y: 64, distance: 56.0
click at [175, 25] on ul "QueueTime Locator QXNCIZ Segment Account Traveler Hotel Name Check-in Date Chec…" at bounding box center [317, 25] width 403 height 0
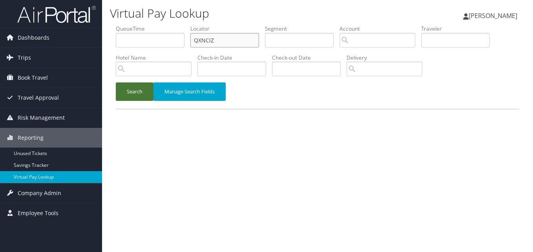
type input "QXNCIZ"
click at [116, 82] on button "Search" at bounding box center [135, 91] width 38 height 18
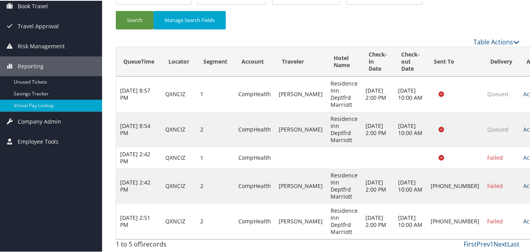
click at [523, 220] on link "Actions" at bounding box center [535, 220] width 25 height 7
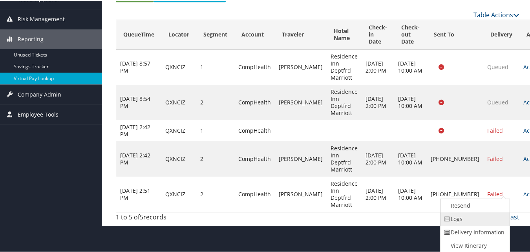
click at [481, 219] on link "Logs" at bounding box center [473, 217] width 67 height 13
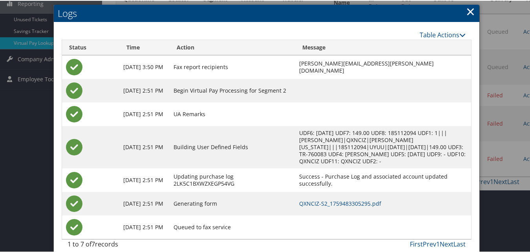
scroll to position [136, 0]
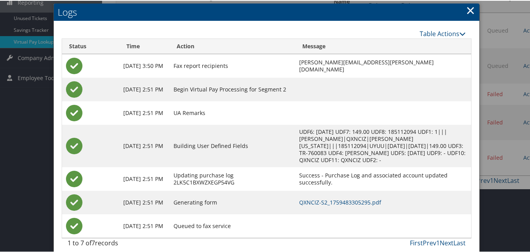
click at [325, 190] on td "QXNCIZ-S2_1759483305295.pdf" at bounding box center [383, 202] width 176 height 24
click at [325, 198] on link "QXNCIZ-S2_1759483305295.pdf" at bounding box center [340, 201] width 82 height 7
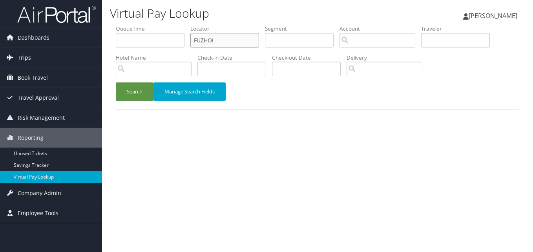
drag, startPoint x: 217, startPoint y: 36, endPoint x: 178, endPoint y: 40, distance: 39.0
click at [178, 25] on ul "QueueTime Locator FUZHOI Segment Account Traveler Hotel Name Check-in Date Chec…" at bounding box center [317, 25] width 403 height 0
paste input "DBRLHU"
type input "DBRLHU"
click at [130, 89] on button "Search" at bounding box center [135, 91] width 38 height 18
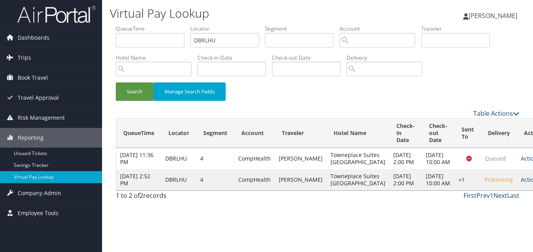
click at [521, 183] on link "Actions" at bounding box center [533, 179] width 25 height 7
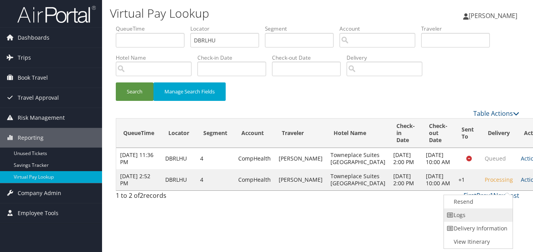
click at [461, 209] on link "Logs" at bounding box center [477, 214] width 67 height 13
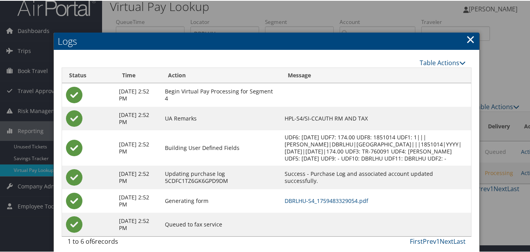
scroll to position [20, 0]
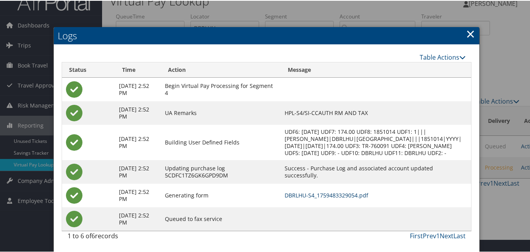
click at [324, 194] on link "DBRLHU-S4_1759483329054.pdf" at bounding box center [326, 194] width 84 height 7
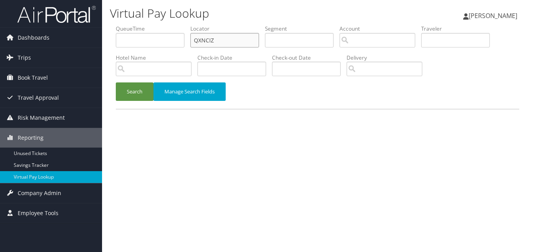
paste input "CBWPGP"
drag, startPoint x: 226, startPoint y: 36, endPoint x: 178, endPoint y: 46, distance: 49.1
click at [178, 25] on ul "QueueTime Locator QXNCIZ Segment Account Traveler Hotel Name Check-in Date Chec…" at bounding box center [317, 25] width 403 height 0
type input "CBWPGP"
click at [148, 95] on button "Search" at bounding box center [135, 91] width 38 height 18
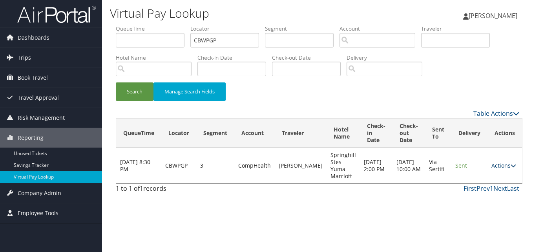
click at [502, 162] on link "Actions" at bounding box center [503, 165] width 25 height 7
click at [479, 186] on link "Logs" at bounding box center [485, 190] width 49 height 13
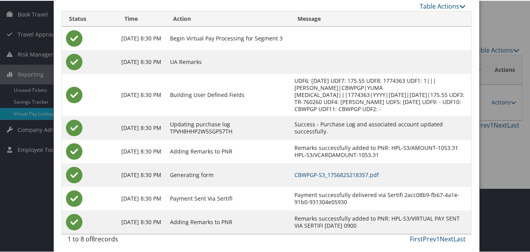
scroll to position [67, 0]
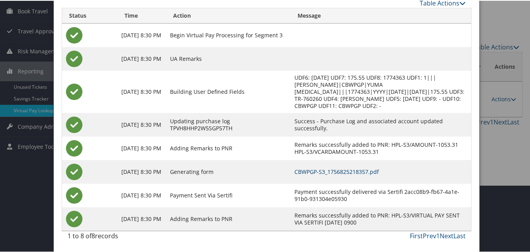
click at [372, 170] on link "CBWPGP-S3_1756825218357.pdf" at bounding box center [336, 170] width 84 height 7
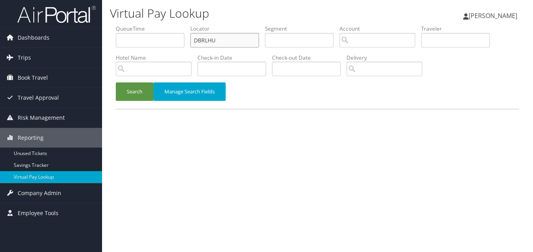
paste input "AFMJEP"
drag, startPoint x: 198, startPoint y: 39, endPoint x: 164, endPoint y: 40, distance: 34.2
click at [164, 25] on ul "QueueTime Locator AFMJEP Segment Account Traveler Hotel Name Check-in Date Chec…" at bounding box center [317, 25] width 403 height 0
type input "AFMJEP"
click at [144, 84] on button "Search" at bounding box center [135, 91] width 38 height 18
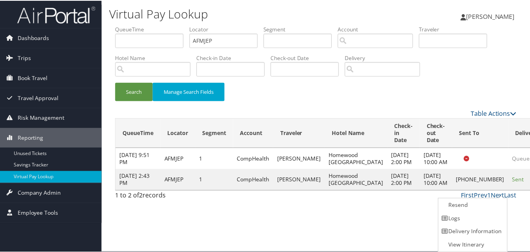
scroll to position [0, 0]
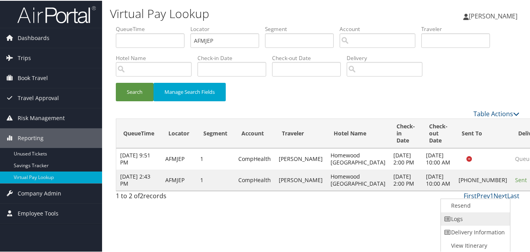
drag, startPoint x: 466, startPoint y: 216, endPoint x: 462, endPoint y: 215, distance: 4.2
click at [462, 215] on link "Logs" at bounding box center [474, 217] width 67 height 13
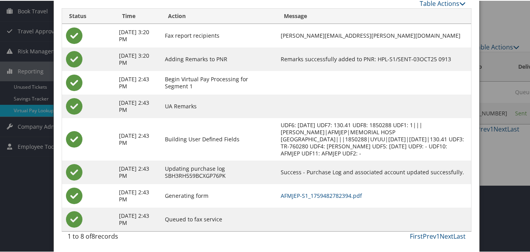
scroll to position [67, 0]
click at [341, 195] on link "AFMJEP-S1_1759482782394.pdf" at bounding box center [320, 194] width 81 height 7
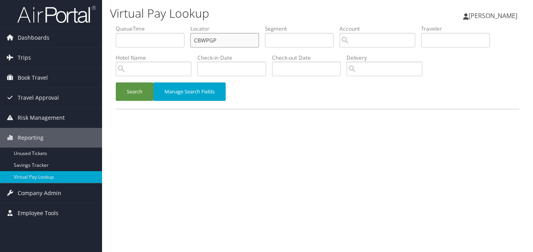
drag, startPoint x: 0, startPoint y: 0, endPoint x: 151, endPoint y: 51, distance: 159.3
click at [151, 25] on ul "QueueTime Locator CBWPGP Segment Account Traveler Hotel Name Check-in Date Chec…" at bounding box center [317, 25] width 403 height 0
paste input "LGBUQE"
type input "LGBUQE"
click at [133, 88] on button "Search" at bounding box center [135, 91] width 38 height 18
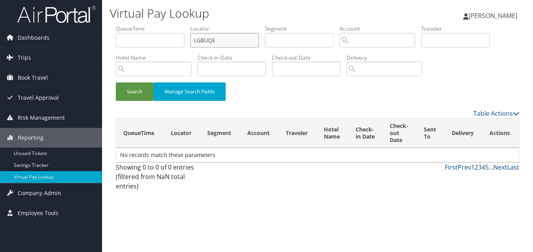
click at [209, 39] on input "LGBUQE" at bounding box center [224, 40] width 69 height 15
type input "LGBUQE"
click at [116, 82] on button "Search" at bounding box center [135, 91] width 38 height 18
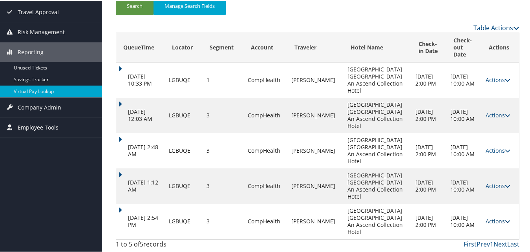
click at [490, 217] on link "Actions" at bounding box center [497, 220] width 25 height 7
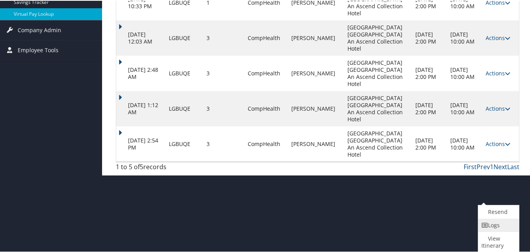
click at [497, 230] on link "Logs" at bounding box center [497, 224] width 39 height 13
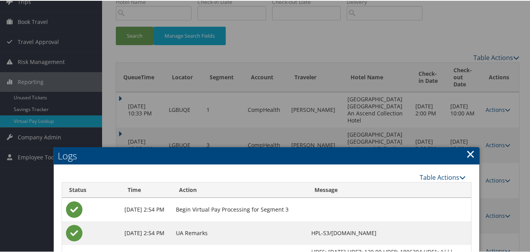
scroll to position [129, 0]
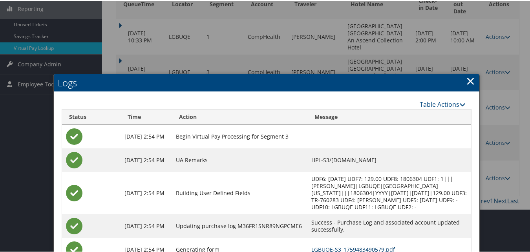
click at [360, 247] on link "LGBUQE-S3_1759483490579.pdf" at bounding box center [353, 248] width 84 height 7
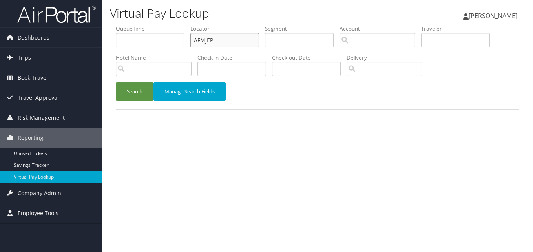
drag, startPoint x: 222, startPoint y: 43, endPoint x: 172, endPoint y: 56, distance: 51.7
click at [172, 25] on ul "QueueTime Locator AFMJEP Segment Account Traveler Hotel Name Check-in Date Chec…" at bounding box center [317, 25] width 403 height 0
paste input "LKMBPG"
type input "LKMBPG"
click at [116, 82] on button "Search" at bounding box center [135, 91] width 38 height 18
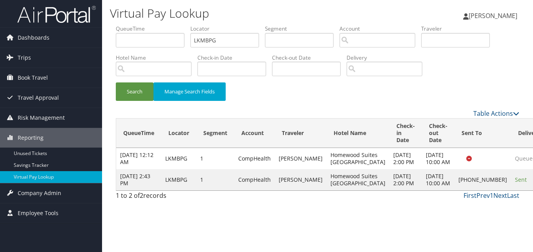
drag, startPoint x: 499, startPoint y: 195, endPoint x: 495, endPoint y: 195, distance: 4.3
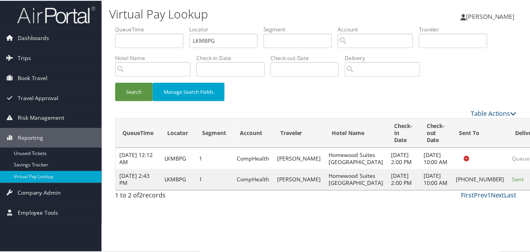
scroll to position [0, 0]
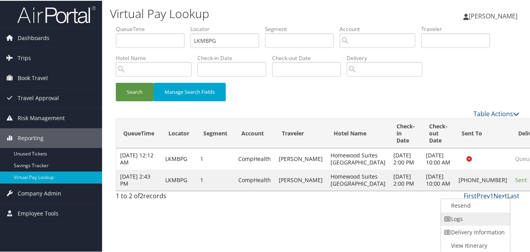
click at [442, 211] on link "Logs" at bounding box center [474, 217] width 67 height 13
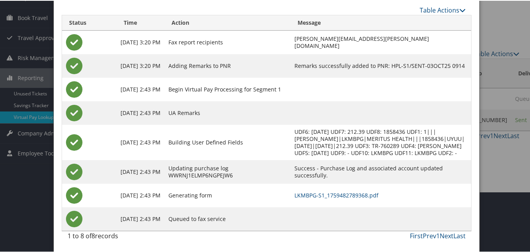
scroll to position [67, 0]
click at [310, 199] on td "LKMBPG-S1_1759482789368.pdf" at bounding box center [380, 195] width 180 height 24
click at [313, 193] on link "LKMBPG-S1_1759482789368.pdf" at bounding box center [336, 194] width 84 height 7
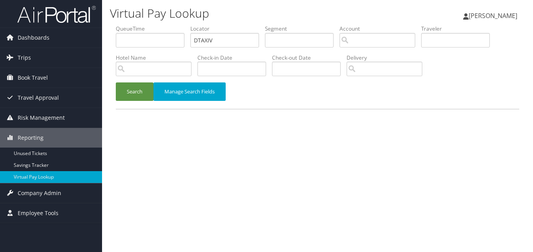
click at [157, 25] on ul "QueueTime Locator DTAXIV Segment Account Traveler Hotel Name Check-in Date Chec…" at bounding box center [317, 25] width 403 height 0
type input "DTAXIV"
click at [137, 85] on button "Search" at bounding box center [135, 91] width 38 height 18
click at [216, 30] on label "Locator" at bounding box center [227, 29] width 75 height 8
click at [203, 42] on input "text" at bounding box center [224, 40] width 69 height 15
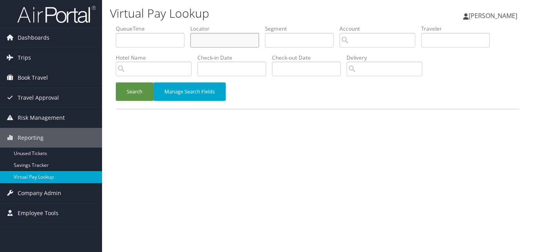
paste input "DTAXIV"
type input "DTAXIV"
click at [137, 102] on div "Search Manage Search Fields" at bounding box center [317, 95] width 415 height 26
click at [142, 92] on button "Search" at bounding box center [135, 91] width 38 height 18
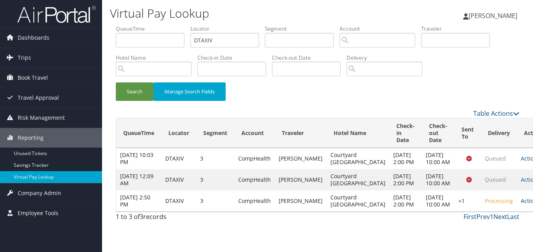
click at [521, 204] on link "Actions" at bounding box center [533, 200] width 25 height 7
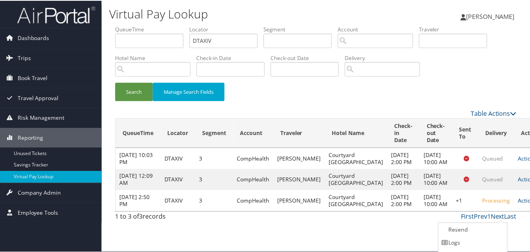
scroll to position [25, 0]
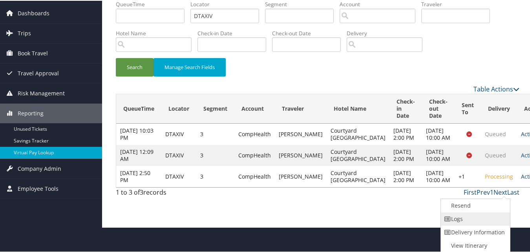
click at [458, 218] on link "Logs" at bounding box center [474, 217] width 67 height 13
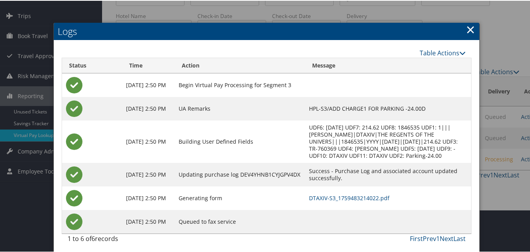
scroll to position [45, 0]
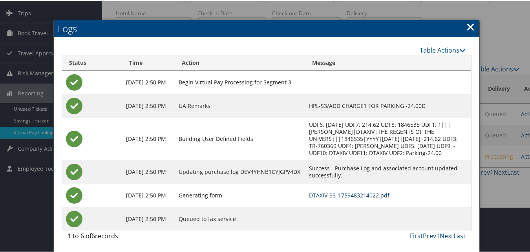
click at [335, 191] on link "DTAXIV-S3_1759483214022.pdf" at bounding box center [349, 194] width 80 height 7
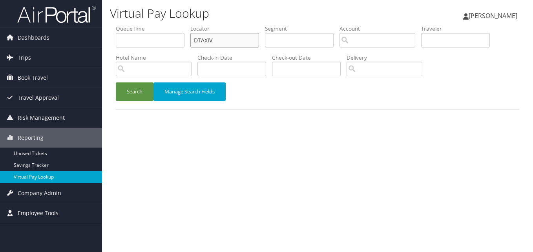
drag, startPoint x: 228, startPoint y: 40, endPoint x: 179, endPoint y: 42, distance: 48.7
click at [179, 25] on ul "QueueTime Locator DTAXIV Segment Account Traveler Hotel Name Check-in Date Chec…" at bounding box center [317, 25] width 403 height 0
paste input "KXSQMY"
type input "KXSQMY"
click at [142, 93] on button "Search" at bounding box center [135, 91] width 38 height 18
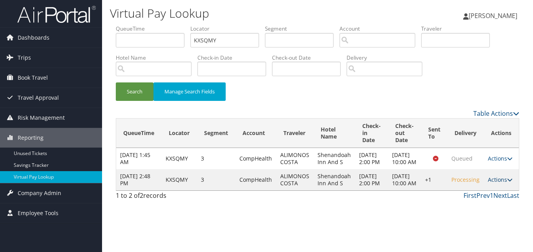
click at [504, 183] on link "Actions" at bounding box center [500, 179] width 25 height 7
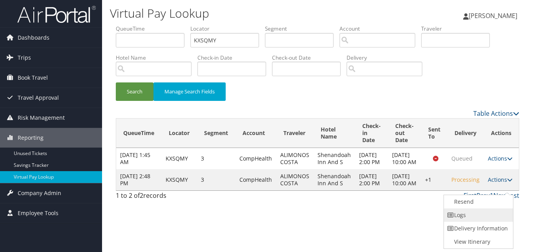
click at [465, 211] on link "Logs" at bounding box center [477, 214] width 67 height 13
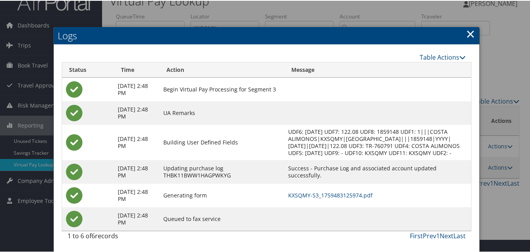
scroll to position [20, 0]
click at [337, 194] on link "KXSQMY-S3_1759483125974.pdf" at bounding box center [330, 194] width 84 height 7
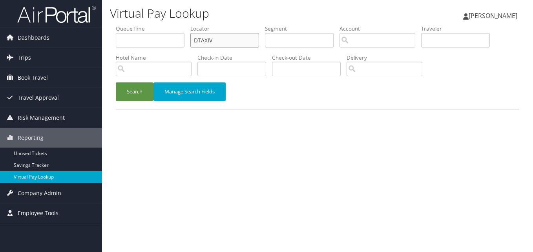
drag, startPoint x: 213, startPoint y: 41, endPoint x: 159, endPoint y: 45, distance: 53.9
click at [159, 25] on ul "QueueTime Locator DTAXIV Segment Account Traveler Hotel Name Check-in Date Chec…" at bounding box center [317, 25] width 403 height 0
paste input "CEQDLO"
type input "CEQDLO"
click at [126, 92] on button "Search" at bounding box center [135, 91] width 38 height 18
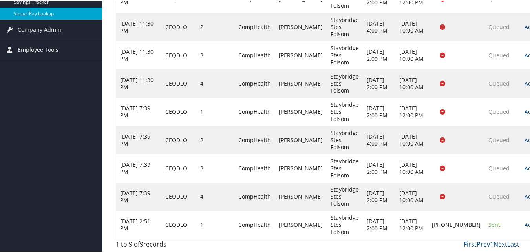
click at [524, 221] on link "Actions" at bounding box center [536, 223] width 25 height 7
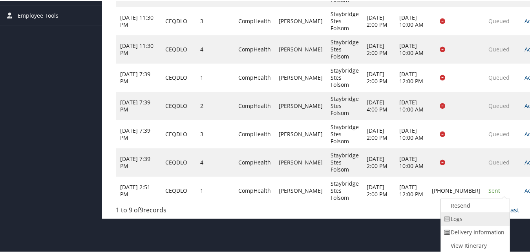
click at [473, 214] on link "Logs" at bounding box center [474, 217] width 67 height 13
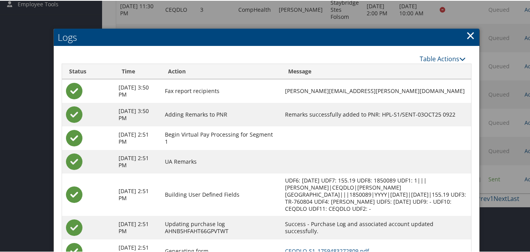
scroll to position [265, 0]
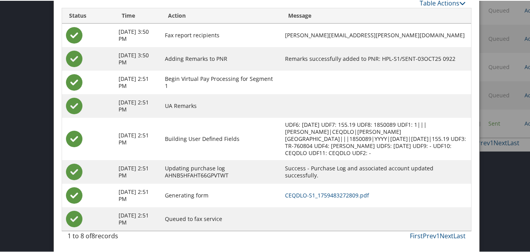
click at [328, 198] on td "CEQDLO-S1_1759483272809.pdf" at bounding box center [376, 195] width 190 height 24
click at [328, 197] on link "CEQDLO-S1_1759483272809.pdf" at bounding box center [327, 194] width 84 height 7
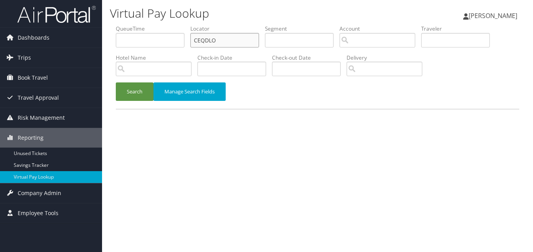
paste input "SBANAY"
drag, startPoint x: 233, startPoint y: 35, endPoint x: 185, endPoint y: 49, distance: 49.5
click at [185, 25] on ul "QueueTime Locator SBANAY Segment Account Traveler Hotel Name Check-in Date Chec…" at bounding box center [317, 25] width 403 height 0
type input "SBANAY"
click at [142, 85] on button "Search" at bounding box center [135, 91] width 38 height 18
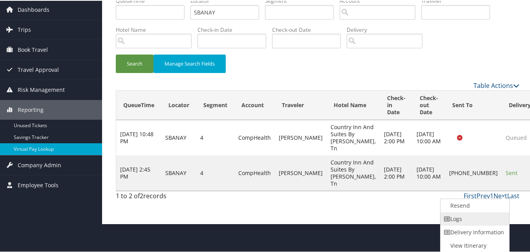
click at [459, 218] on link "Logs" at bounding box center [473, 217] width 67 height 13
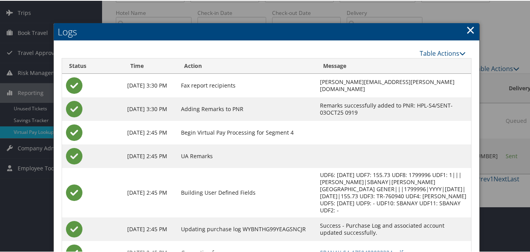
scroll to position [96, 0]
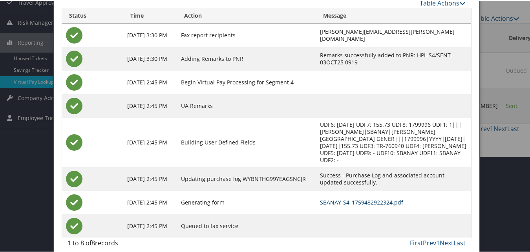
drag, startPoint x: 318, startPoint y: 200, endPoint x: 322, endPoint y: 195, distance: 6.4
click at [319, 200] on td "SBANAY-S4_1759482922324.pdf" at bounding box center [393, 202] width 155 height 24
click at [322, 198] on link "SBANAY-S4_1759482922324.pdf" at bounding box center [361, 201] width 83 height 7
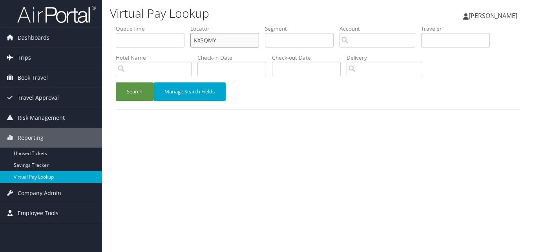
paste input "LAFEZF"
drag, startPoint x: 219, startPoint y: 41, endPoint x: 151, endPoint y: 49, distance: 68.3
click at [151, 25] on ul "QueueTime Locator KXSQMY Segment Account Traveler Hotel Name Check-in Date Chec…" at bounding box center [317, 25] width 403 height 0
type input "LAFEZF"
click at [153, 93] on button "Search" at bounding box center [135, 91] width 38 height 18
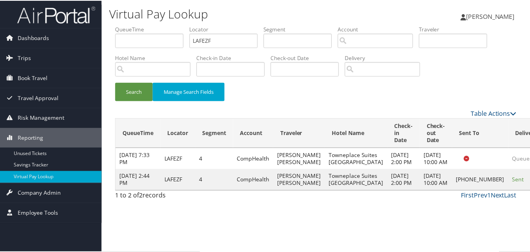
scroll to position [0, 0]
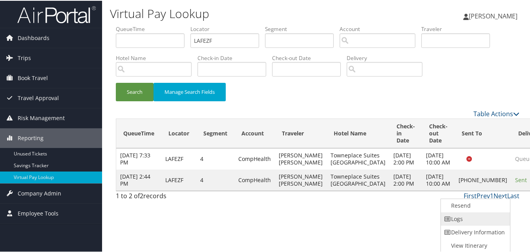
click at [460, 216] on link "Logs" at bounding box center [474, 217] width 67 height 13
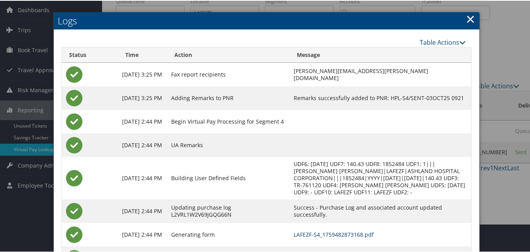
scroll to position [67, 0]
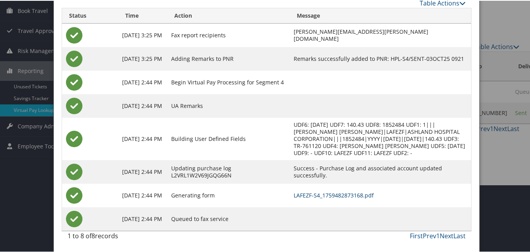
click at [340, 196] on link "LAFEZF-S4_1759482873168.pdf" at bounding box center [333, 194] width 80 height 7
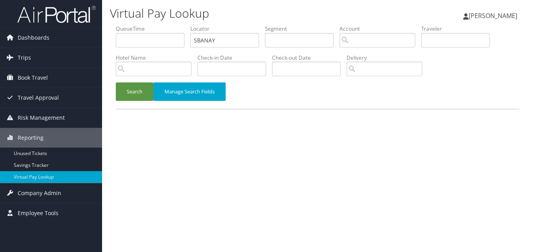
click at [173, 25] on ul "QueueTime Locator SBANAY Segment Account Traveler Hotel Name Check-in Date Chec…" at bounding box center [317, 25] width 403 height 0
type input "LBSYFH"
click at [126, 88] on button "Search" at bounding box center [135, 91] width 38 height 18
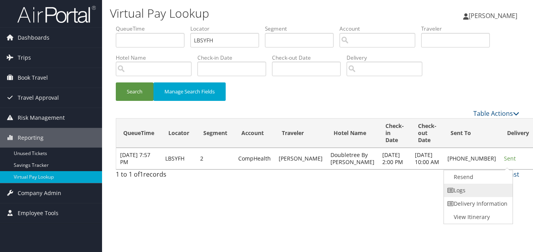
click at [451, 188] on icon at bounding box center [450, 190] width 7 height 5
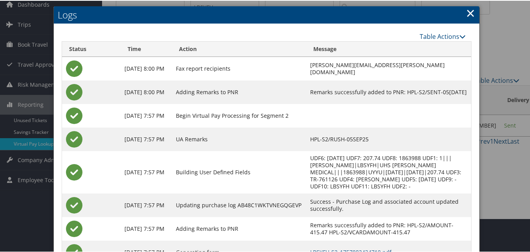
scroll to position [91, 0]
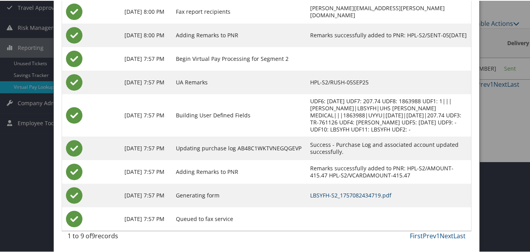
click at [332, 193] on link "LBSYFH-S2_1757082434719.pdf" at bounding box center [350, 194] width 81 height 7
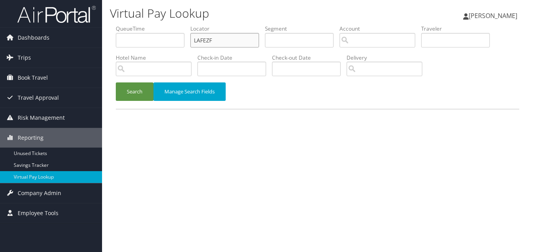
paste input "AIDELA"
drag, startPoint x: 222, startPoint y: 36, endPoint x: 168, endPoint y: 47, distance: 55.2
click at [168, 25] on ul "QueueTime Locator AIDELA Segment Account Traveler Hotel Name Check-in Date Chec…" at bounding box center [317, 25] width 403 height 0
type input "AIDELA"
click at [116, 82] on button "Search" at bounding box center [135, 91] width 38 height 18
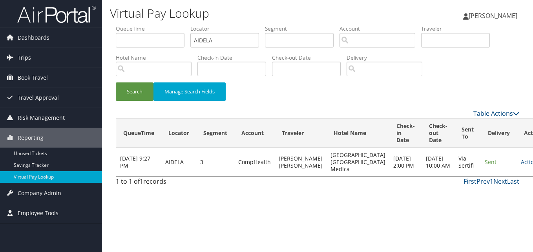
click at [517, 165] on td "Actions Resend Logs View Itinerary" at bounding box center [534, 162] width 35 height 28
click at [521, 166] on link "Actions" at bounding box center [533, 161] width 25 height 7
click at [472, 188] on link "Logs" at bounding box center [485, 193] width 49 height 13
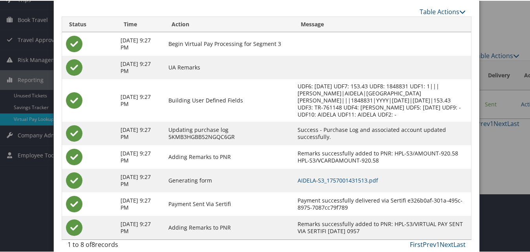
scroll to position [67, 0]
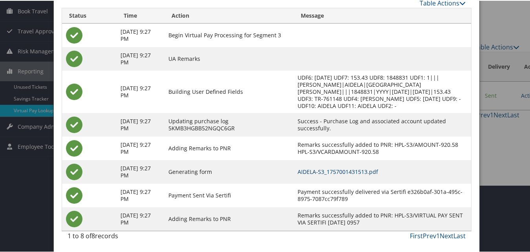
click at [332, 171] on link "AIDELA-S3_1757001431513.pdf" at bounding box center [337, 170] width 80 height 7
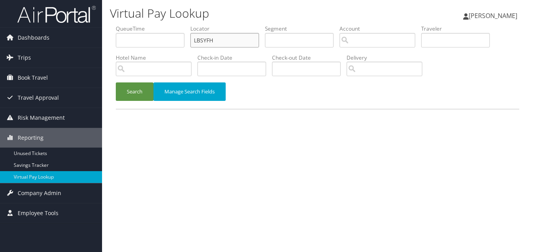
paste input "MNKRDC"
drag, startPoint x: 181, startPoint y: 46, endPoint x: 139, endPoint y: 52, distance: 42.4
click at [139, 25] on ul "QueueTime Locator LBSYFH Segment Account Traveler Hotel Name Check-in Date Chec…" at bounding box center [317, 25] width 403 height 0
type input "MNKRDC"
click at [137, 93] on button "Search" at bounding box center [135, 91] width 38 height 18
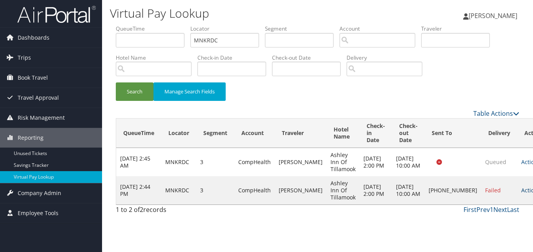
click at [521, 192] on link "Actions" at bounding box center [533, 189] width 25 height 7
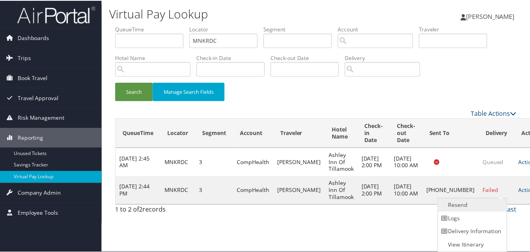
scroll to position [0, 0]
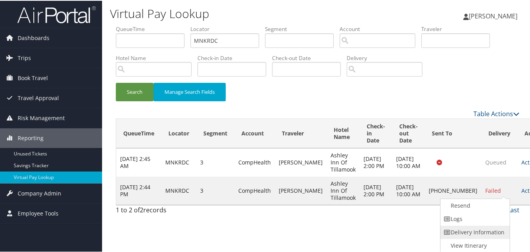
click at [454, 225] on link "Delivery Information" at bounding box center [473, 231] width 67 height 13
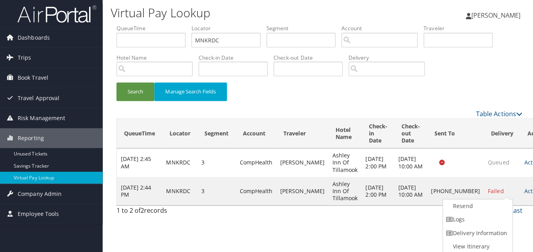
scroll to position [0, 0]
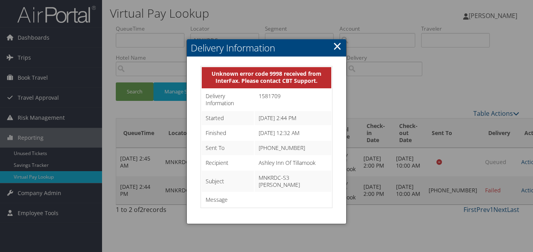
click at [336, 38] on link "×" at bounding box center [337, 46] width 9 height 16
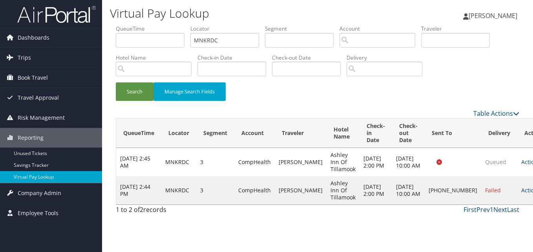
click at [521, 191] on link "Actions" at bounding box center [533, 189] width 25 height 7
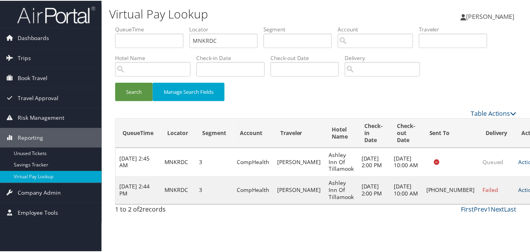
scroll to position [0, 0]
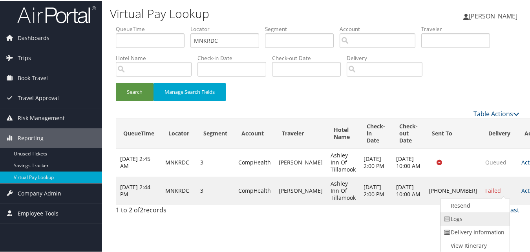
click at [453, 216] on link "Logs" at bounding box center [473, 217] width 67 height 13
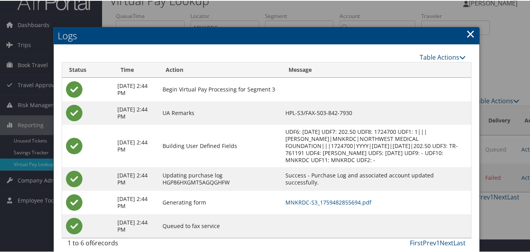
scroll to position [20, 0]
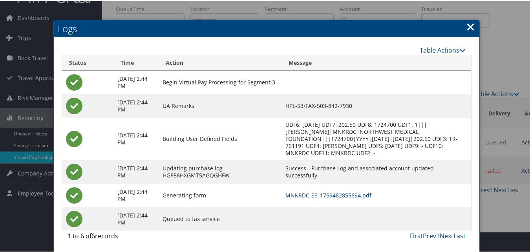
click at [361, 194] on link "MNKRDC-S3_1759482855694.pdf" at bounding box center [328, 194] width 86 height 7
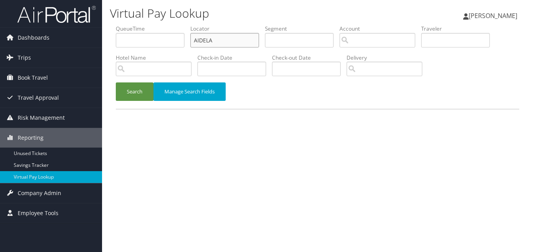
drag, startPoint x: 215, startPoint y: 40, endPoint x: 184, endPoint y: 48, distance: 32.8
click at [184, 25] on ul "QueueTime Locator AIDELA Segment Account Traveler Hotel Name Check-in Date Chec…" at bounding box center [317, 25] width 403 height 0
paste input "YIIZVN"
type input "YIIZVN"
click at [147, 86] on button "Search" at bounding box center [135, 91] width 38 height 18
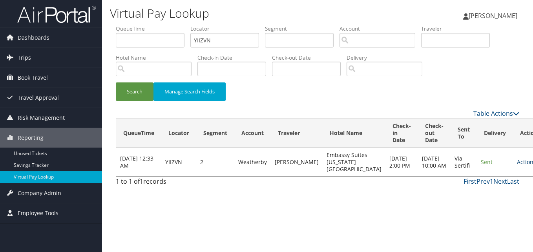
click at [517, 164] on link "Actions" at bounding box center [529, 161] width 25 height 7
click at [473, 193] on link "Logs" at bounding box center [485, 190] width 49 height 13
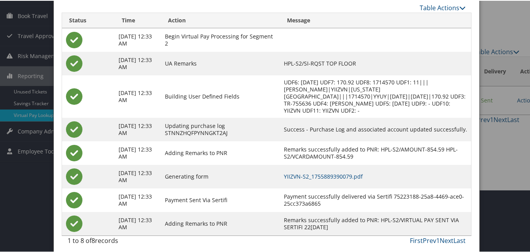
scroll to position [67, 0]
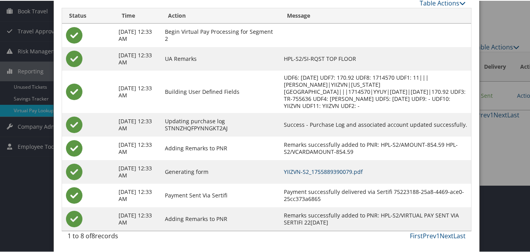
click at [362, 171] on link "YIIZVN-S2_1755889390079.pdf" at bounding box center [323, 170] width 79 height 7
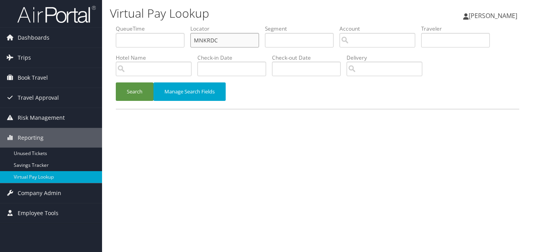
paste input "EZRBPZ"
drag, startPoint x: 213, startPoint y: 37, endPoint x: 192, endPoint y: 40, distance: 20.9
click at [192, 40] on input "EZRBPZ" at bounding box center [224, 40] width 69 height 15
type input "EZRBPZ"
click at [124, 87] on button "Search" at bounding box center [135, 91] width 38 height 18
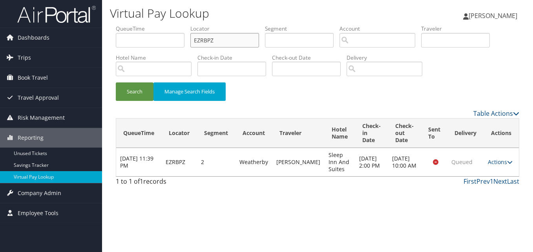
drag, startPoint x: 215, startPoint y: 40, endPoint x: 153, endPoint y: 54, distance: 63.4
click at [153, 25] on ul "QueueTime Locator EZRBPZ Segment Account Traveler Hotel Name Check-in Date Chec…" at bounding box center [317, 25] width 403 height 0
paste input "SLRSUQ"
type input "SLRSUQ"
click at [134, 86] on button "Search" at bounding box center [135, 91] width 38 height 18
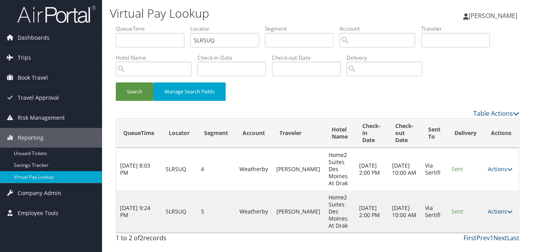
click at [508, 209] on icon at bounding box center [509, 211] width 5 height 5
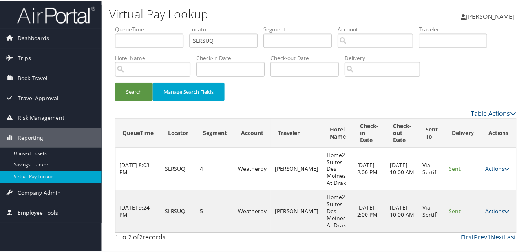
scroll to position [19, 0]
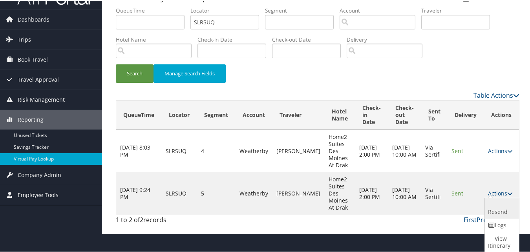
click at [500, 216] on link "Resend" at bounding box center [500, 207] width 32 height 20
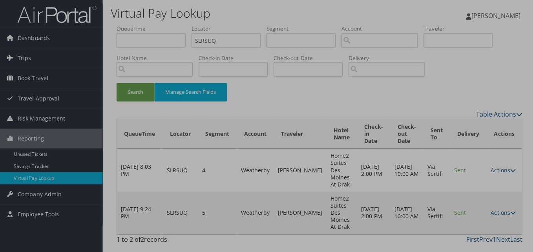
scroll to position [0, 0]
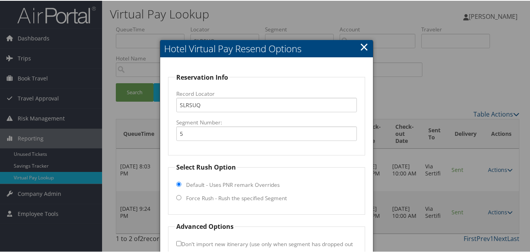
click at [361, 35] on div at bounding box center [266, 126] width 533 height 252
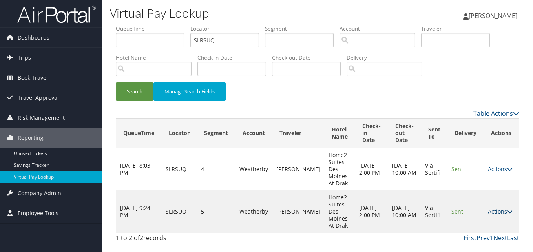
click at [501, 211] on link "Actions" at bounding box center [500, 211] width 25 height 7
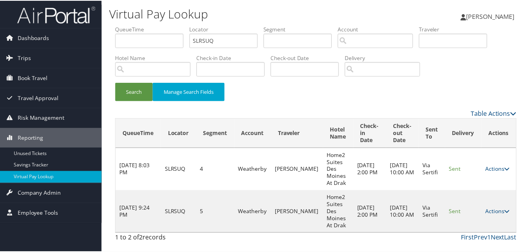
scroll to position [19, 0]
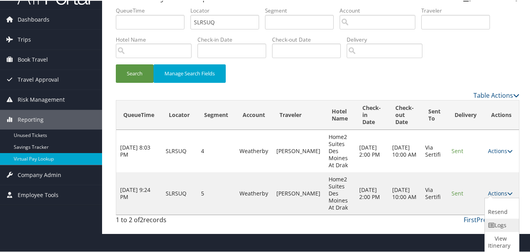
drag, startPoint x: 494, startPoint y: 225, endPoint x: 479, endPoint y: 221, distance: 14.8
click at [492, 225] on icon at bounding box center [491, 224] width 7 height 5
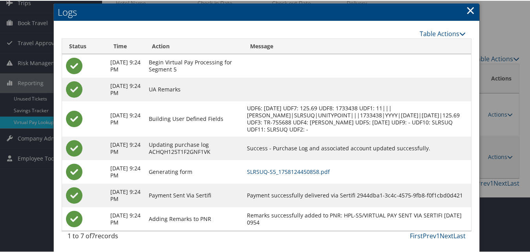
scroll to position [84, 0]
click at [306, 167] on link "SLRSUQ-S5_1758124450858.pdf" at bounding box center [288, 170] width 83 height 7
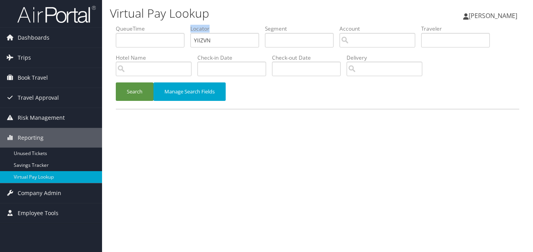
drag, startPoint x: 212, startPoint y: 33, endPoint x: 202, endPoint y: 37, distance: 10.4
click at [202, 37] on li "Locator YIIZVN" at bounding box center [227, 39] width 75 height 29
drag, startPoint x: 211, startPoint y: 38, endPoint x: 186, endPoint y: 40, distance: 25.6
click at [186, 25] on ul "QueueTime Locator YIIZVN Segment Account Traveler Hotel Name Check-in Date Chec…" at bounding box center [317, 25] width 403 height 0
paste input "BACNF"
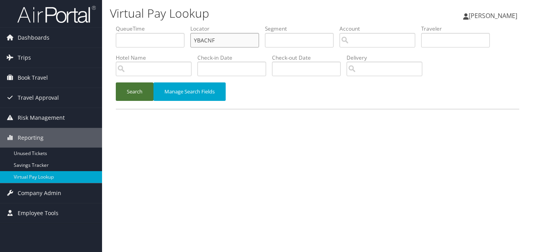
type input "YBACNF"
click at [128, 91] on button "Search" at bounding box center [135, 91] width 38 height 18
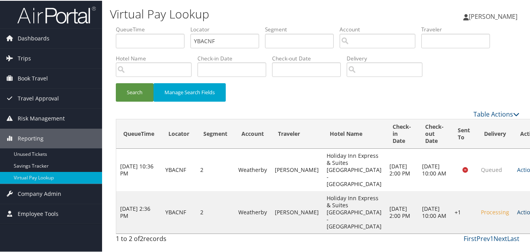
click at [517, 215] on link "Actions" at bounding box center [529, 211] width 25 height 7
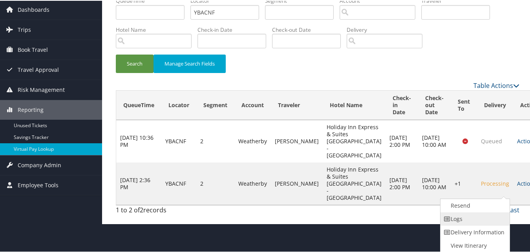
click at [480, 220] on link "Logs" at bounding box center [473, 217] width 67 height 13
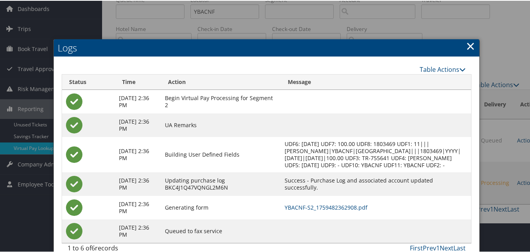
scroll to position [49, 0]
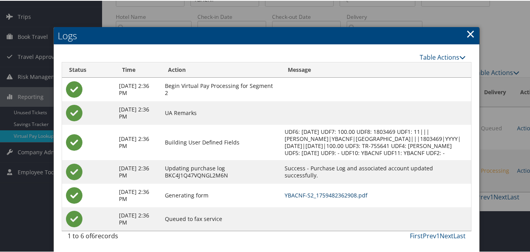
click at [328, 197] on link "YBACNF-S2_1759482362908.pdf" at bounding box center [325, 194] width 83 height 7
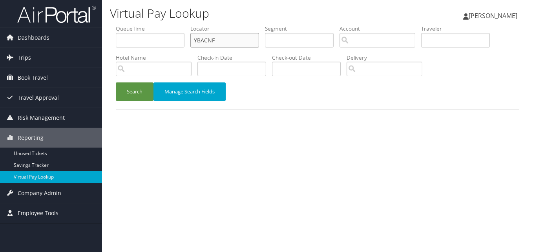
drag, startPoint x: 224, startPoint y: 45, endPoint x: 161, endPoint y: 53, distance: 63.7
click at [163, 25] on ul "QueueTime Locator YBACNF Segment Account Traveler Hotel Name Check-in Date Chec…" at bounding box center [317, 25] width 403 height 0
paste input "EXMEE"
type input "YEXMEE"
click at [126, 95] on button "Search" at bounding box center [135, 91] width 38 height 18
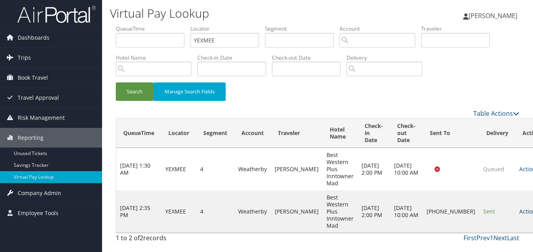
click at [532, 209] on icon at bounding box center [540, 211] width 5 height 5
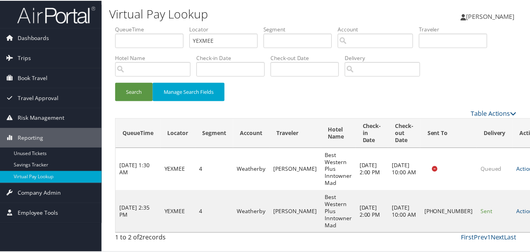
scroll to position [18, 0]
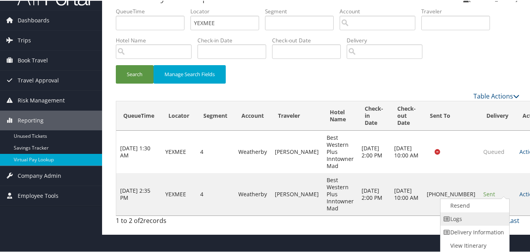
click at [461, 220] on link "Logs" at bounding box center [473, 217] width 67 height 13
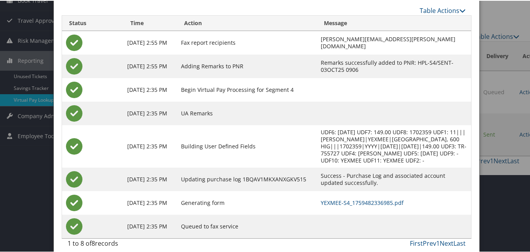
scroll to position [78, 0]
click at [347, 198] on link "YEXMEE-S4_1759482336985.pdf" at bounding box center [362, 201] width 83 height 7
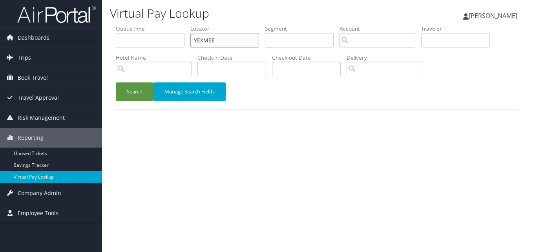
paste input "MSEFZM"
drag, startPoint x: 225, startPoint y: 40, endPoint x: 168, endPoint y: 50, distance: 57.7
click at [168, 25] on ul "QueueTime Locator YEXMEE Segment Account Traveler Hotel Name Check-in Date Chec…" at bounding box center [317, 25] width 403 height 0
click at [138, 92] on button "Search" at bounding box center [135, 91] width 38 height 18
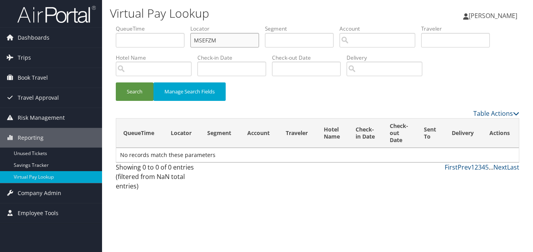
click at [212, 33] on input "MSEFZM" at bounding box center [224, 40] width 69 height 15
click at [208, 40] on input "MSEFZM" at bounding box center [224, 40] width 69 height 15
type input "MSEFZM"
drag, startPoint x: 131, startPoint y: 111, endPoint x: 151, endPoint y: 94, distance: 26.2
click at [131, 110] on div "Table Actions" at bounding box center [317, 113] width 415 height 9
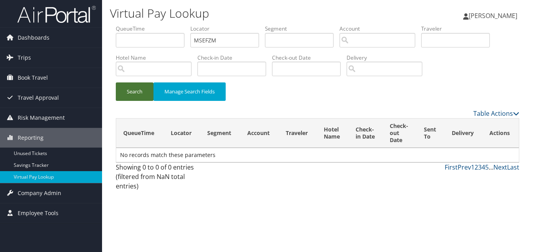
click at [151, 91] on button "Search" at bounding box center [135, 91] width 38 height 18
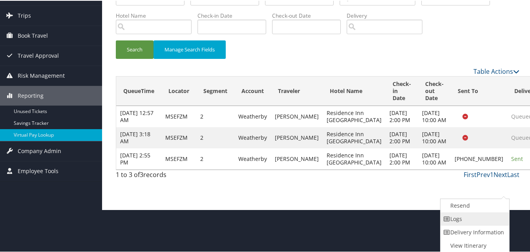
click at [452, 222] on link "Logs" at bounding box center [473, 217] width 67 height 13
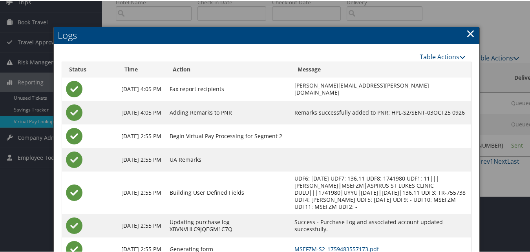
scroll to position [110, 0]
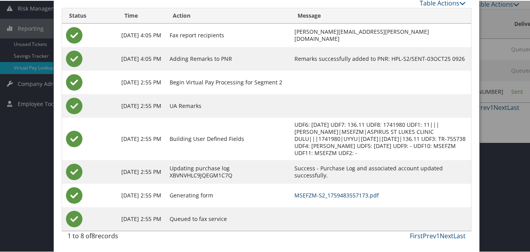
click at [329, 189] on td "MSEFZM-S2_1759483557173.pdf" at bounding box center [380, 195] width 180 height 24
click at [329, 193] on link "MSEFZM-S2_1759483557173.pdf" at bounding box center [336, 194] width 84 height 7
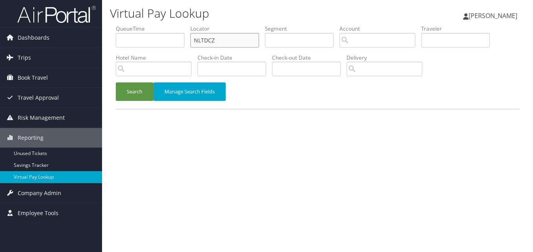
paste input "IYKRBF"
drag, startPoint x: 209, startPoint y: 38, endPoint x: 159, endPoint y: 44, distance: 50.1
click at [159, 25] on ul "QueueTime Locator NLTDCZ Segment Account Traveler Hotel Name Check-in Date Chec…" at bounding box center [317, 25] width 403 height 0
type input "IYKRBF"
click at [138, 86] on button "Search" at bounding box center [135, 91] width 38 height 18
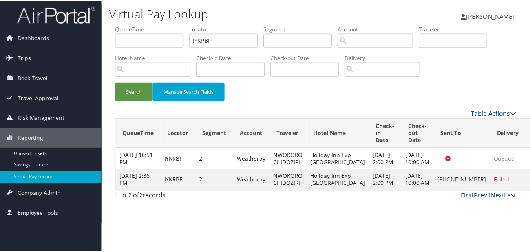
scroll to position [7, 0]
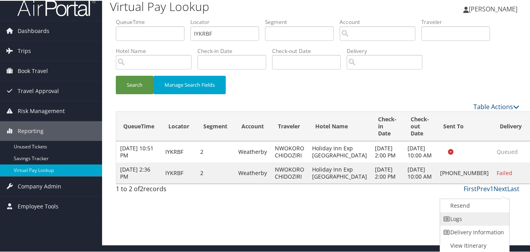
click at [474, 214] on link "Logs" at bounding box center [473, 217] width 67 height 13
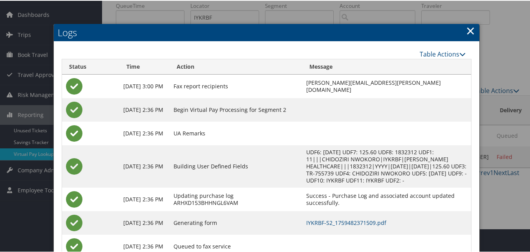
scroll to position [51, 0]
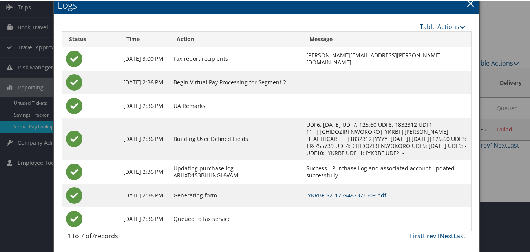
click at [310, 194] on link "IYKRBF-S2_1759482371509.pdf" at bounding box center [346, 194] width 80 height 7
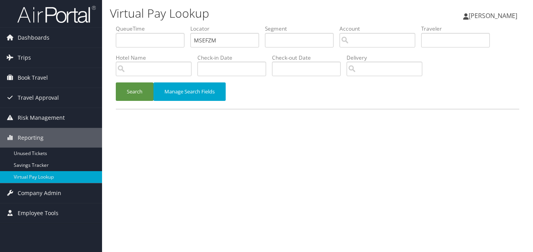
click at [193, 40] on input "MSEFZM" at bounding box center [224, 40] width 69 height 15
type input "QJRKVV"
click at [122, 84] on button "Search" at bounding box center [135, 91] width 38 height 18
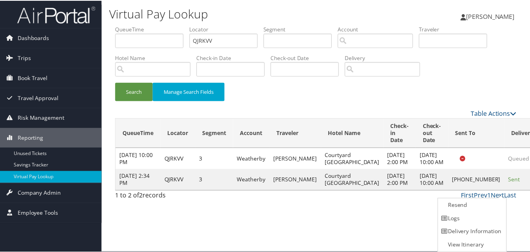
scroll to position [0, 0]
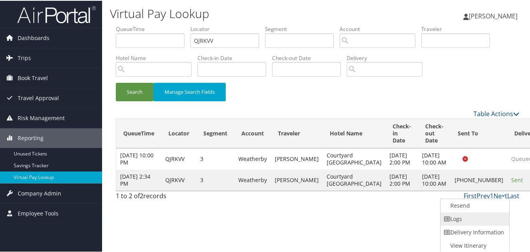
click at [444, 213] on link "Logs" at bounding box center [473, 217] width 67 height 13
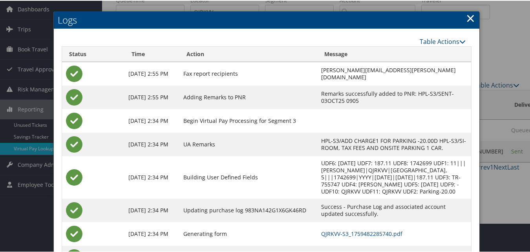
scroll to position [67, 0]
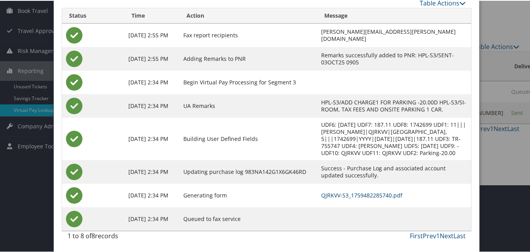
click at [348, 191] on link "QJRKVV-S3_1759482285740.pdf" at bounding box center [361, 194] width 81 height 7
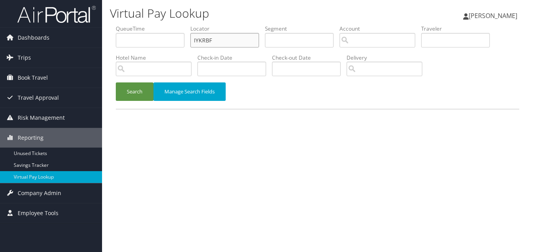
drag, startPoint x: 219, startPoint y: 40, endPoint x: 175, endPoint y: 51, distance: 44.5
click at [175, 25] on ul "QueueTime Locator IYKRBF Segment Account Traveler Hotel Name Check-in Date Chec…" at bounding box center [317, 25] width 403 height 0
paste input "MIPIBH"
type input "MIPIBH"
click at [116, 82] on button "Search" at bounding box center [135, 91] width 38 height 18
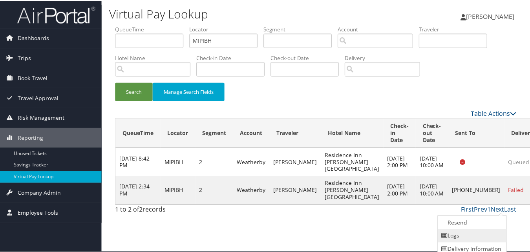
scroll to position [18, 0]
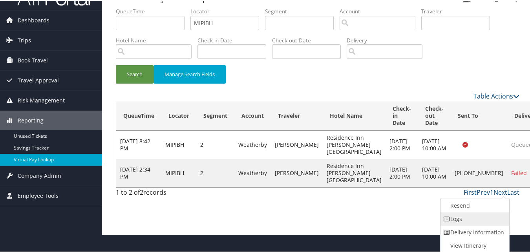
click at [454, 220] on link "Logs" at bounding box center [473, 217] width 67 height 13
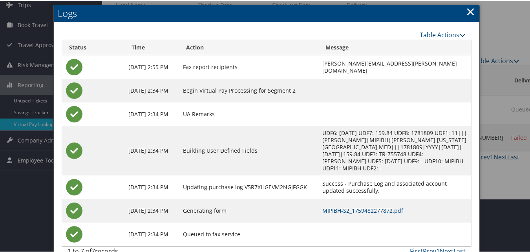
scroll to position [55, 0]
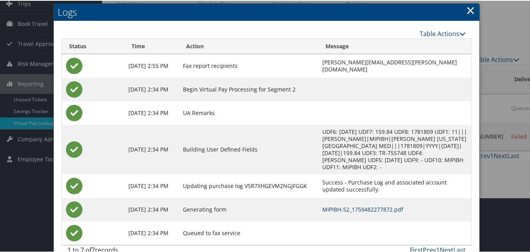
click at [330, 205] on link "MIPIBH-S2_1759482277872.pdf" at bounding box center [362, 208] width 81 height 7
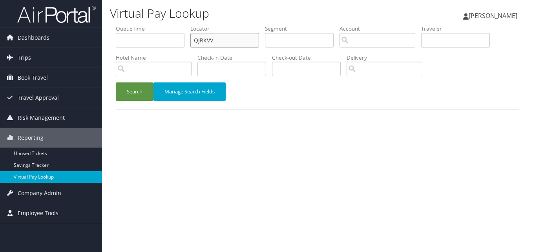
drag, startPoint x: 219, startPoint y: 36, endPoint x: 172, endPoint y: 47, distance: 48.0
click at [172, 25] on ul "QueueTime Locator QJRKVV Segment Account Traveler Hotel Name Check-in Date Chec…" at bounding box center [317, 25] width 403 height 0
paste input "HCKVXF"
type input "HCKVXF"
click at [127, 95] on button "Search" at bounding box center [135, 91] width 38 height 18
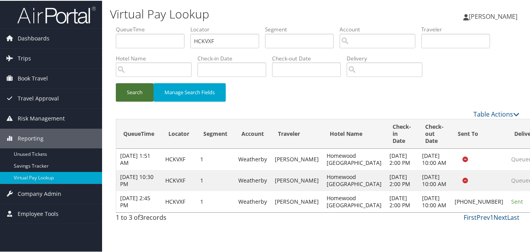
scroll to position [16, 0]
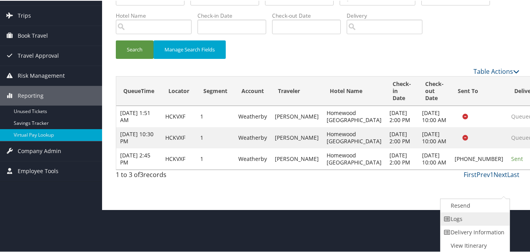
click at [455, 222] on link "Logs" at bounding box center [473, 217] width 67 height 13
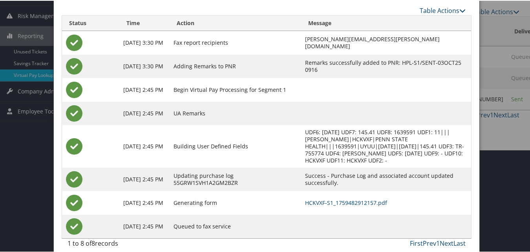
scroll to position [103, 0]
click at [312, 198] on link "HCKVXF-S1_1759482912157.pdf" at bounding box center [346, 201] width 82 height 7
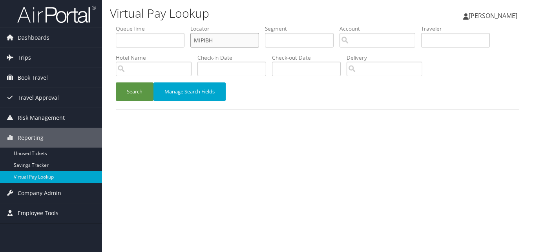
paste input "ALUYUG"
drag, startPoint x: 217, startPoint y: 43, endPoint x: 175, endPoint y: 38, distance: 41.9
click at [175, 25] on ul "QueueTime Locator ALUYUG Segment Account Traveler Hotel Name Check-in Date Chec…" at bounding box center [317, 25] width 403 height 0
type input "ALUYUG"
click at [134, 100] on button "Search" at bounding box center [135, 91] width 38 height 18
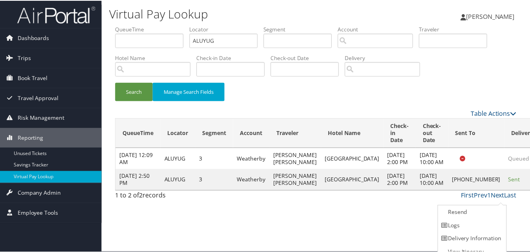
scroll to position [7, 0]
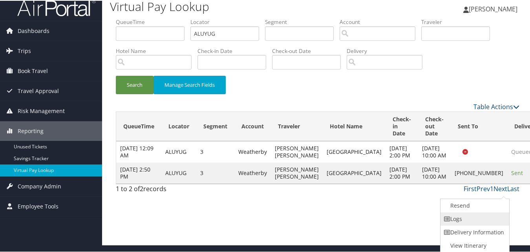
click at [463, 220] on link "Logs" at bounding box center [473, 217] width 67 height 13
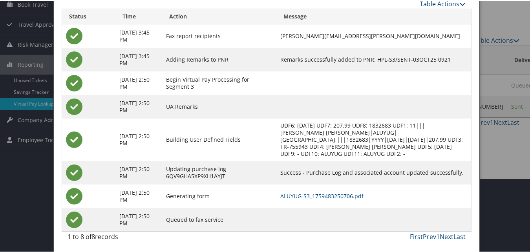
scroll to position [75, 0]
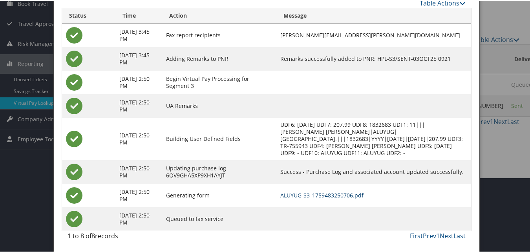
click at [314, 193] on link "ALUYUG-S3_1759483250706.pdf" at bounding box center [321, 194] width 83 height 7
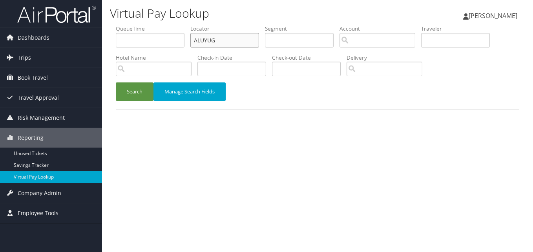
paste input "MMWQSO"
drag, startPoint x: 226, startPoint y: 40, endPoint x: 174, endPoint y: 53, distance: 53.5
click at [174, 25] on ul "QueueTime Locator MMWQSO Segment Account Traveler Hotel Name Check-in Date Chec…" at bounding box center [317, 25] width 403 height 0
type input "MMWQSO"
click at [146, 89] on button "Search" at bounding box center [135, 91] width 38 height 18
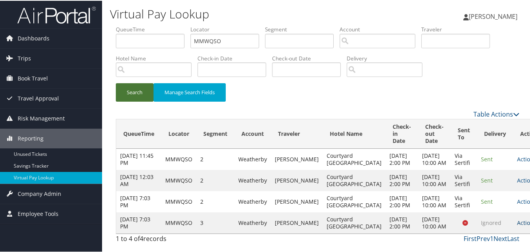
scroll to position [51, 0]
click at [517, 197] on link "Actions" at bounding box center [529, 200] width 25 height 7
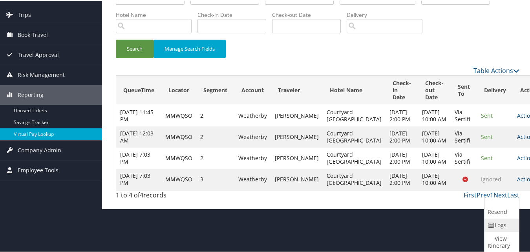
click at [495, 218] on link "Logs" at bounding box center [500, 224] width 33 height 13
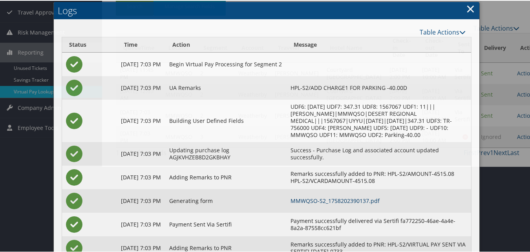
scroll to position [118, 0]
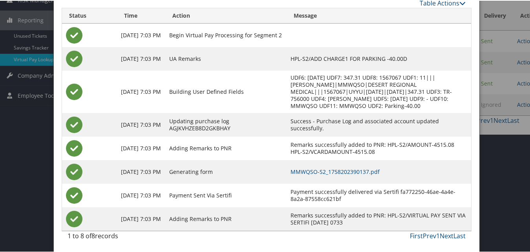
click at [355, 165] on td "MMWQSO-S2_1758202390137.pdf" at bounding box center [378, 171] width 184 height 24
click at [355, 168] on td "MMWQSO-S2_1758202390137.pdf" at bounding box center [378, 171] width 184 height 24
drag, startPoint x: 355, startPoint y: 168, endPoint x: 326, endPoint y: 171, distance: 29.6
click at [326, 171] on link "MMWQSO-S2_1758202390137.pdf" at bounding box center [334, 170] width 89 height 7
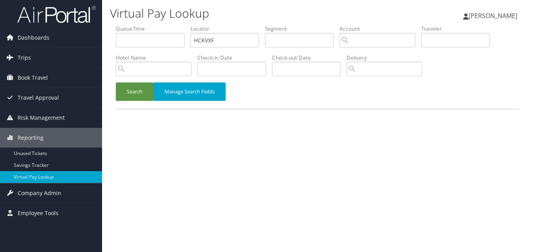
click at [165, 25] on ul "QueueTime Locator HCKVXF Segment Account Traveler Hotel Name Check-in Date Chec…" at bounding box center [317, 25] width 403 height 0
type input "YTBPIL"
click at [143, 88] on button "Search" at bounding box center [135, 91] width 38 height 18
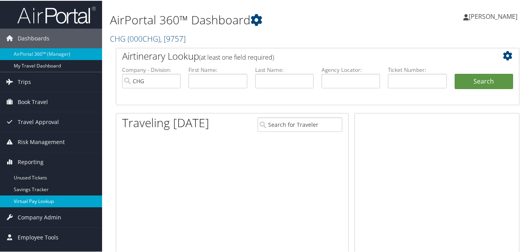
click at [20, 197] on link "Virtual Pay Lookup" at bounding box center [51, 201] width 102 height 12
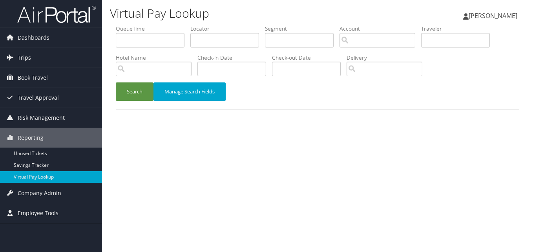
drag, startPoint x: 199, startPoint y: 29, endPoint x: 200, endPoint y: 40, distance: 11.8
click at [199, 37] on li "Locator" at bounding box center [227, 39] width 75 height 29
click at [200, 40] on input "text" at bounding box center [224, 40] width 69 height 15
paste input "UZNTQS"
type input "UZNTQS"
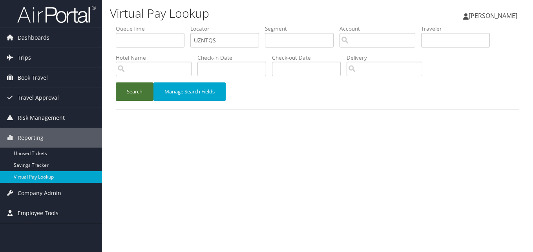
click at [136, 93] on button "Search" at bounding box center [135, 91] width 38 height 18
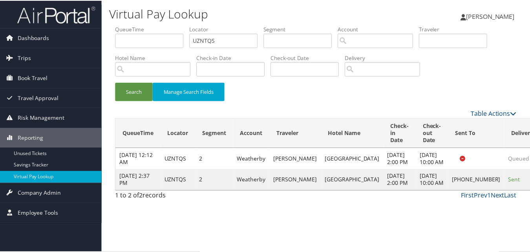
scroll to position [7, 0]
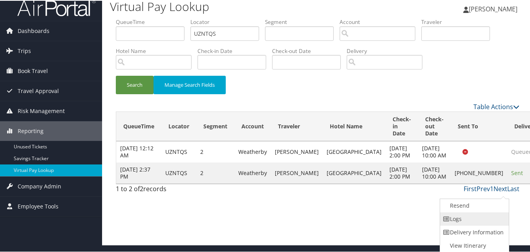
click at [455, 217] on link "Logs" at bounding box center [473, 217] width 67 height 13
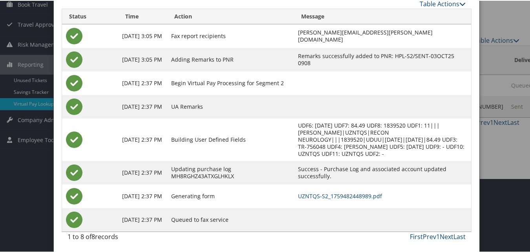
scroll to position [75, 0]
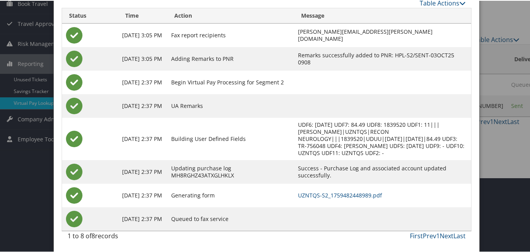
click at [327, 190] on td "UZNTQS-S2_1759482448989.pdf" at bounding box center [382, 195] width 177 height 24
click at [327, 191] on link "UZNTQS-S2_1759482448989.pdf" at bounding box center [340, 194] width 84 height 7
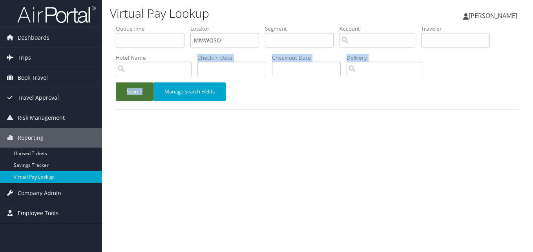
drag, startPoint x: 148, startPoint y: 82, endPoint x: 142, endPoint y: 89, distance: 9.2
click at [142, 89] on form "QueueTime Locator MMWQSO Segment Account Traveler Hotel Name Check-in Date Chec…" at bounding box center [317, 67] width 403 height 84
click at [141, 90] on button "Search" at bounding box center [135, 91] width 38 height 18
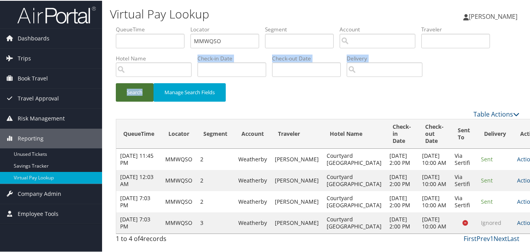
scroll to position [51, 0]
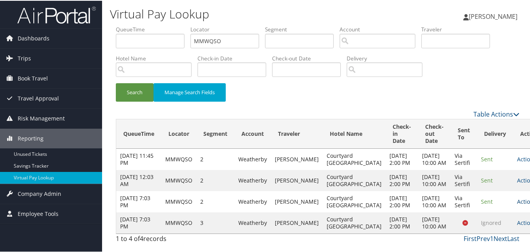
click at [517, 197] on link "Actions" at bounding box center [529, 200] width 25 height 7
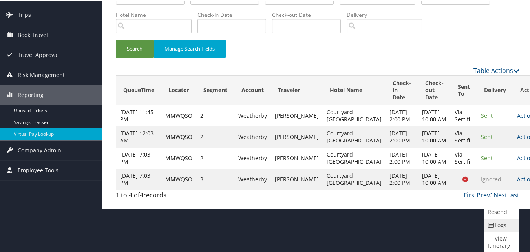
click at [490, 222] on icon at bounding box center [490, 224] width 7 height 5
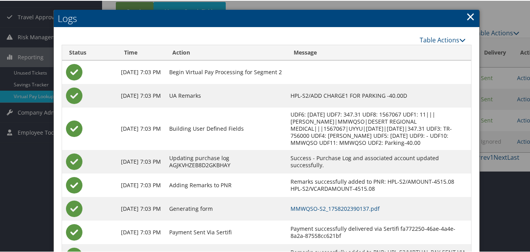
scroll to position [118, 0]
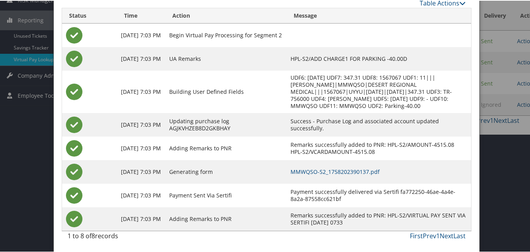
click at [346, 166] on td "MMWQSO-S2_1758202390137.pdf" at bounding box center [378, 171] width 184 height 24
click at [346, 168] on link "MMWQSO-S2_1758202390137.pdf" at bounding box center [334, 170] width 89 height 7
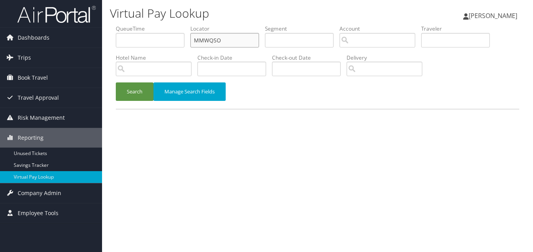
paste input "GKUMDA"
drag, startPoint x: 0, startPoint y: 0, endPoint x: 153, endPoint y: 57, distance: 163.4
click at [153, 25] on ul "QueueTime Locator GKUMDA Segment Account Traveler Hotel Name Check-in Date Chec…" at bounding box center [317, 25] width 403 height 0
type input "GKUMDA"
click at [135, 98] on button "Search" at bounding box center [135, 91] width 38 height 18
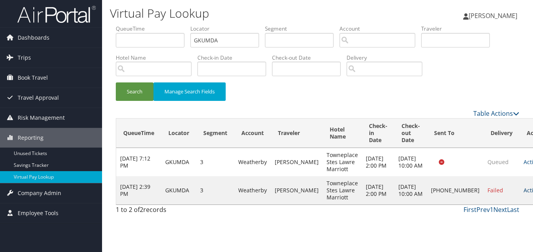
click at [523, 192] on link "Actions" at bounding box center [535, 189] width 25 height 7
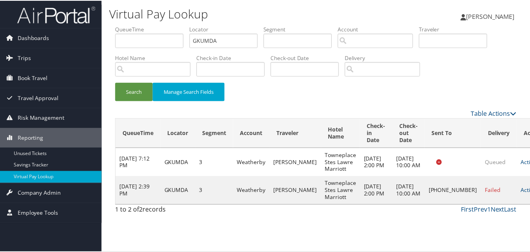
scroll to position [0, 0]
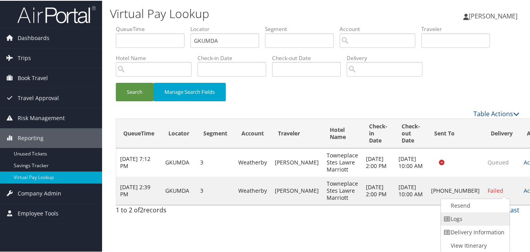
click at [458, 215] on link "Logs" at bounding box center [474, 217] width 67 height 13
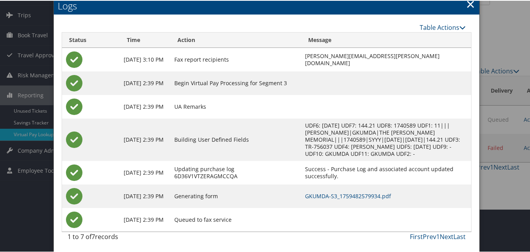
scroll to position [44, 0]
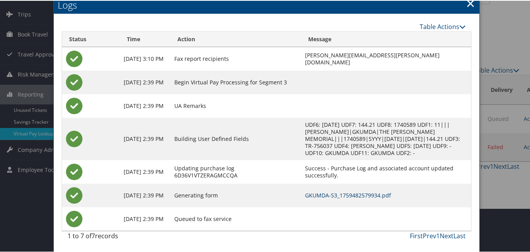
click at [349, 194] on link "GKUMDA-S3_1759482579934.pdf" at bounding box center [348, 194] width 86 height 7
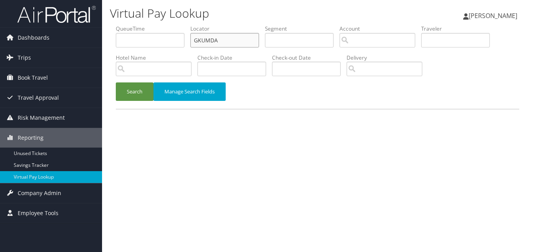
drag, startPoint x: 218, startPoint y: 40, endPoint x: 153, endPoint y: 40, distance: 64.7
click at [153, 25] on ul "QueueTime Locator GKUMDA Segment Account Traveler Hotel Name Check-in Date Chec…" at bounding box center [317, 25] width 403 height 0
paste input "WKLBEY"
type input "WKLBEY"
click at [134, 87] on button "Search" at bounding box center [135, 91] width 38 height 18
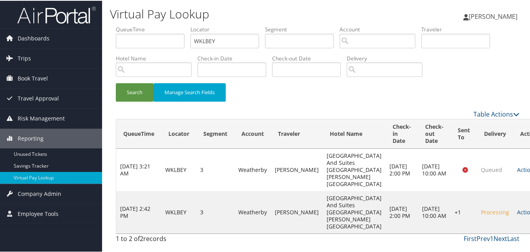
click at [517, 208] on link "Actions" at bounding box center [529, 211] width 25 height 7
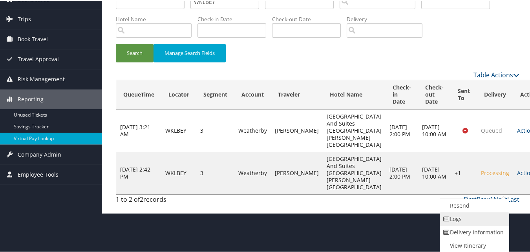
click at [466, 215] on link "Logs" at bounding box center [473, 217] width 67 height 13
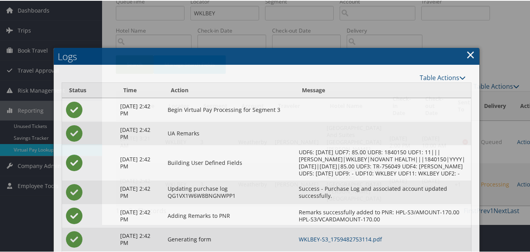
scroll to position [83, 0]
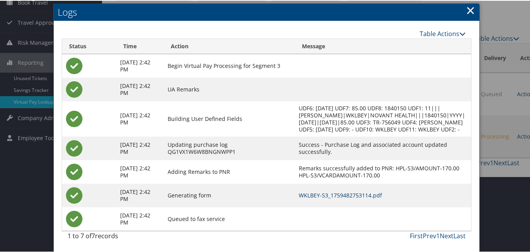
click at [341, 195] on link "WKLBEY-S3_1759482753114.pdf" at bounding box center [340, 194] width 83 height 7
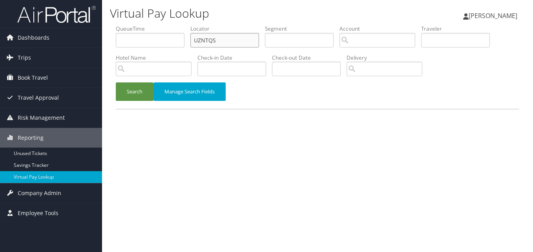
drag, startPoint x: 224, startPoint y: 36, endPoint x: 166, endPoint y: 46, distance: 59.1
click at [166, 25] on ul "QueueTime Locator UZNTQS Segment Account Traveler Hotel Name Check-in Date Chec…" at bounding box center [317, 25] width 403 height 0
paste input "OVEIZH"
type input "OVEIZH"
click at [138, 85] on button "Search" at bounding box center [135, 91] width 38 height 18
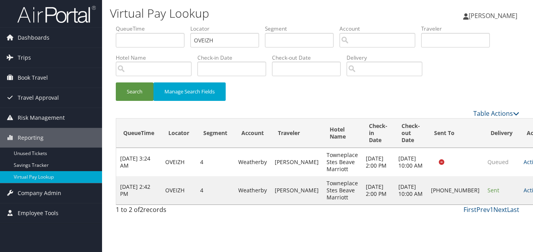
drag, startPoint x: 469, startPoint y: 184, endPoint x: 472, endPoint y: 187, distance: 4.2
click at [483, 187] on td "Sent" at bounding box center [501, 190] width 36 height 28
click at [523, 194] on link "Actions" at bounding box center [535, 189] width 25 height 7
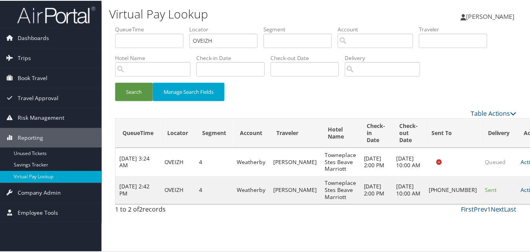
scroll to position [0, 0]
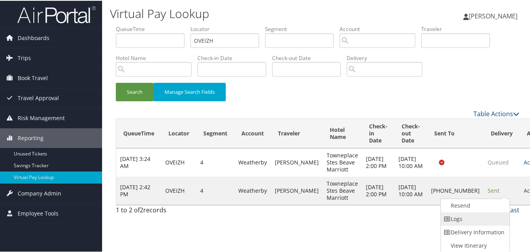
click at [464, 219] on link "Logs" at bounding box center [474, 217] width 67 height 13
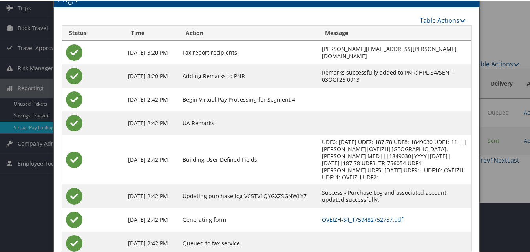
scroll to position [67, 0]
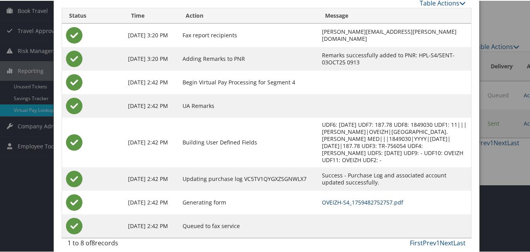
click at [322, 198] on link "OVEIZH-S4_1759482752757.pdf" at bounding box center [362, 201] width 81 height 7
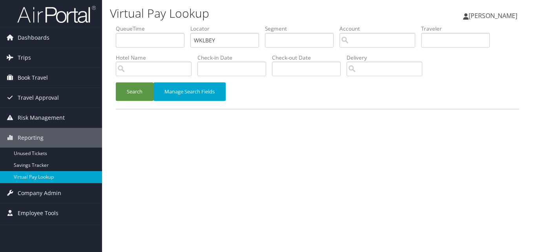
click at [178, 25] on ul "QueueTime Locator WKLBEY Segment Account Traveler Hotel Name Check-in Date Chec…" at bounding box center [317, 25] width 403 height 0
drag, startPoint x: 220, startPoint y: 40, endPoint x: 184, endPoint y: 42, distance: 36.6
click at [184, 25] on ul "QueueTime Locator WKLBEY Segment Account Traveler Hotel Name Check-in Date Chec…" at bounding box center [317, 25] width 403 height 0
type input "SMVDNG"
click at [139, 96] on button "Search" at bounding box center [135, 91] width 38 height 18
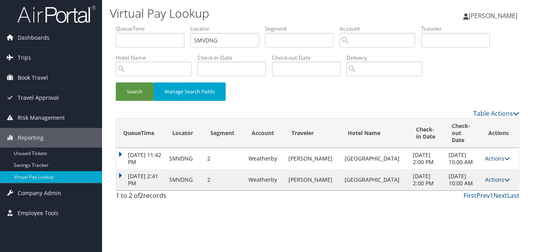
click at [494, 181] on link "Actions" at bounding box center [497, 179] width 25 height 7
click at [470, 206] on link "Logs" at bounding box center [479, 207] width 49 height 13
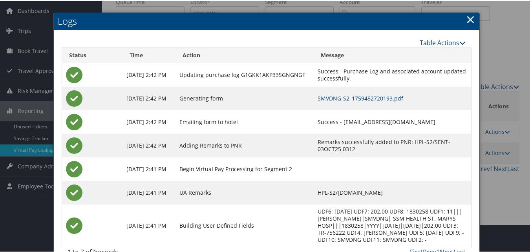
scroll to position [39, 0]
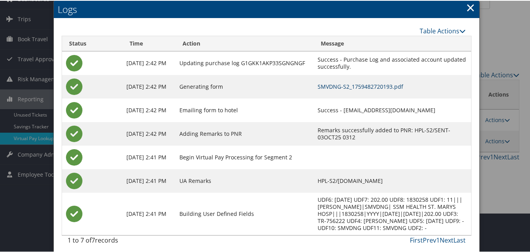
click at [337, 87] on link "SMVDNG-S2_1759482720193.pdf" at bounding box center [360, 85] width 86 height 7
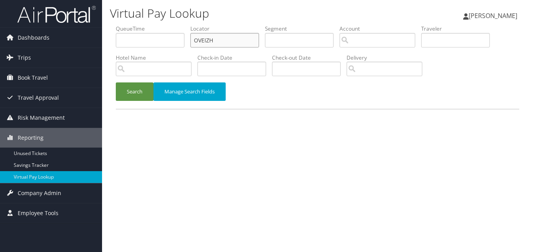
drag, startPoint x: 211, startPoint y: 40, endPoint x: 168, endPoint y: 48, distance: 43.9
click at [168, 25] on ul "QueueTime Locator OVEIZH Segment Account Traveler Hotel Name Check-in Date Chec…" at bounding box center [317, 25] width 403 height 0
paste input "LJNCBK"
type input "LJNCBK"
click at [133, 89] on button "Search" at bounding box center [135, 91] width 38 height 18
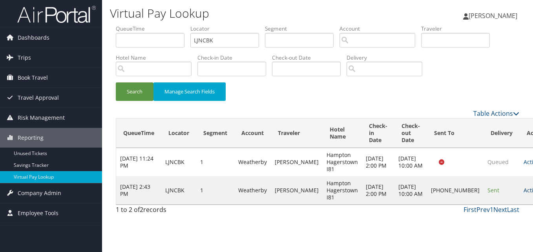
click at [523, 194] on link "Actions" at bounding box center [535, 189] width 25 height 7
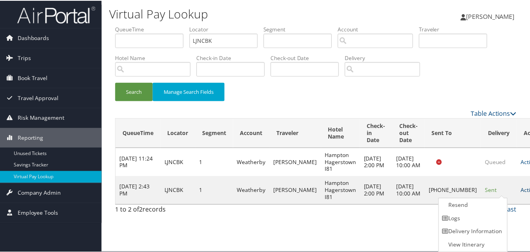
scroll to position [0, 0]
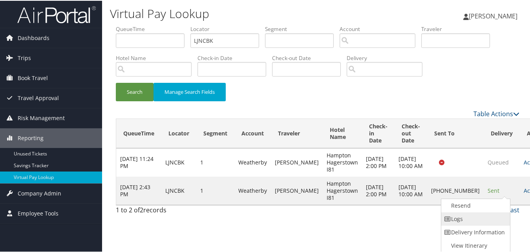
click at [450, 214] on link "Logs" at bounding box center [474, 217] width 67 height 13
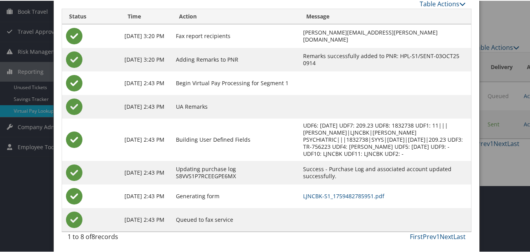
scroll to position [67, 0]
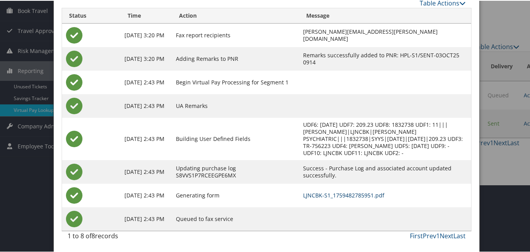
click at [323, 195] on link "LJNCBK-S1_1759482785951.pdf" at bounding box center [343, 194] width 81 height 7
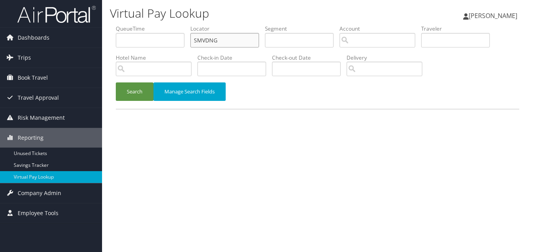
drag, startPoint x: 222, startPoint y: 35, endPoint x: 159, endPoint y: 52, distance: 65.6
click at [159, 25] on ul "QueueTime Locator SMVDNG Segment Account Traveler Hotel Name Check-in Date Chec…" at bounding box center [317, 25] width 403 height 0
paste input "GTTPJJ"
type input "GTTPJJ"
click at [130, 95] on button "Search" at bounding box center [135, 91] width 38 height 18
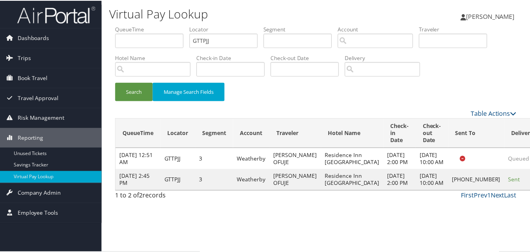
scroll to position [7, 0]
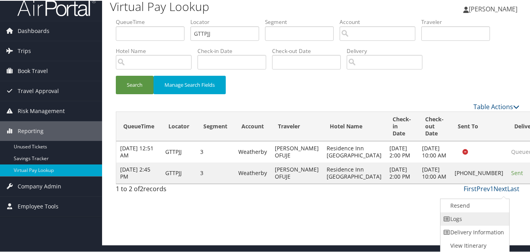
click at [464, 220] on link "Logs" at bounding box center [473, 217] width 67 height 13
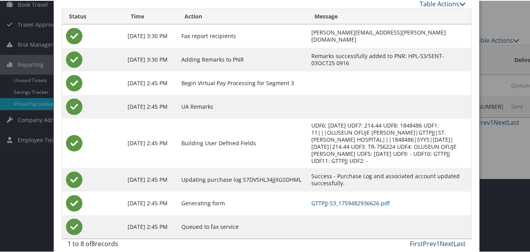
scroll to position [75, 0]
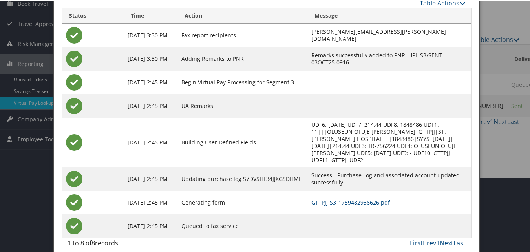
click at [348, 190] on td "GTTPJJ-S3_1759482936626.pdf" at bounding box center [389, 202] width 164 height 24
click at [351, 198] on link "GTTPJJ-S3_1759482936626.pdf" at bounding box center [350, 201] width 78 height 7
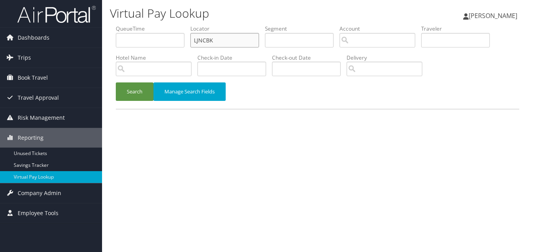
drag, startPoint x: 220, startPoint y: 40, endPoint x: 164, endPoint y: 40, distance: 56.1
click at [164, 25] on ul "QueueTime Locator LJNCBK Segment Account Traveler Hotel Name Check-in Date Chec…" at bounding box center [317, 25] width 403 height 0
paste input "EWVCZM"
type input "EWVCZM"
click at [148, 87] on button "Search" at bounding box center [135, 91] width 38 height 18
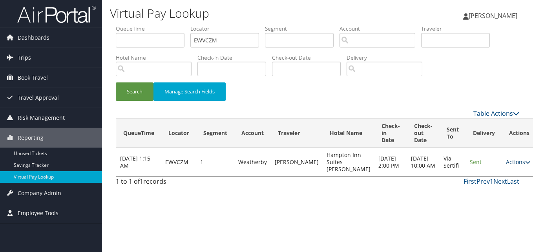
click at [506, 162] on link "Actions" at bounding box center [518, 161] width 25 height 7
click at [481, 184] on link "Logs" at bounding box center [485, 186] width 49 height 13
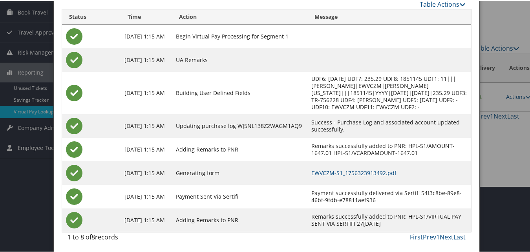
scroll to position [67, 0]
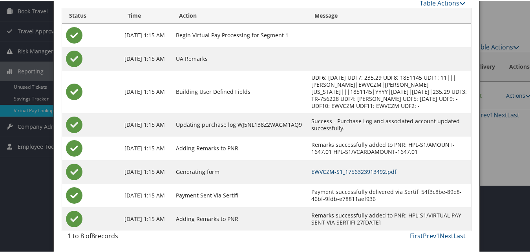
click at [355, 173] on link "EWVCZM-S1_1756323913492.pdf" at bounding box center [353, 170] width 85 height 7
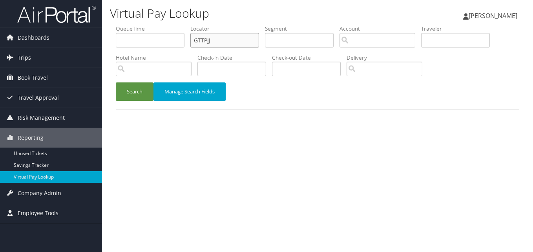
drag, startPoint x: 231, startPoint y: 44, endPoint x: 186, endPoint y: 49, distance: 45.0
click at [186, 25] on ul "QueueTime Locator GTTPJJ Segment Account Traveler Hotel Name Check-in Date Chec…" at bounding box center [317, 25] width 403 height 0
paste input "ORHBKA"
type input "ORHBKA"
click at [120, 92] on button "Search" at bounding box center [135, 91] width 38 height 18
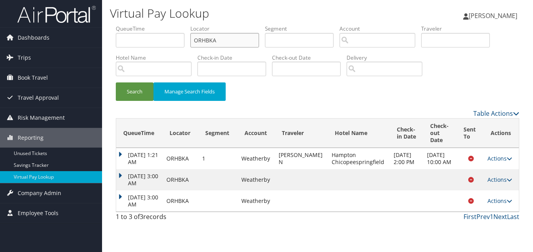
drag, startPoint x: 229, startPoint y: 43, endPoint x: 172, endPoint y: 46, distance: 57.3
click at [172, 25] on ul "QueueTime Locator ORHBKA Segment Account Traveler Hotel Name Check-in Date Chec…" at bounding box center [317, 25] width 403 height 0
paste input "FTVWVY"
click at [116, 82] on button "Search" at bounding box center [135, 91] width 38 height 18
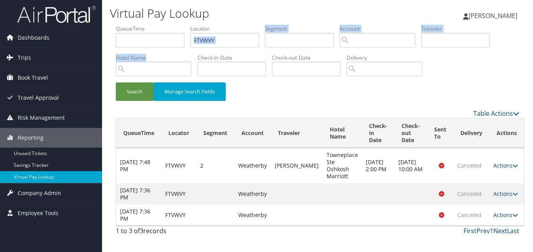
drag, startPoint x: 222, startPoint y: 31, endPoint x: 153, endPoint y: 56, distance: 73.7
click at [153, 25] on ul "QueueTime Locator FTVWVY Segment Account Traveler Hotel Name Check-in Date Chec…" at bounding box center [317, 25] width 403 height 0
click at [225, 39] on input "FTVWVY" at bounding box center [224, 40] width 69 height 15
drag, startPoint x: 225, startPoint y: 38, endPoint x: 180, endPoint y: 37, distance: 45.5
click at [180, 25] on ul "QueueTime Locator FTVWVY Segment Account Traveler Hotel Name Check-in Date Chec…" at bounding box center [317, 25] width 403 height 0
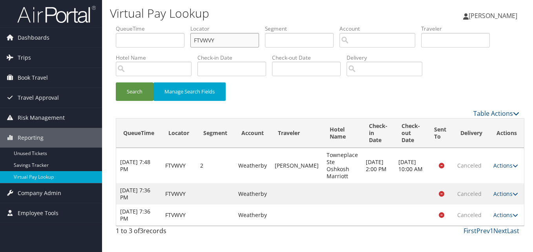
paste input "VLOGB"
type input "FVLOGB"
click at [142, 93] on button "Search" at bounding box center [135, 91] width 38 height 18
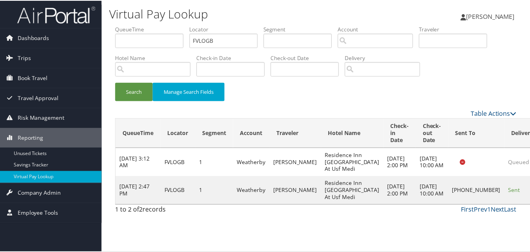
scroll to position [0, 0]
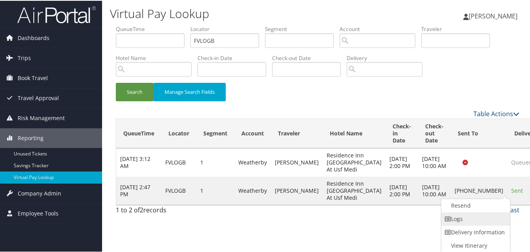
click at [457, 212] on link "Logs" at bounding box center [474, 217] width 67 height 13
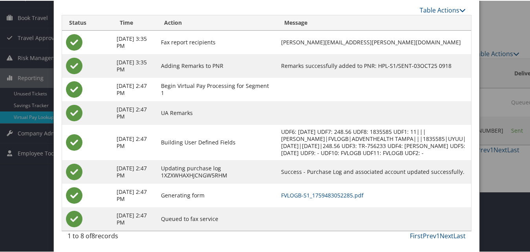
scroll to position [67, 0]
click at [328, 196] on link "FVLOGB-S1_1759483052285.pdf" at bounding box center [322, 194] width 82 height 7
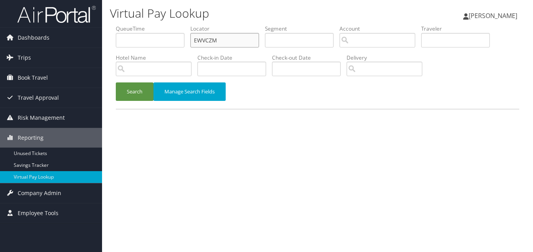
drag, startPoint x: 195, startPoint y: 35, endPoint x: 161, endPoint y: 36, distance: 33.4
click at [161, 25] on ul "QueueTime Locator EWVCZM Segment Account Traveler Hotel Name Check-in Date Chec…" at bounding box center [317, 25] width 403 height 0
paste input "INRSQB"
type input "INRSQB"
click at [116, 82] on button "Search" at bounding box center [135, 91] width 38 height 18
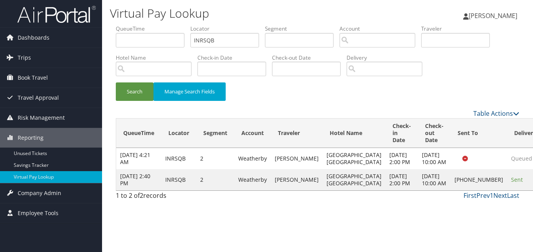
drag, startPoint x: 490, startPoint y: 183, endPoint x: 492, endPoint y: 197, distance: 13.5
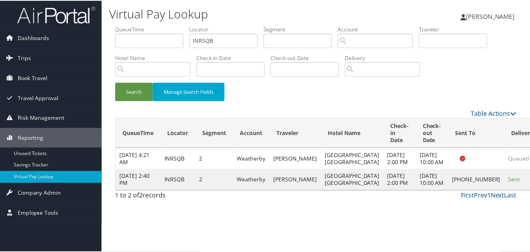
scroll to position [0, 0]
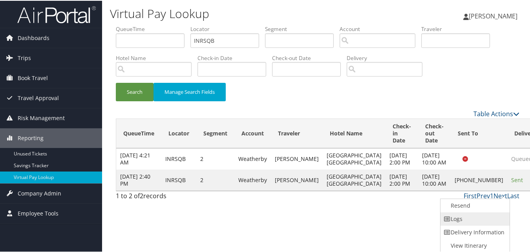
click at [461, 215] on link "Logs" at bounding box center [473, 217] width 67 height 13
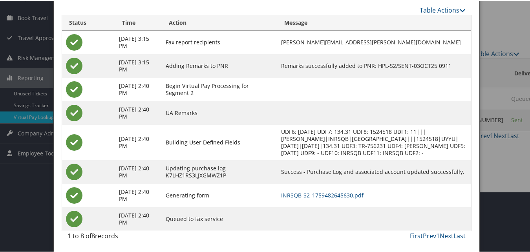
scroll to position [67, 0]
click at [341, 198] on td "INRSQB-S2_1759482645630.pdf" at bounding box center [374, 195] width 194 height 24
click at [341, 195] on link "INRSQB-S2_1759482645630.pdf" at bounding box center [322, 194] width 82 height 7
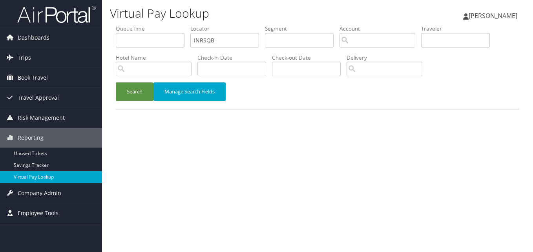
click at [170, 25] on ul "QueueTime Locator INRSQB Segment Account Traveler Hotel Name Check-in Date Chec…" at bounding box center [317, 25] width 403 height 0
type input "YJOVBN"
click at [125, 96] on button "Search" at bounding box center [135, 91] width 38 height 18
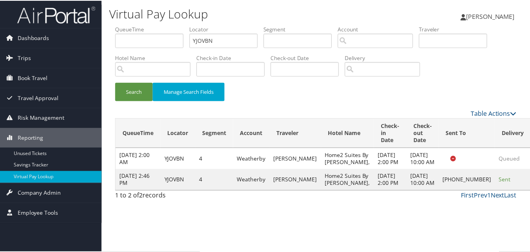
scroll to position [7, 0]
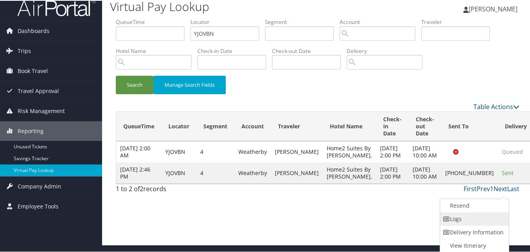
click at [460, 217] on link "Logs" at bounding box center [473, 217] width 67 height 13
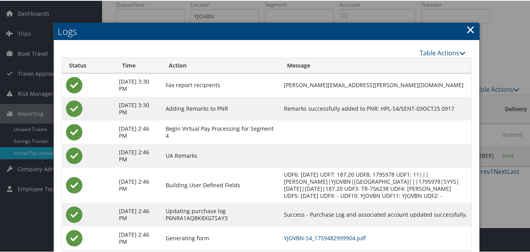
scroll to position [75, 0]
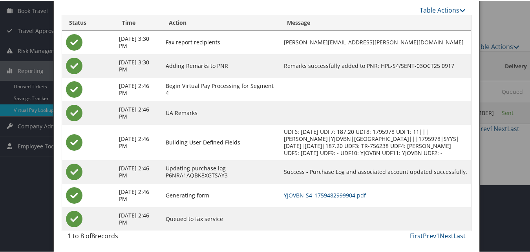
click at [325, 190] on td "YJOVBN-S4_1759482999904.pdf" at bounding box center [375, 195] width 191 height 24
click at [328, 194] on link "YJOVBN-S4_1759482999904.pdf" at bounding box center [325, 194] width 82 height 7
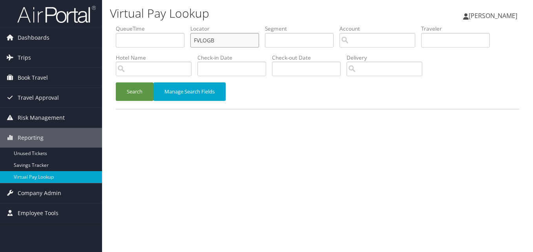
paste input "HGWYLE"
drag, startPoint x: 223, startPoint y: 42, endPoint x: 185, endPoint y: 47, distance: 38.0
click at [185, 25] on ul "QueueTime Locator HGWYLE Segment Account Traveler Hotel Name Check-in Date Chec…" at bounding box center [317, 25] width 403 height 0
type input "HGWYLE"
click at [144, 91] on button "Search" at bounding box center [135, 91] width 38 height 18
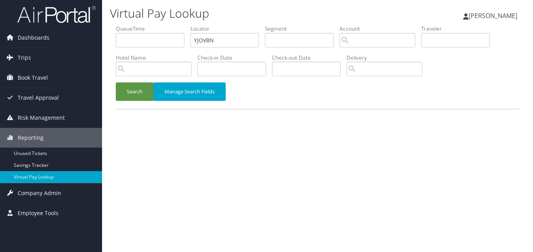
click at [157, 25] on ul "QueueTime Locator YJOVBN Segment Account Traveler Hotel Name Check-in Date Chec…" at bounding box center [317, 25] width 403 height 0
type input "EPKIHP"
click at [126, 93] on button "Search" at bounding box center [135, 91] width 38 height 18
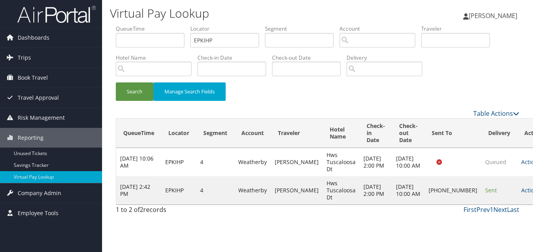
click at [521, 194] on link "Actions" at bounding box center [533, 189] width 25 height 7
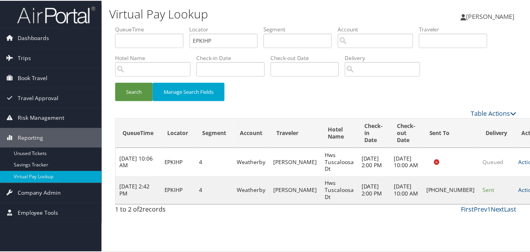
scroll to position [0, 0]
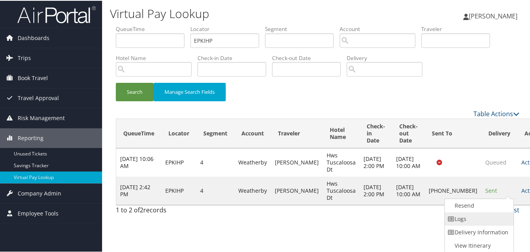
click at [462, 219] on link "Logs" at bounding box center [477, 217] width 67 height 13
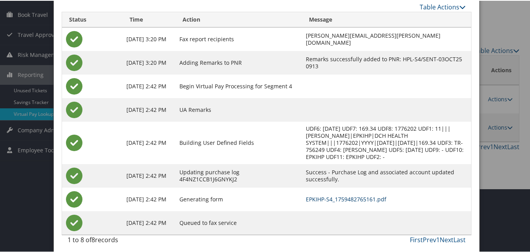
scroll to position [67, 0]
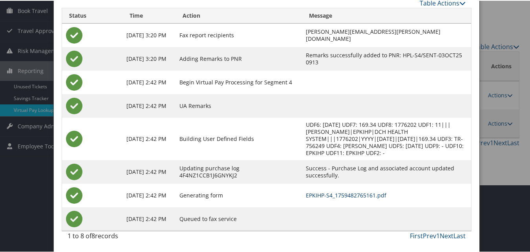
click at [340, 196] on link "EPKIHP-S4_1759482765161.pdf" at bounding box center [346, 194] width 80 height 7
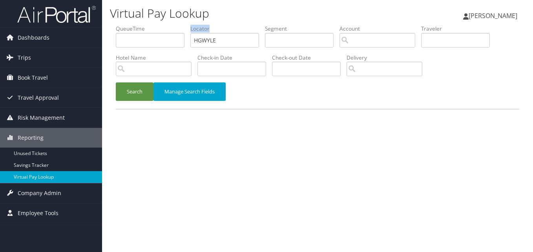
drag, startPoint x: 182, startPoint y: 48, endPoint x: 178, endPoint y: 48, distance: 4.3
click at [178, 25] on ul "QueueTime Locator HGWYLE Segment Account Traveler Hotel Name Check-in Date Chec…" at bounding box center [317, 25] width 403 height 0
click at [219, 39] on input "HGWYLE" at bounding box center [224, 40] width 69 height 15
drag, startPoint x: 218, startPoint y: 40, endPoint x: 168, endPoint y: 53, distance: 52.1
click at [168, 25] on ul "QueueTime Locator HGWYLE Segment Account Traveler Hotel Name Check-in Date Chec…" at bounding box center [317, 25] width 403 height 0
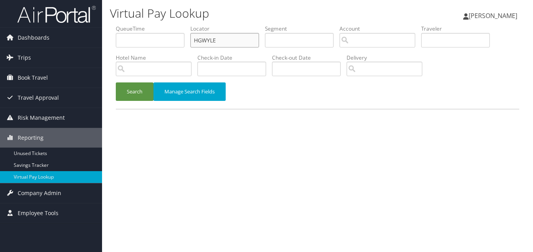
paste input "IIDNZV"
type input "IIDNZV"
click at [140, 88] on button "Search" at bounding box center [135, 91] width 38 height 18
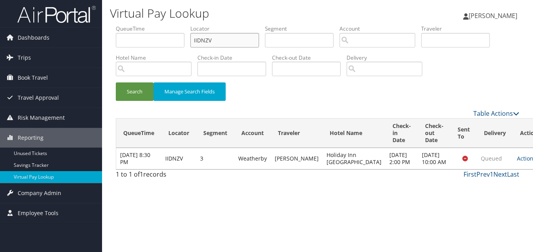
drag, startPoint x: 217, startPoint y: 33, endPoint x: 155, endPoint y: 48, distance: 64.2
click at [155, 25] on ul "QueueTime Locator IIDNZV Segment Account Traveler Hotel Name Check-in Date Chec…" at bounding box center [317, 25] width 403 height 0
paste input "FEQMYO"
click at [119, 87] on button "Search" at bounding box center [135, 91] width 38 height 18
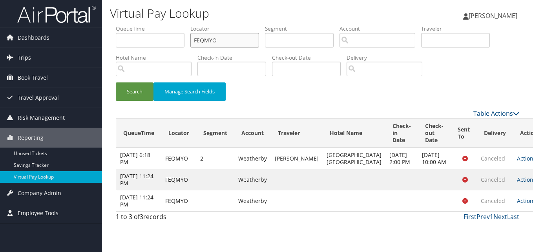
paste input "QMCMGJ"
drag, startPoint x: 203, startPoint y: 42, endPoint x: 181, endPoint y: 48, distance: 22.7
click at [181, 25] on ul "QueueTime Locator QMCMGJ Segment Account Traveler Hotel Name Check-in Date Chec…" at bounding box center [317, 25] width 403 height 0
type input "QMCMGJ"
click at [116, 82] on button "Search" at bounding box center [135, 91] width 38 height 18
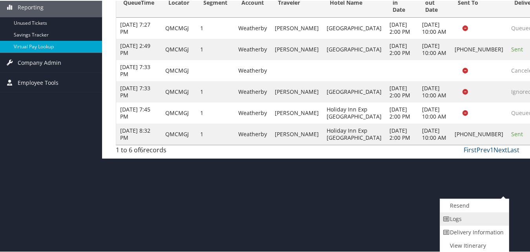
click at [454, 218] on link "Logs" at bounding box center [473, 217] width 67 height 13
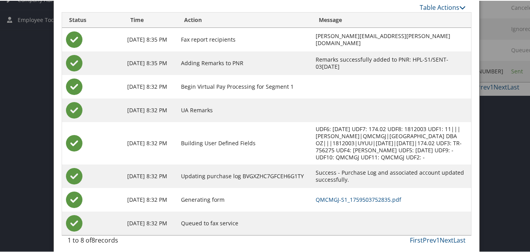
scroll to position [198, 0]
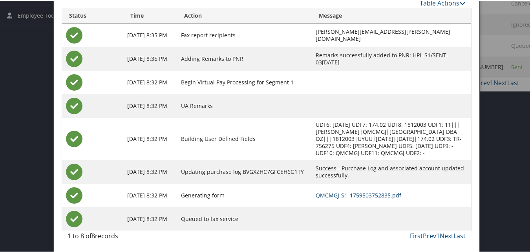
click at [315, 195] on link "QMCMGJ-S1_1759503752835.pdf" at bounding box center [358, 194] width 86 height 7
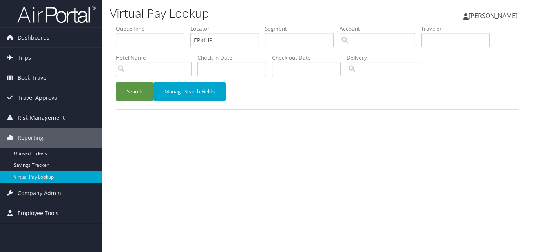
click at [164, 25] on ul "QueueTime Locator EPKIHP Segment Account Traveler Hotel Name Check-in Date Chec…" at bounding box center [317, 25] width 403 height 0
type input "HQHTRR"
click at [145, 86] on button "Search" at bounding box center [135, 91] width 38 height 18
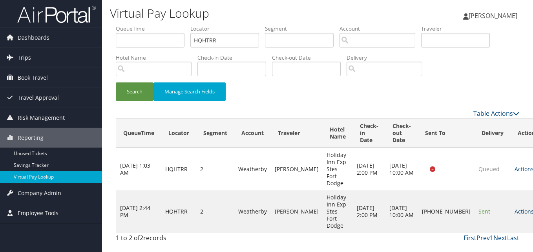
click at [514, 208] on link "Actions" at bounding box center [526, 211] width 25 height 7
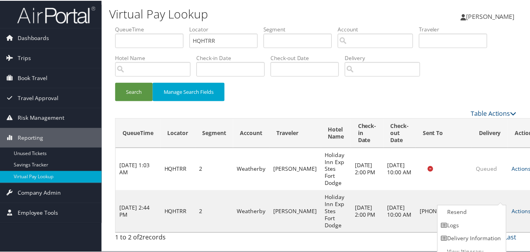
scroll to position [7, 0]
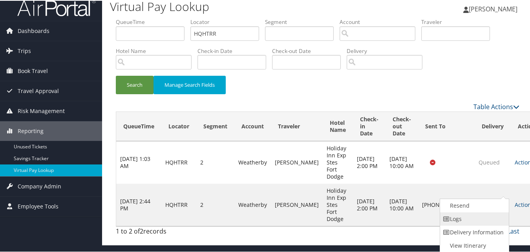
click at [461, 217] on link "Logs" at bounding box center [473, 217] width 67 height 13
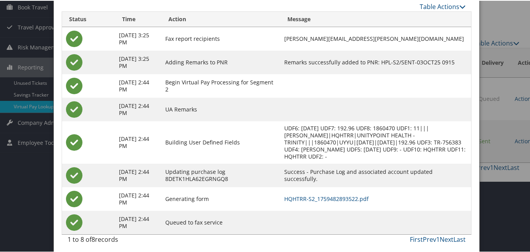
scroll to position [75, 0]
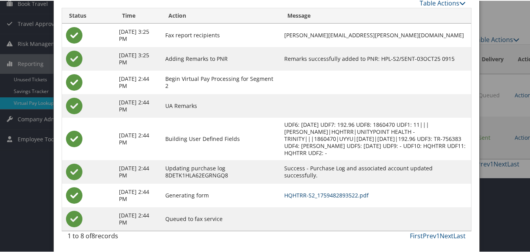
click at [308, 197] on link "HQHTRR-S2_1759482893522.pdf" at bounding box center [326, 194] width 84 height 7
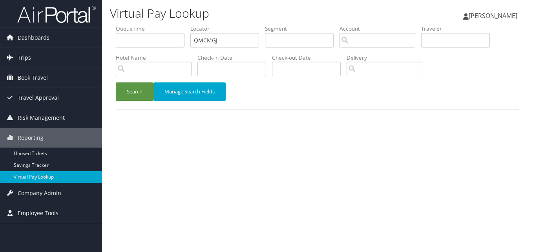
click at [163, 25] on ul "QueueTime Locator QMCMGJ Segment Account Traveler Hotel Name Check-in Date Chec…" at bounding box center [317, 25] width 403 height 0
type input "YWVLWZ"
click at [127, 88] on button "Search" at bounding box center [135, 91] width 38 height 18
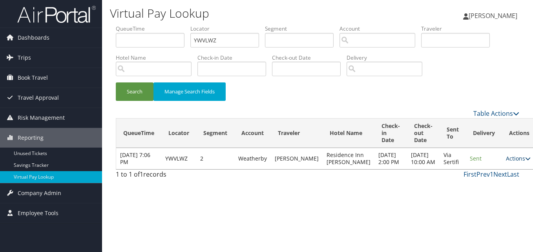
click at [506, 162] on link "Actions" at bounding box center [518, 158] width 25 height 7
click at [498, 197] on link "View Itinerary" at bounding box center [485, 203] width 49 height 13
click at [506, 162] on link "Actions" at bounding box center [518, 158] width 25 height 7
click at [472, 191] on link "Logs" at bounding box center [485, 190] width 49 height 13
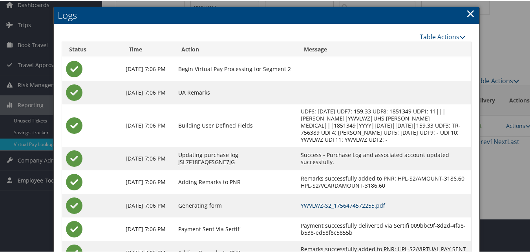
scroll to position [67, 0]
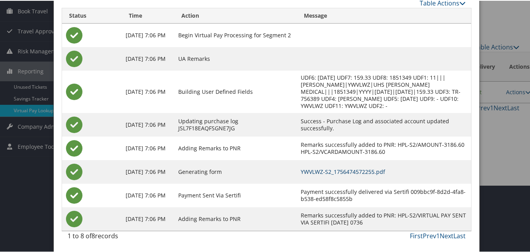
click at [321, 171] on link "YWVLWZ-S2_1756474572255.pdf" at bounding box center [342, 170] width 84 height 7
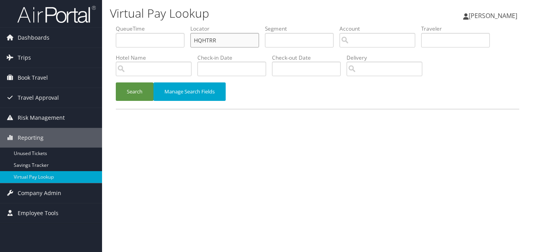
drag, startPoint x: 220, startPoint y: 37, endPoint x: 166, endPoint y: 76, distance: 66.0
click at [158, 25] on ul "QueueTime Locator HQHTRR Segment Account Traveler Hotel Name Check-in Date Chec…" at bounding box center [317, 25] width 403 height 0
paste input "GHKYIN"
type input "GHKYIN"
click at [116, 82] on button "Search" at bounding box center [135, 91] width 38 height 18
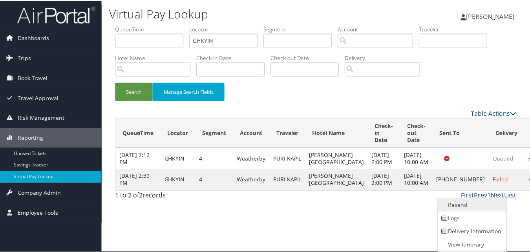
scroll to position [0, 0]
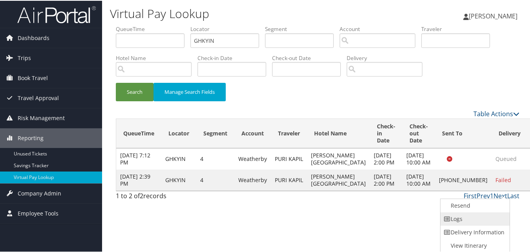
click at [475, 216] on link "Logs" at bounding box center [473, 217] width 67 height 13
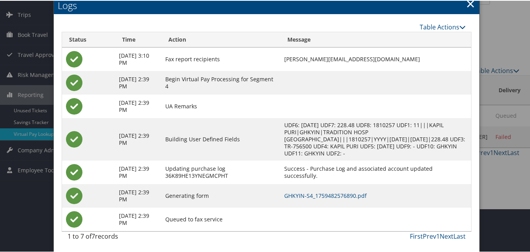
scroll to position [44, 0]
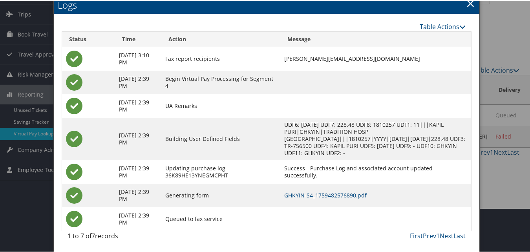
click at [328, 188] on td "GHKYIN-S4_1759482576890.pdf" at bounding box center [375, 195] width 191 height 24
click at [330, 189] on td "GHKYIN-S4_1759482576890.pdf" at bounding box center [375, 195] width 191 height 24
click at [332, 195] on link "GHKYIN-S4_1759482576890.pdf" at bounding box center [325, 194] width 82 height 7
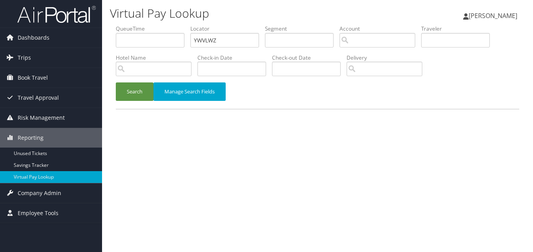
click at [171, 25] on ul "QueueTime Locator YWVLWZ Segment Account Traveler Hotel Name Check-in Date Chec…" at bounding box center [317, 25] width 403 height 0
type input "ACJIAV"
click at [124, 94] on button "Search" at bounding box center [135, 91] width 38 height 18
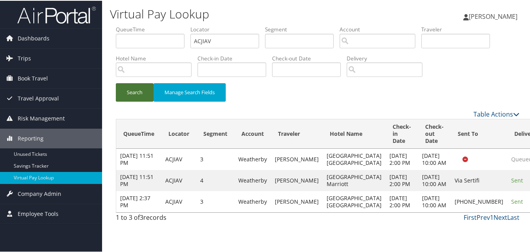
scroll to position [9, 0]
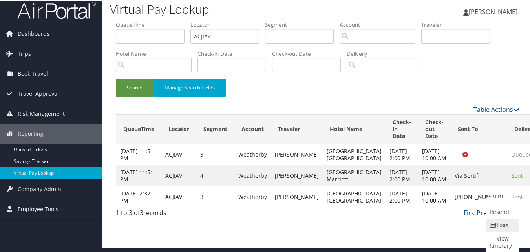
click at [495, 222] on icon at bounding box center [492, 224] width 7 height 5
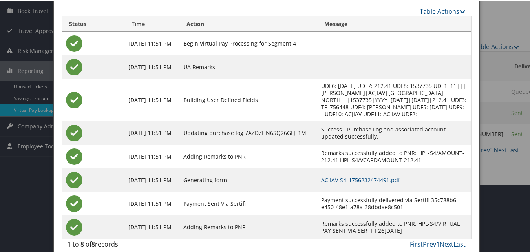
scroll to position [76, 0]
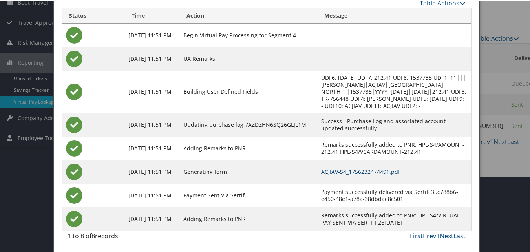
click at [350, 170] on link "ACJIAV-S4_1756232474491.pdf" at bounding box center [360, 170] width 79 height 7
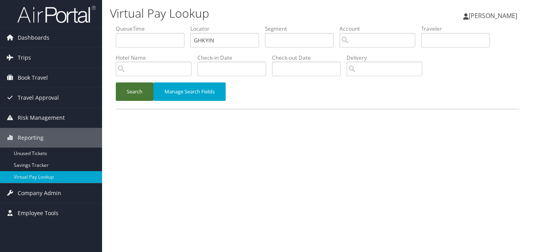
click at [133, 92] on button "Search" at bounding box center [135, 91] width 38 height 18
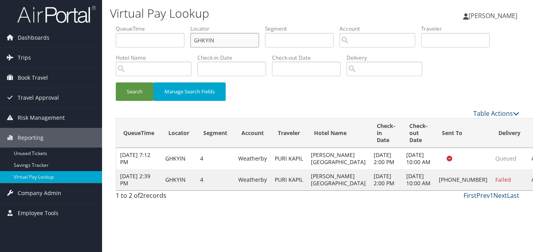
drag, startPoint x: 233, startPoint y: 40, endPoint x: 169, endPoint y: 46, distance: 63.8
click at [169, 25] on ul "QueueTime Locator GHKYIN Segment Account Traveler Hotel Name Check-in Date Chec…" at bounding box center [317, 25] width 403 height 0
paste input "IUTIXP"
type input "IUTIXP"
click at [116, 82] on button "Search" at bounding box center [135, 91] width 38 height 18
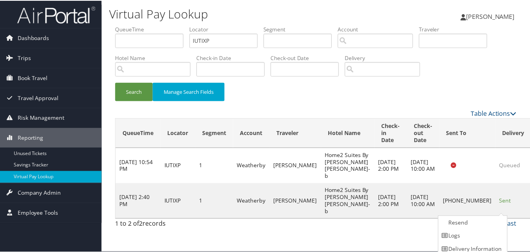
scroll to position [18, 0]
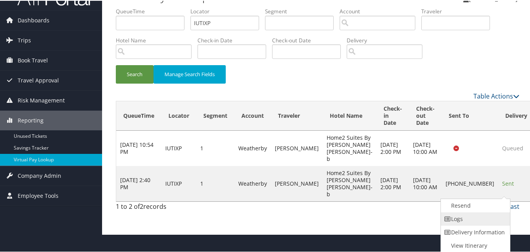
click at [455, 220] on link "Logs" at bounding box center [474, 217] width 67 height 13
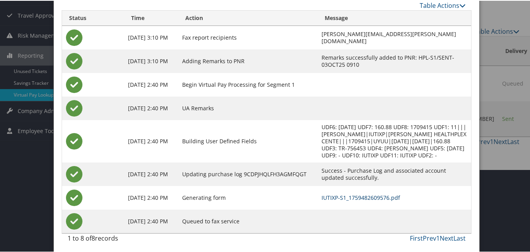
scroll to position [85, 0]
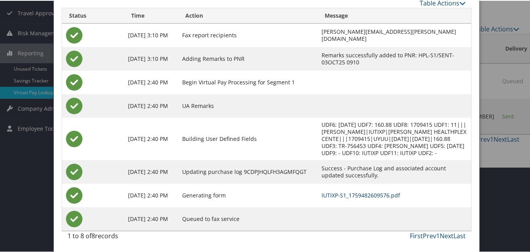
click at [335, 197] on link "IUTIXP-S1_1759482609576.pdf" at bounding box center [360, 194] width 78 height 7
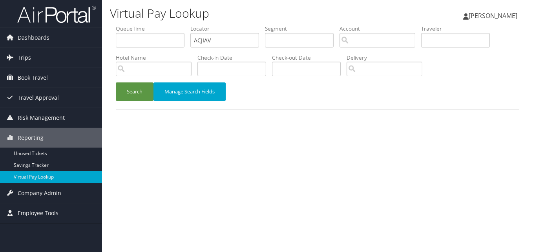
click at [167, 25] on ul "QueueTime Locator ACJIAV Segment Account Traveler Hotel Name Check-in Date Chec…" at bounding box center [317, 25] width 403 height 0
type input "QJQYZZ"
click at [119, 99] on button "Search" at bounding box center [135, 91] width 38 height 18
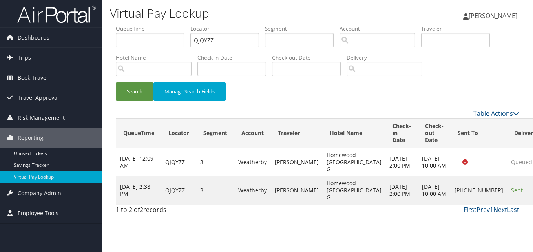
drag, startPoint x: 498, startPoint y: 200, endPoint x: 479, endPoint y: 202, distance: 18.9
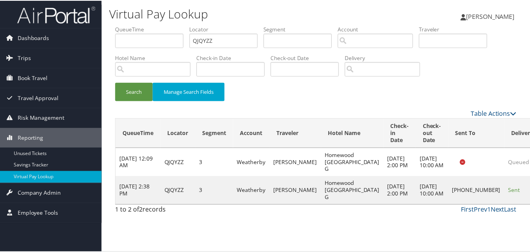
scroll to position [7, 0]
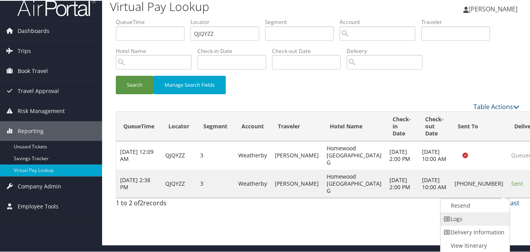
click at [459, 220] on link "Logs" at bounding box center [473, 217] width 67 height 13
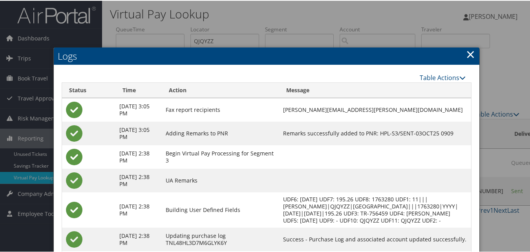
scroll to position [75, 0]
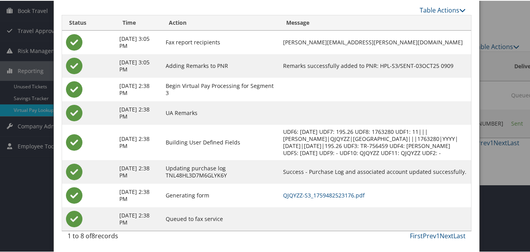
click at [338, 198] on td "QJQYZZ-S3_1759482523176.pdf" at bounding box center [375, 195] width 192 height 24
click at [336, 192] on link "QJQYZZ-S3_1759482523176.pdf" at bounding box center [324, 194] width 82 height 7
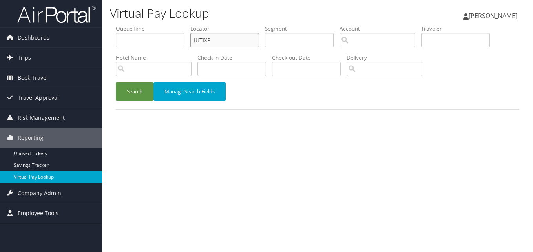
paste input "OIUGPO"
drag, startPoint x: 220, startPoint y: 39, endPoint x: 166, endPoint y: 49, distance: 55.2
click at [166, 25] on ul "QueueTime Locator IUTIXP Segment Account Traveler Hotel Name Check-in Date Chec…" at bounding box center [317, 25] width 403 height 0
type input "OIUGPO"
click at [116, 82] on button "Search" at bounding box center [135, 91] width 38 height 18
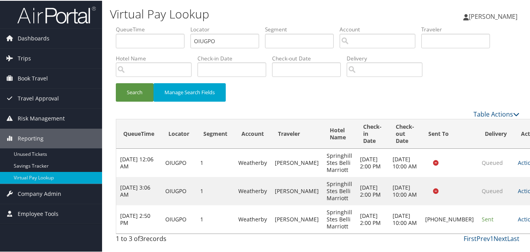
click at [517, 222] on link "Actions" at bounding box center [529, 218] width 25 height 7
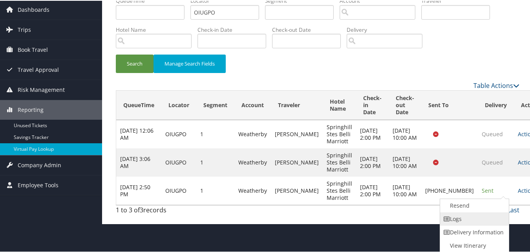
click at [490, 220] on link "Logs" at bounding box center [473, 217] width 67 height 13
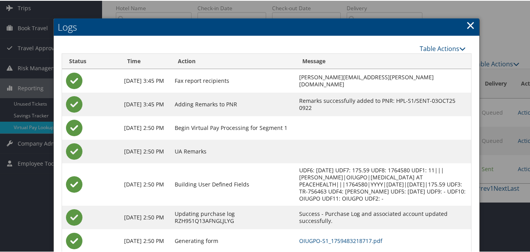
scroll to position [96, 0]
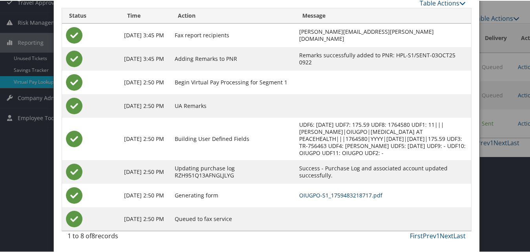
click at [328, 191] on link "OIUGPO-S1_1759483218717.pdf" at bounding box center [340, 194] width 83 height 7
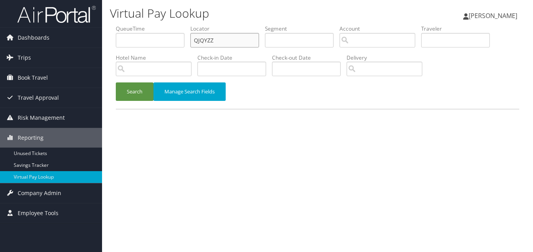
drag, startPoint x: 0, startPoint y: 0, endPoint x: 171, endPoint y: 47, distance: 177.0
click at [171, 25] on ul "QueueTime Locator QJQYZZ Segment Account Traveler Hotel Name Check-in Date Chec…" at bounding box center [317, 25] width 403 height 0
paste input "WRENCM"
type input "WRENCM"
click at [134, 101] on div "Search Manage Search Fields" at bounding box center [317, 95] width 415 height 26
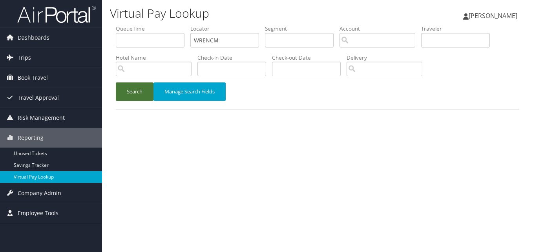
click at [144, 91] on button "Search" at bounding box center [135, 91] width 38 height 18
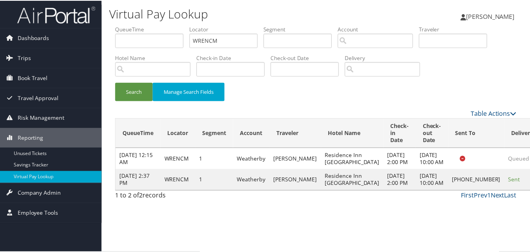
scroll to position [7, 0]
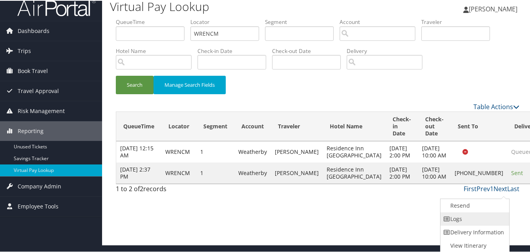
click at [461, 214] on link "Logs" at bounding box center [473, 217] width 67 height 13
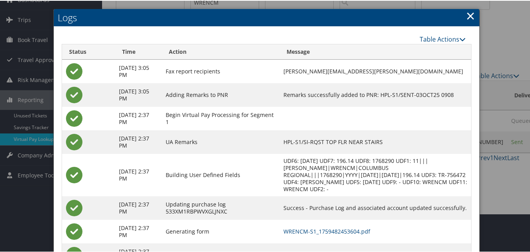
scroll to position [75, 0]
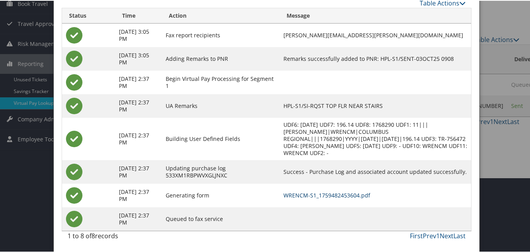
click at [349, 191] on link "WRENCM-S1_1759482453604.pdf" at bounding box center [326, 194] width 87 height 7
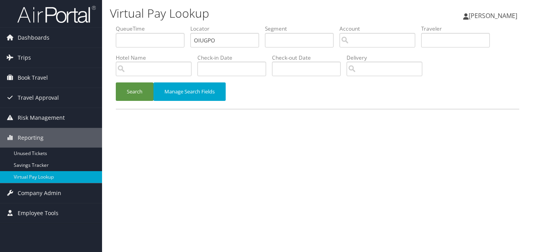
click at [154, 25] on ul "QueueTime Locator OIUGPO Segment Account Traveler Hotel Name Check-in Date Chec…" at bounding box center [317, 25] width 403 height 0
type input "ICBOFT"
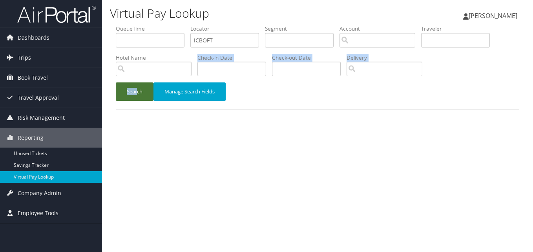
drag, startPoint x: 140, startPoint y: 80, endPoint x: 138, endPoint y: 89, distance: 9.2
click at [138, 89] on form "QueueTime Locator ICBOFT Segment Account Traveler Hotel Name Check-in Date Chec…" at bounding box center [317, 67] width 403 height 84
click at [138, 90] on button "Search" at bounding box center [135, 91] width 38 height 18
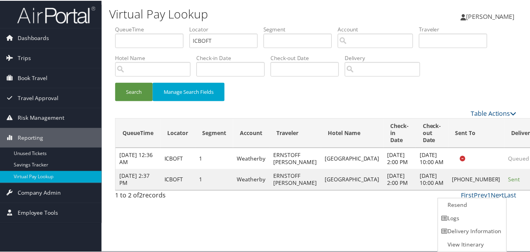
scroll to position [0, 0]
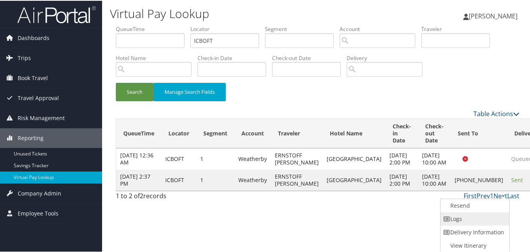
click at [461, 213] on link "Logs" at bounding box center [473, 217] width 67 height 13
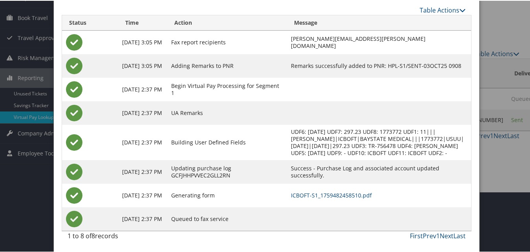
scroll to position [67, 0]
click at [362, 193] on link "ICBOFT-S1_1759482458510.pdf" at bounding box center [331, 194] width 81 height 7
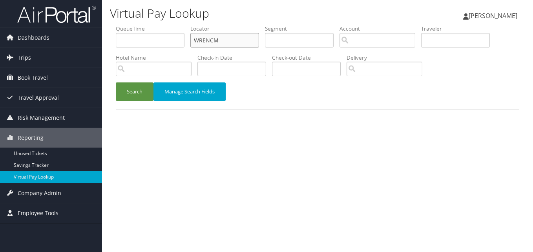
paste input "COGAFI"
drag, startPoint x: 224, startPoint y: 41, endPoint x: 173, endPoint y: 54, distance: 51.9
click at [173, 25] on ul "QueueTime Locator COGAFI Segment Account Traveler Hotel Name Check-in Date Chec…" at bounding box center [317, 25] width 403 height 0
type input "COGAFI"
click at [133, 87] on button "Search" at bounding box center [135, 91] width 38 height 18
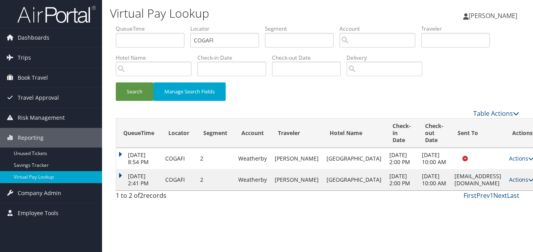
click at [509, 183] on link "Actions" at bounding box center [521, 179] width 25 height 7
click at [478, 216] on link "Logs" at bounding box center [486, 214] width 49 height 13
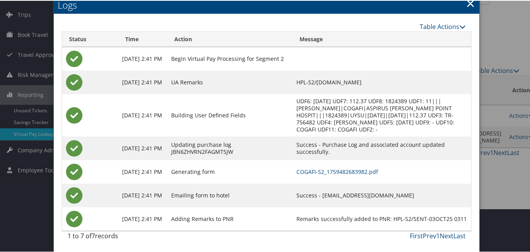
scroll to position [51, 0]
click at [320, 172] on link "COGAFI-S2_1759482683982.pdf" at bounding box center [337, 170] width 82 height 7
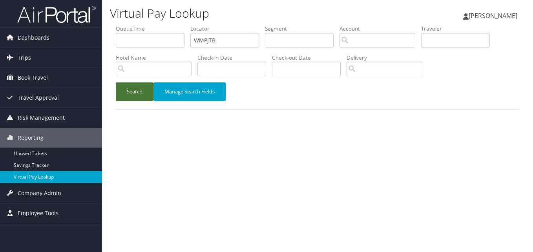
type input "WMPJTB"
click at [134, 94] on button "Search" at bounding box center [135, 91] width 38 height 18
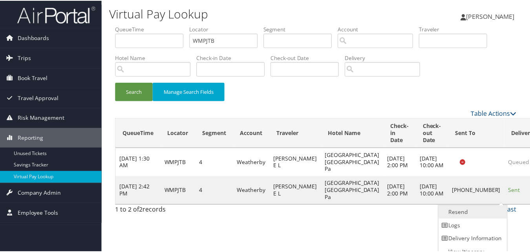
scroll to position [7, 0]
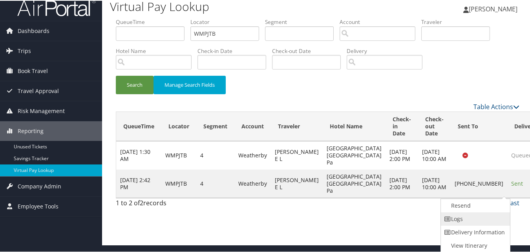
click at [461, 219] on link "Logs" at bounding box center [474, 217] width 67 height 13
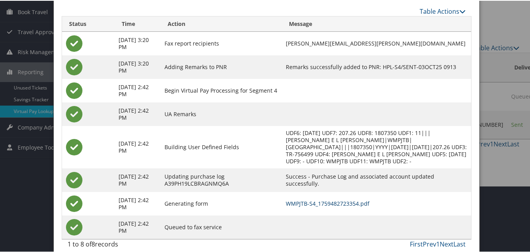
scroll to position [67, 0]
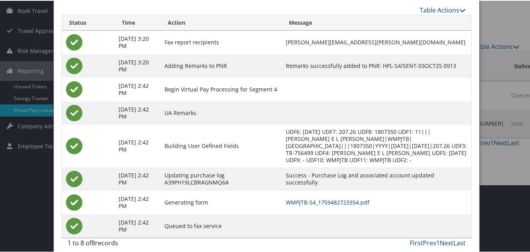
click at [306, 198] on link "WMPJTB-S4_1759482723354.pdf" at bounding box center [328, 201] width 84 height 7
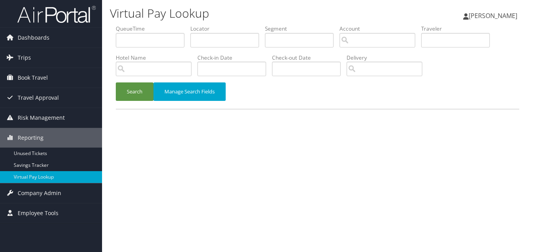
click at [196, 31] on label "Locator" at bounding box center [227, 29] width 75 height 8
click at [197, 35] on input "text" at bounding box center [224, 40] width 69 height 15
paste input "MESDSV"
type input "MESDSV"
click at [149, 94] on button "Search" at bounding box center [135, 91] width 38 height 18
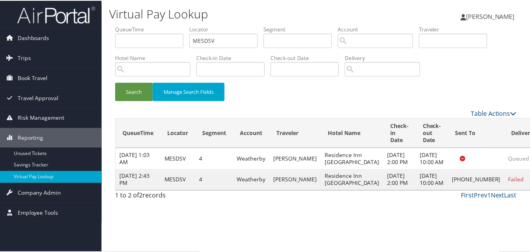
scroll to position [7, 0]
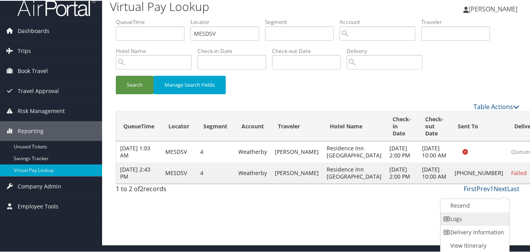
click at [463, 219] on link "Logs" at bounding box center [473, 217] width 67 height 13
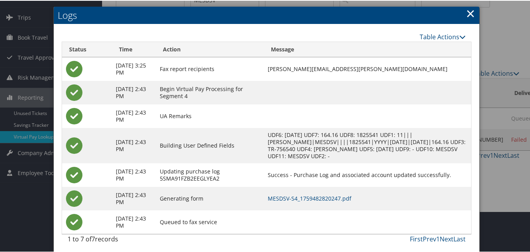
scroll to position [44, 0]
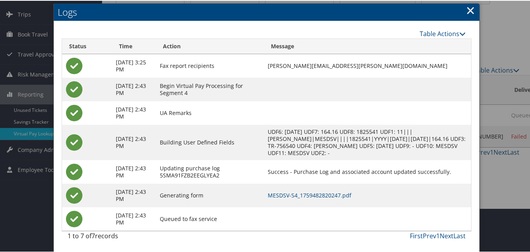
click at [330, 198] on td "MESDSV-S4_1759482820247.pdf" at bounding box center [367, 195] width 207 height 24
click at [330, 194] on link "MESDSV-S4_1759482820247.pdf" at bounding box center [310, 194] width 84 height 7
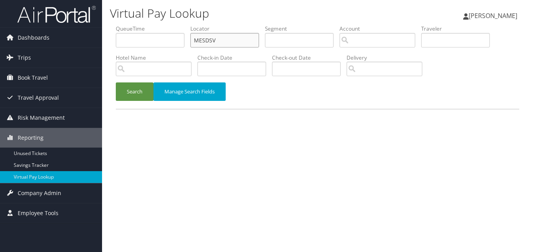
drag, startPoint x: 206, startPoint y: 42, endPoint x: 165, endPoint y: 46, distance: 41.4
click at [165, 25] on ul "QueueTime Locator MESDSV Segment Account Traveler Hotel Name Check-in Date Chec…" at bounding box center [317, 25] width 403 height 0
paste input "ICIDNC"
type input "ICIDNC"
click at [129, 91] on button "Search" at bounding box center [135, 91] width 38 height 18
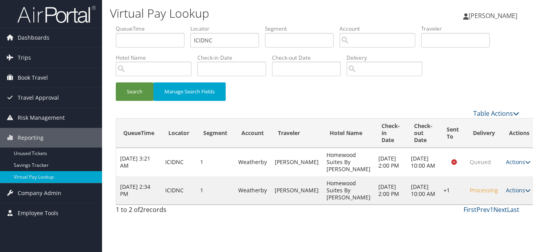
click at [502, 204] on td "Actions Resend Logs Delivery Information View Itinerary" at bounding box center [519, 190] width 35 height 28
click at [506, 194] on link "Actions" at bounding box center [518, 189] width 25 height 7
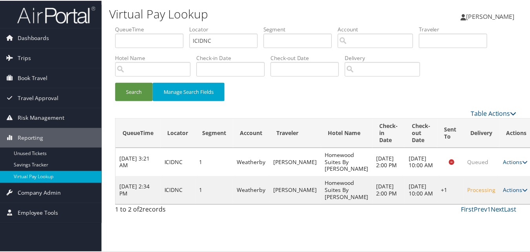
scroll to position [7, 0]
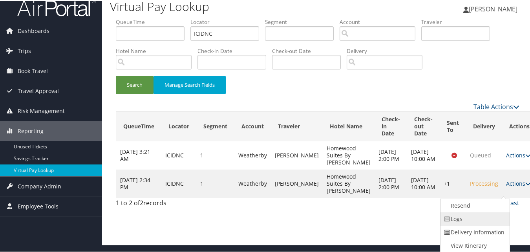
click at [473, 212] on link "Logs" at bounding box center [473, 217] width 67 height 13
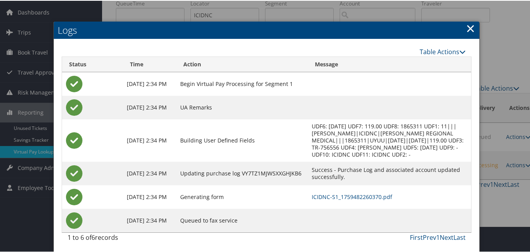
scroll to position [27, 0]
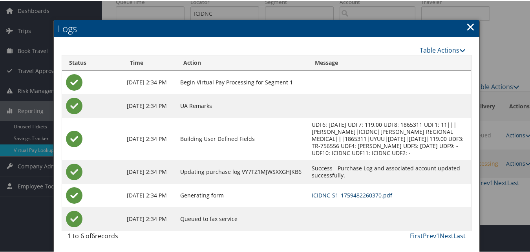
click at [312, 195] on link "ICIDNC-S1_1759482260370.pdf" at bounding box center [351, 194] width 80 height 7
